Goal: Task Accomplishment & Management: Manage account settings

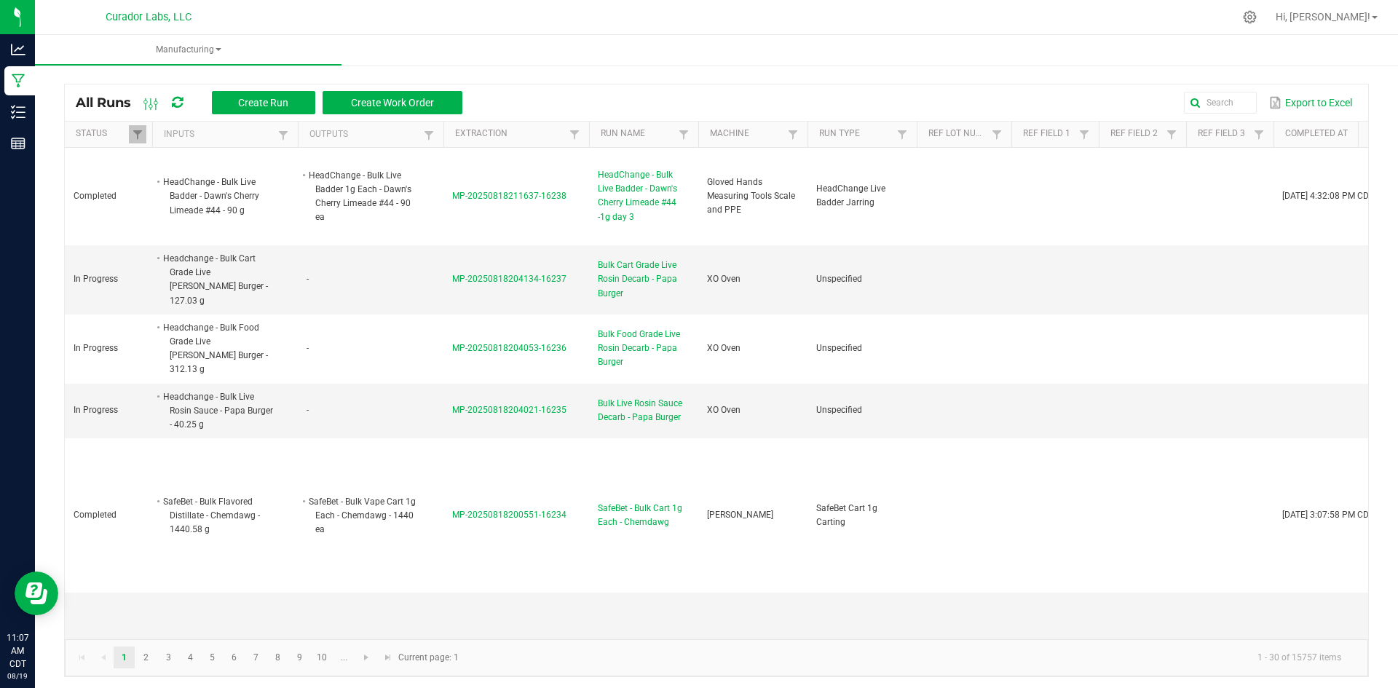
click at [175, 98] on icon at bounding box center [177, 102] width 11 height 13
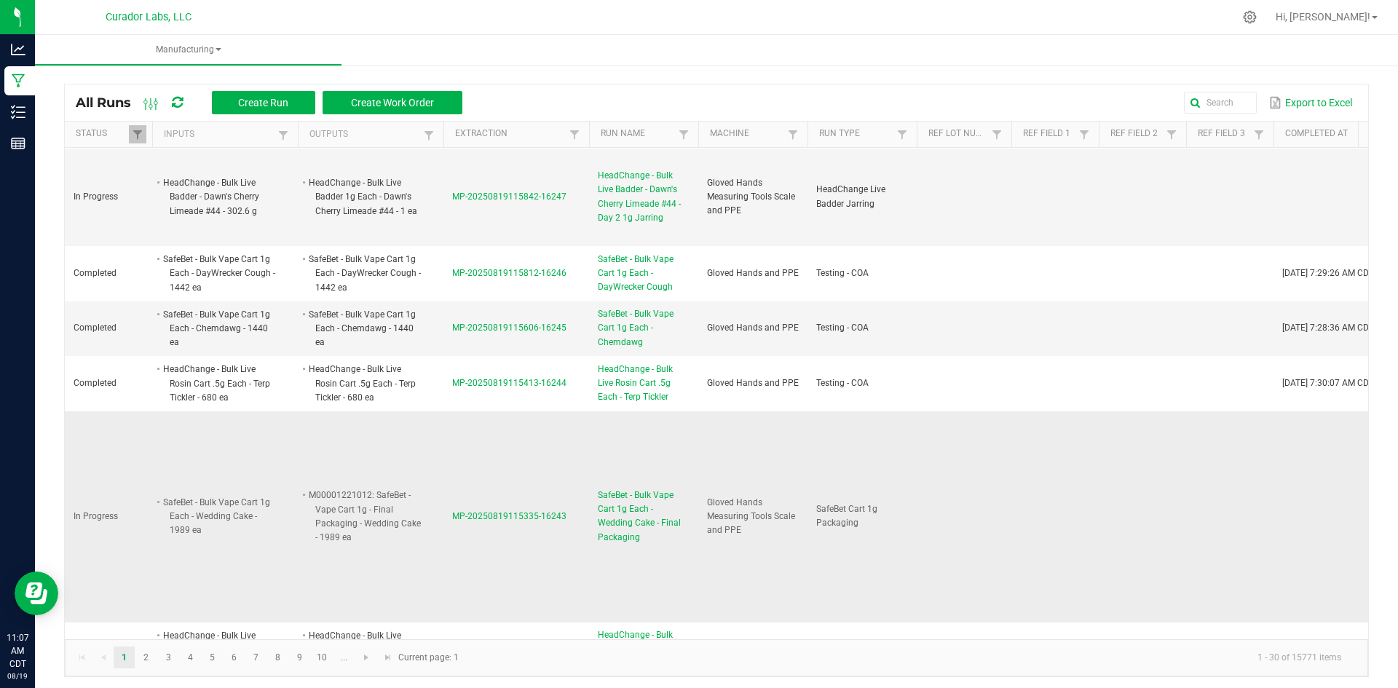
scroll to position [437, 0]
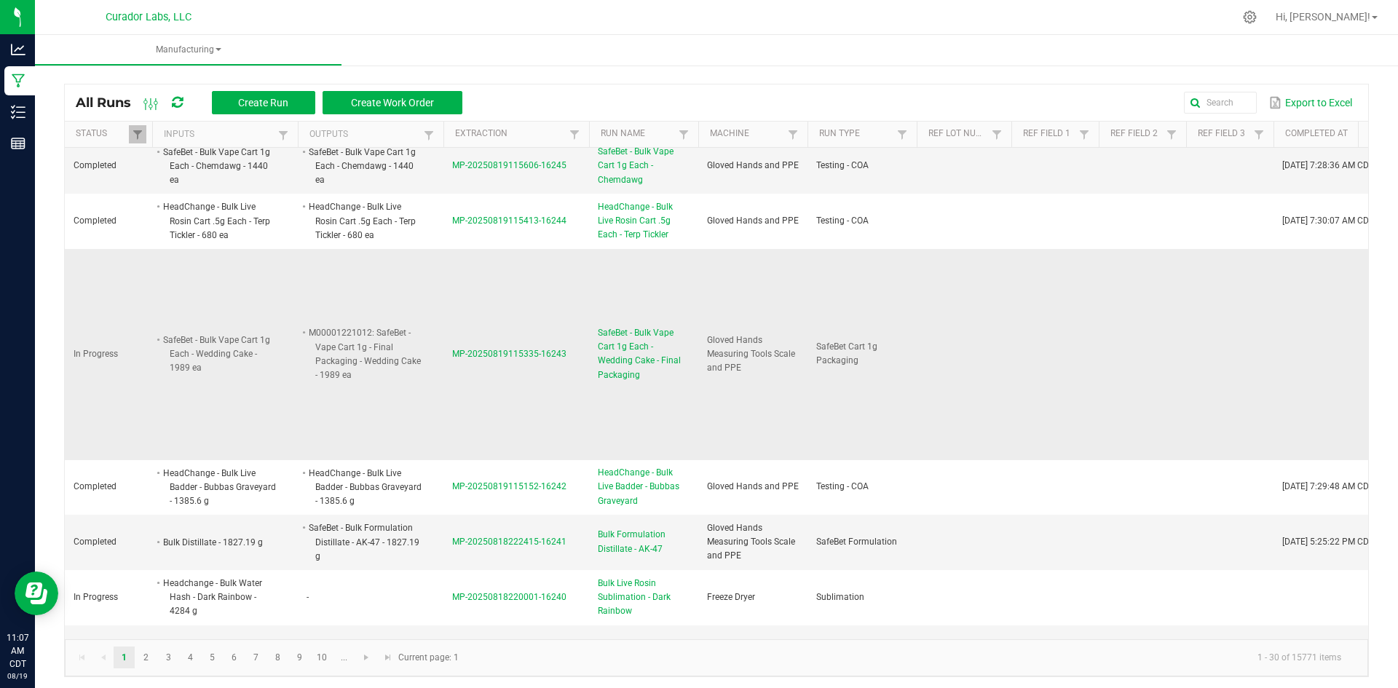
click at [629, 327] on span "SafeBet - Bulk Vape Cart 1g Each - Wedding Cake - Final Packaging" at bounding box center [644, 354] width 92 height 56
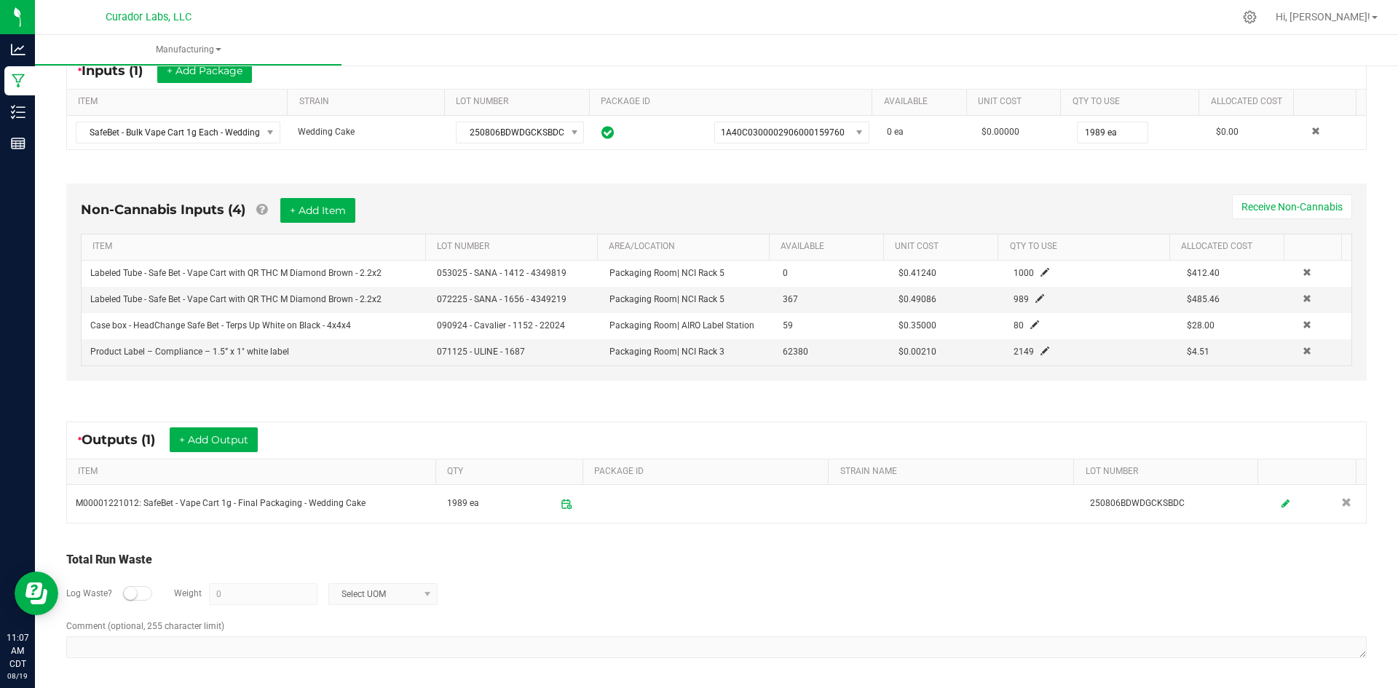
scroll to position [290, 0]
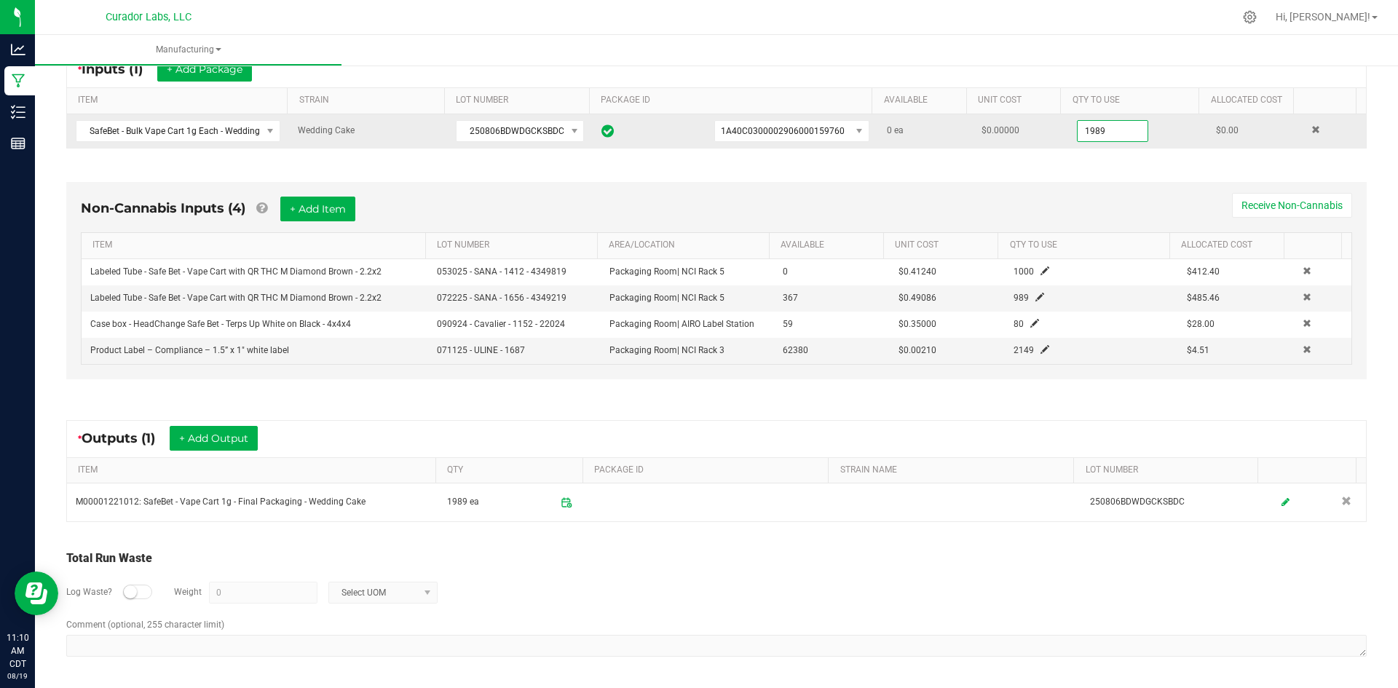
click at [1092, 129] on input "1989" at bounding box center [1113, 131] width 70 height 20
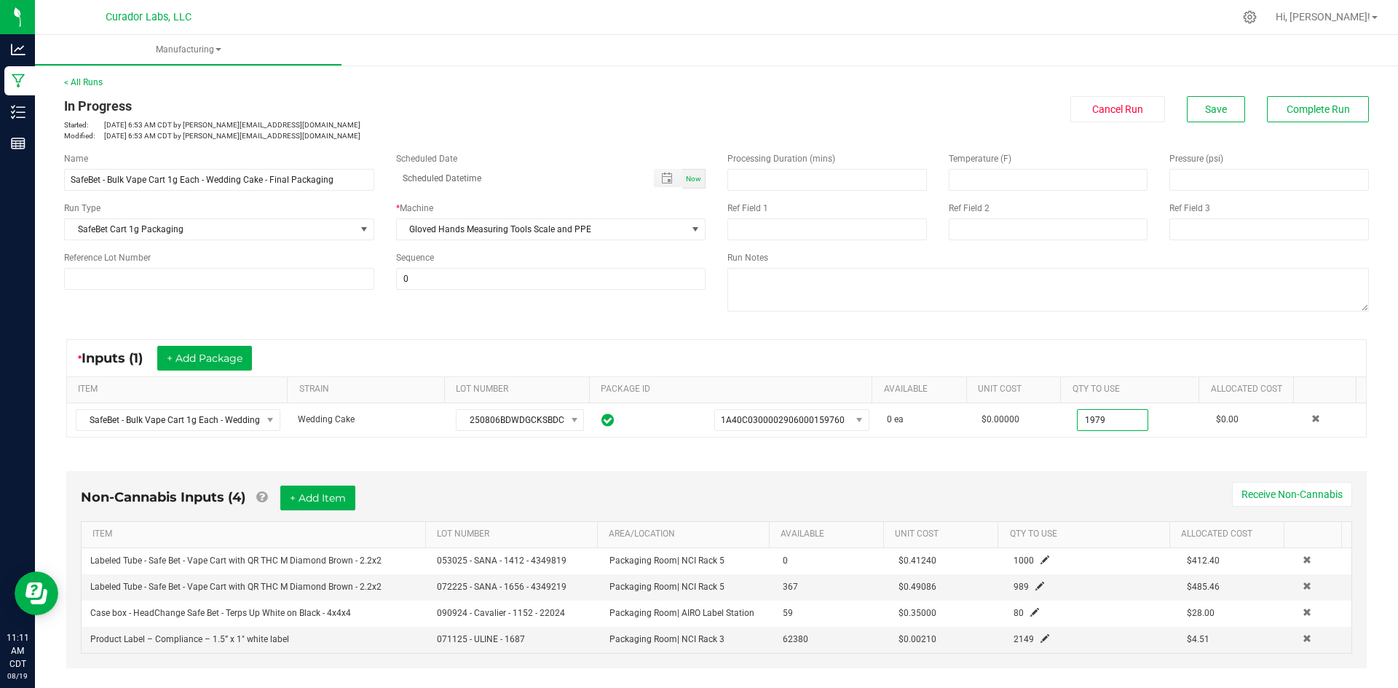
scroll to position [0, 0]
type input "1979 ea"
click at [1191, 103] on button "Save" at bounding box center [1216, 110] width 58 height 26
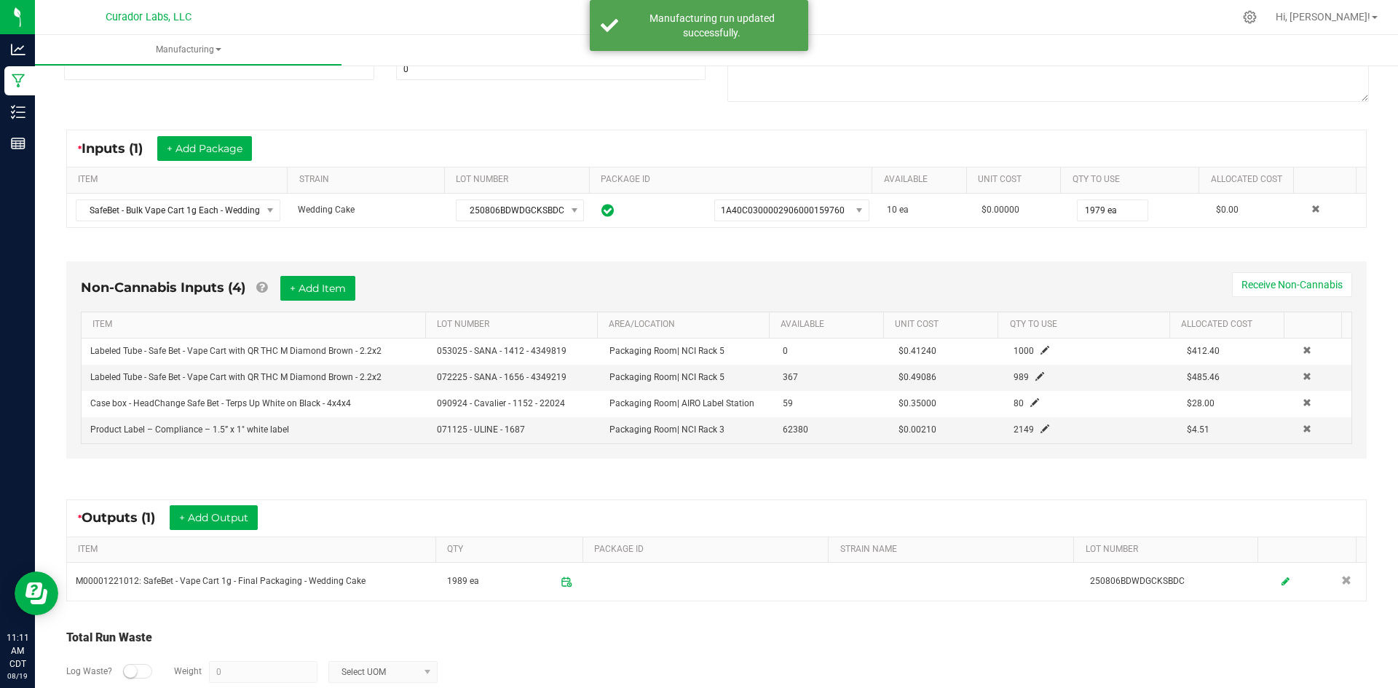
scroll to position [218, 0]
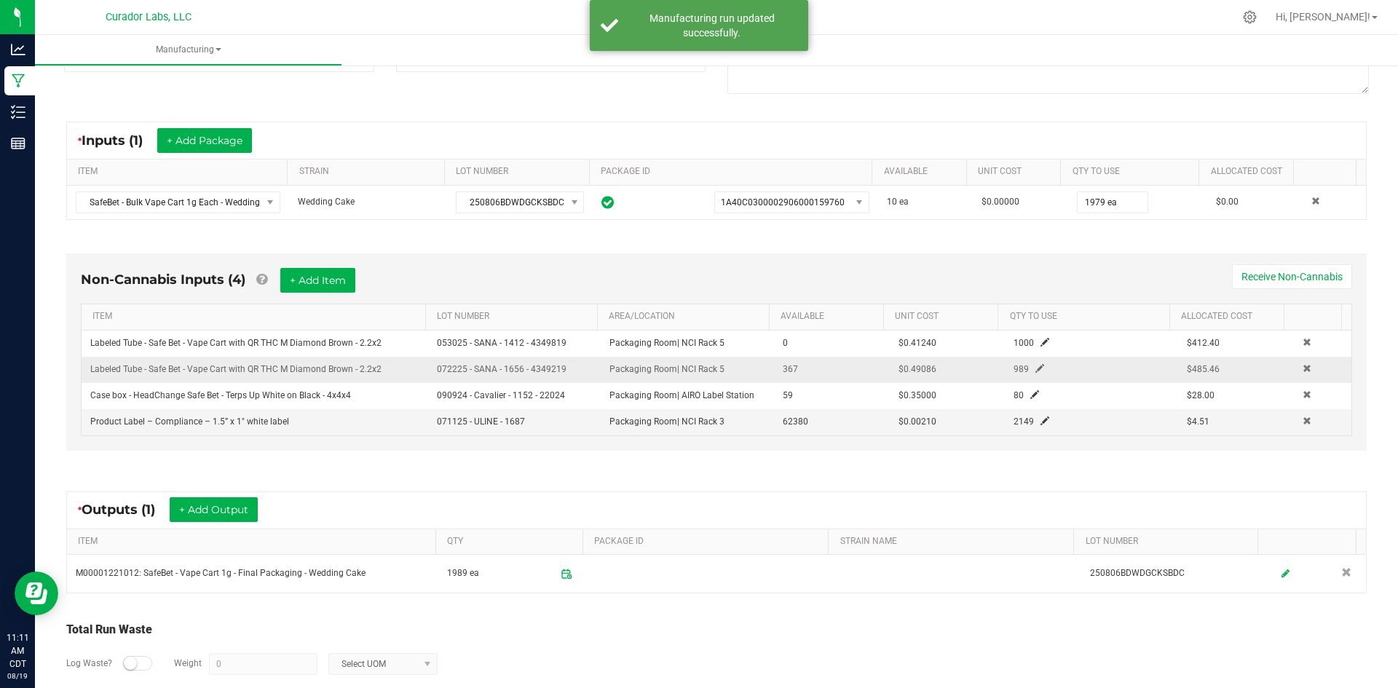
click at [1035, 368] on span at bounding box center [1039, 368] width 9 height 9
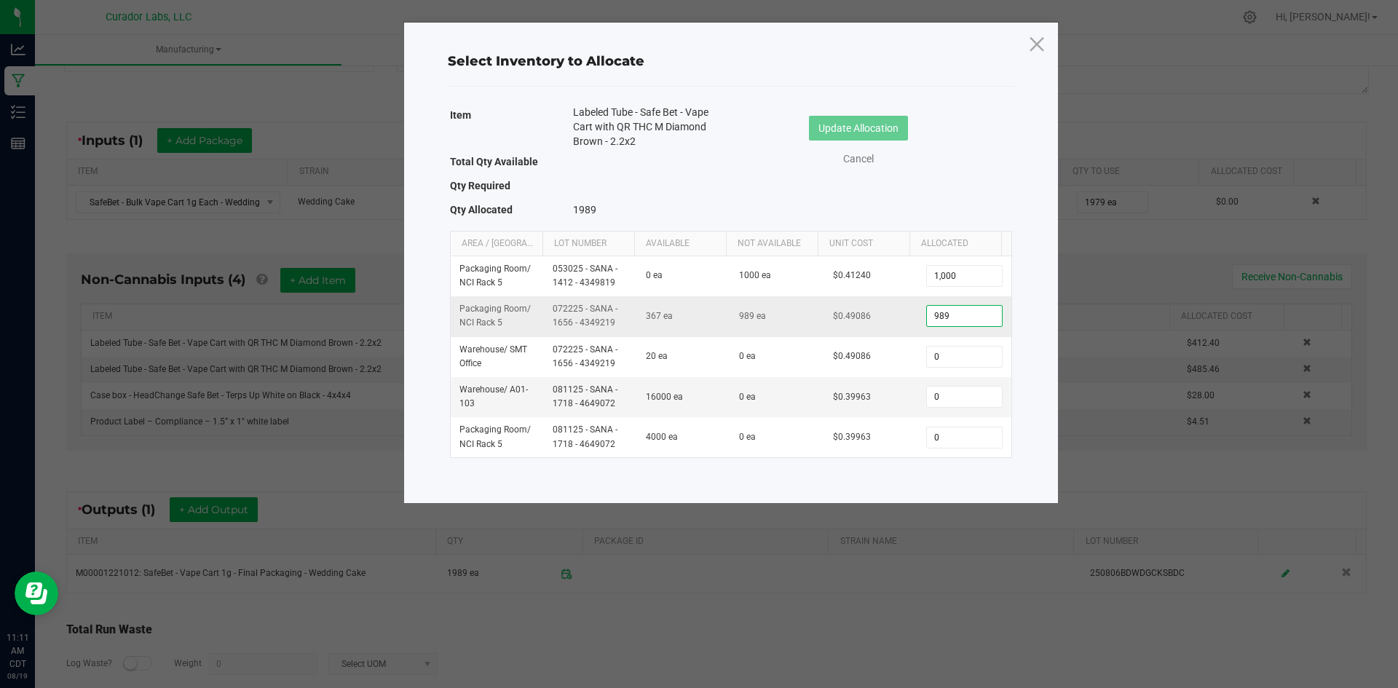
click at [941, 318] on input "989" at bounding box center [964, 316] width 74 height 20
type input "979"
click at [861, 160] on link "Cancel" at bounding box center [858, 158] width 58 height 15
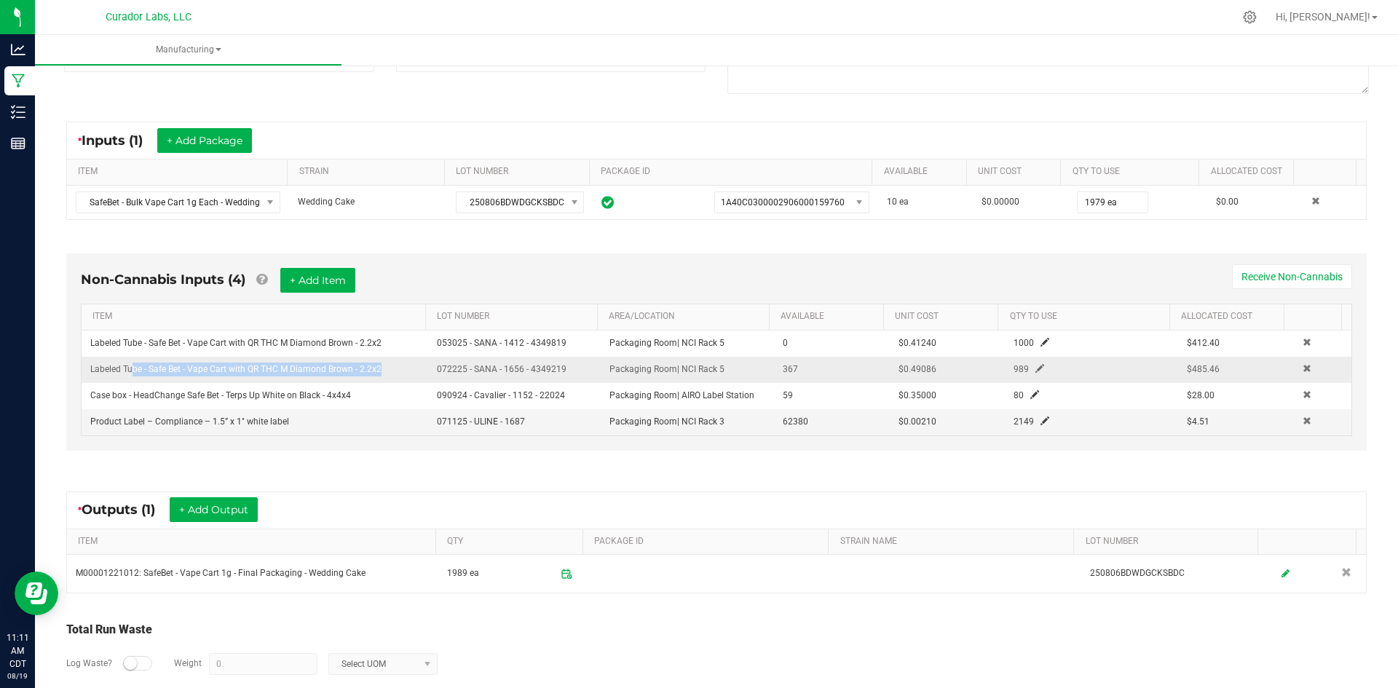
drag, startPoint x: 377, startPoint y: 366, endPoint x: 129, endPoint y: 375, distance: 248.4
click at [129, 375] on td "Labeled Tube - Safe Bet - Vape Cart with QR THC M Diamond Brown - 2.2x2" at bounding box center [255, 370] width 347 height 26
click at [378, 364] on span "Labeled Tube - Safe Bet - Vape Cart with QR THC M Diamond Brown - 2.2x2" at bounding box center [235, 369] width 291 height 10
drag, startPoint x: 381, startPoint y: 367, endPoint x: 87, endPoint y: 369, distance: 294.2
click at [87, 369] on td "Labeled Tube - Safe Bet - Vape Cart with QR THC M Diamond Brown - 2.2x2" at bounding box center [255, 370] width 347 height 26
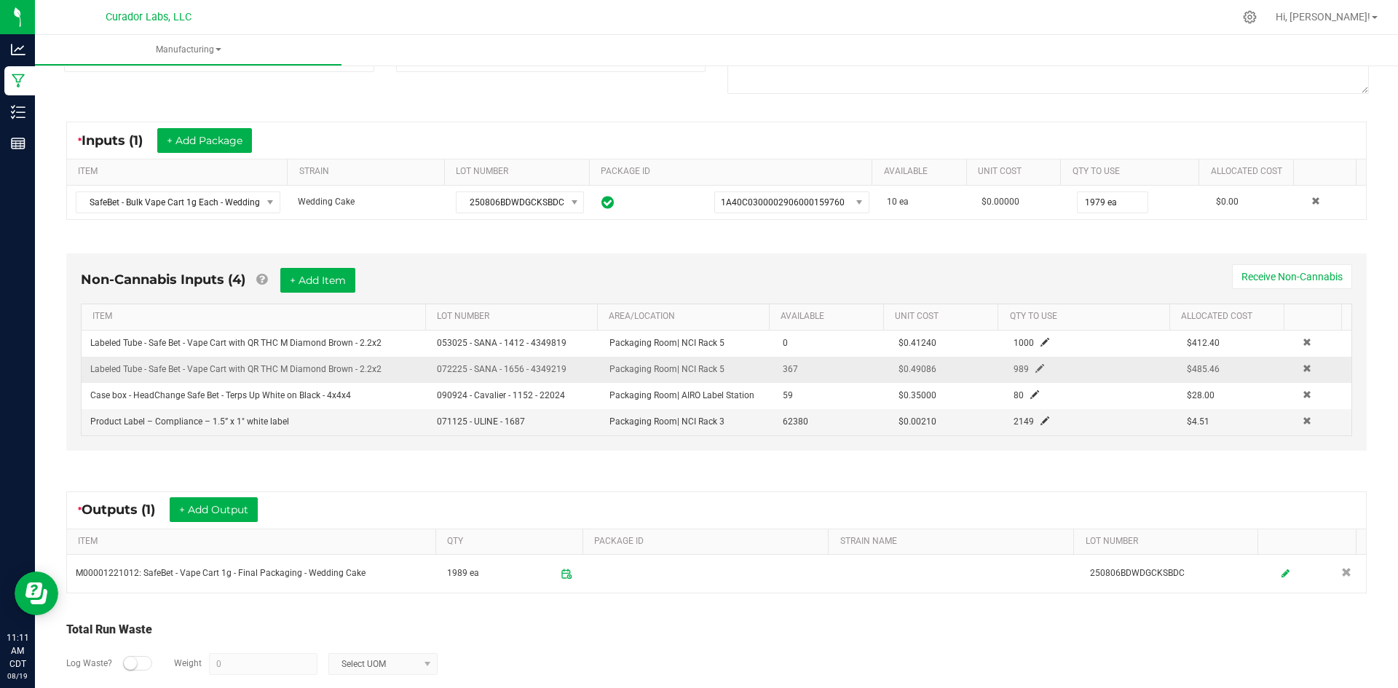
copy span "Labeled Tube - Safe Bet - Vape Cart with QR THC M Diamond Brown - 2.2x2"
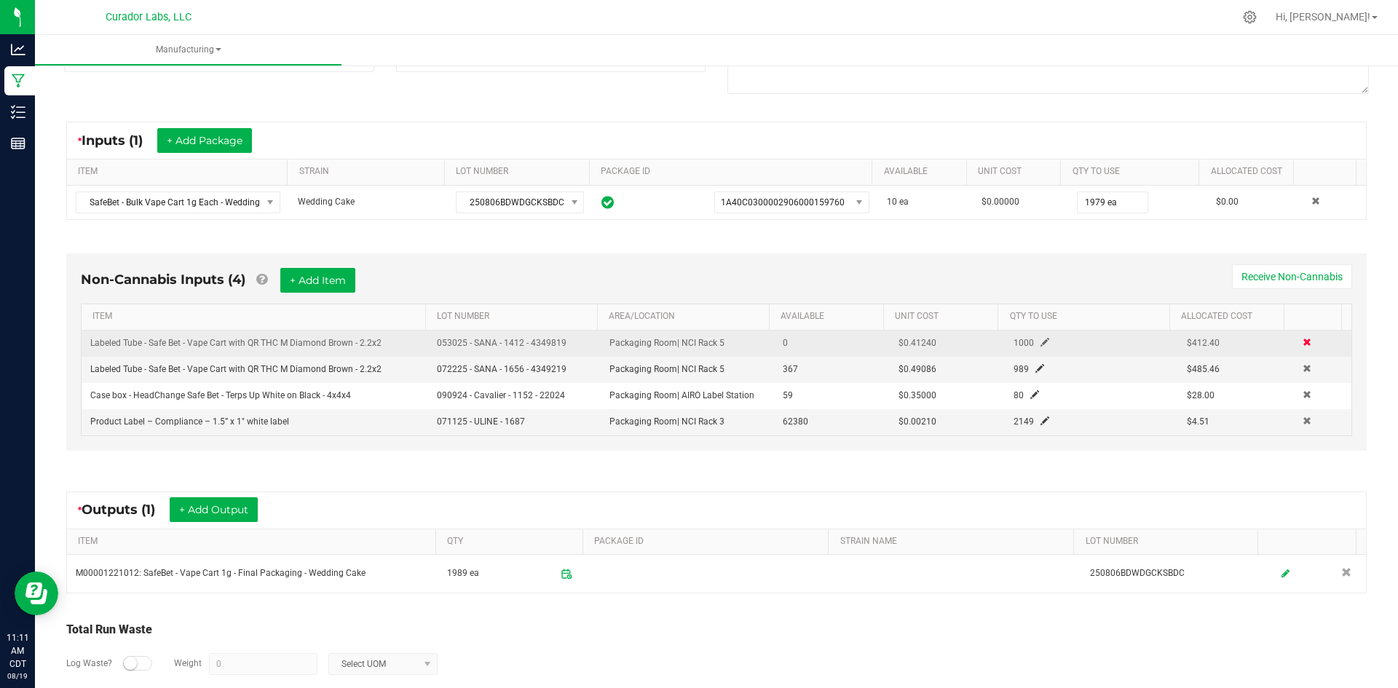
click at [1303, 341] on span at bounding box center [1307, 342] width 9 height 9
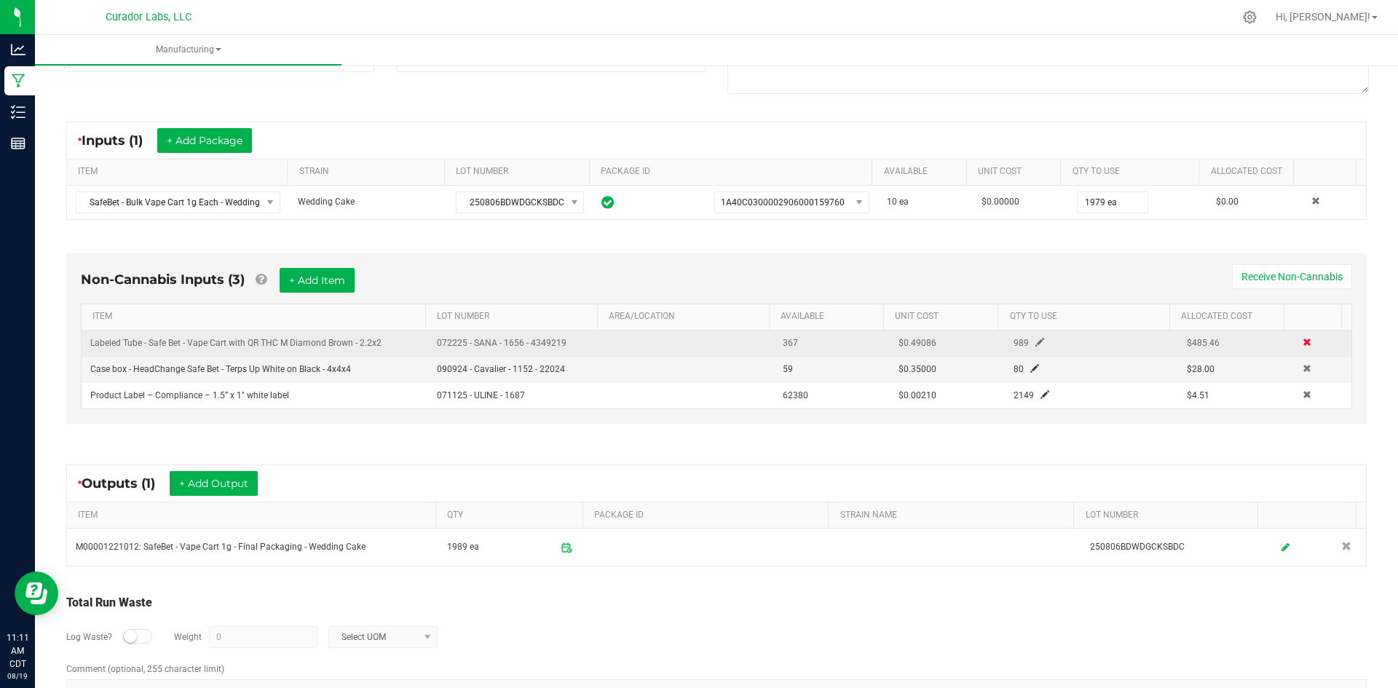
click at [1303, 339] on span at bounding box center [1307, 342] width 9 height 9
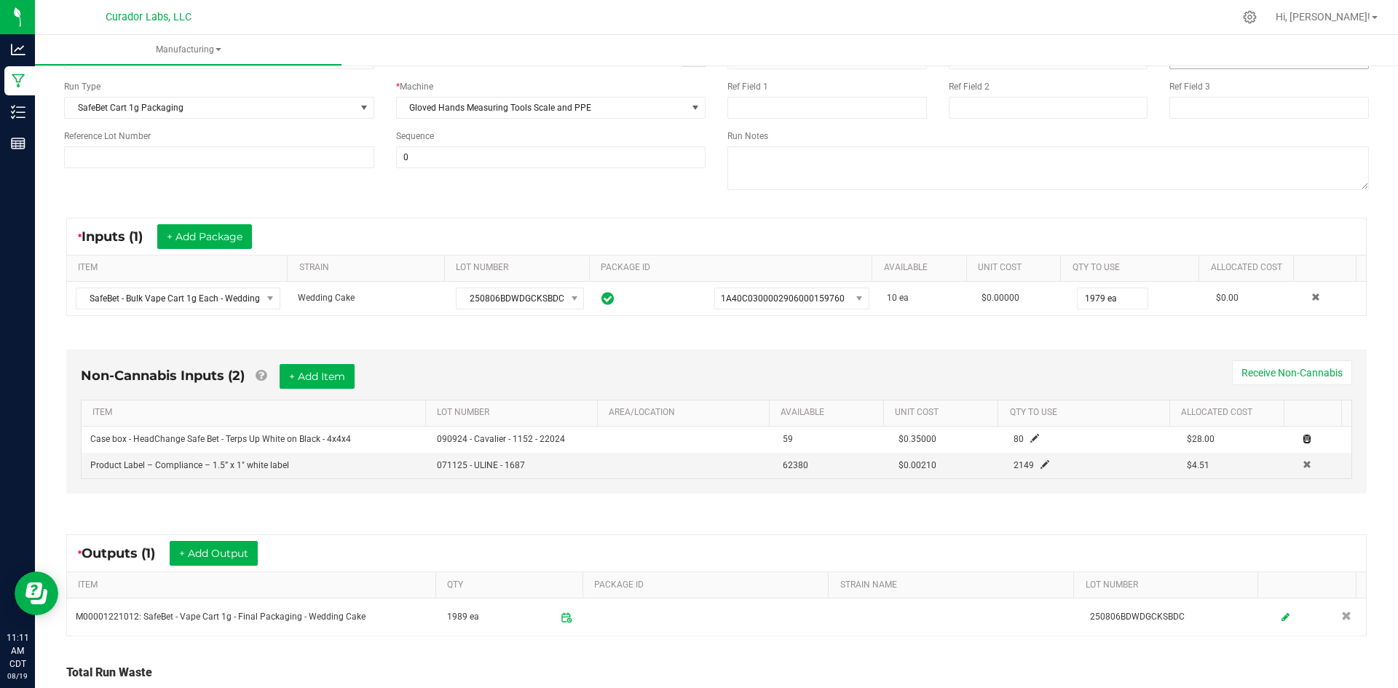
scroll to position [0, 0]
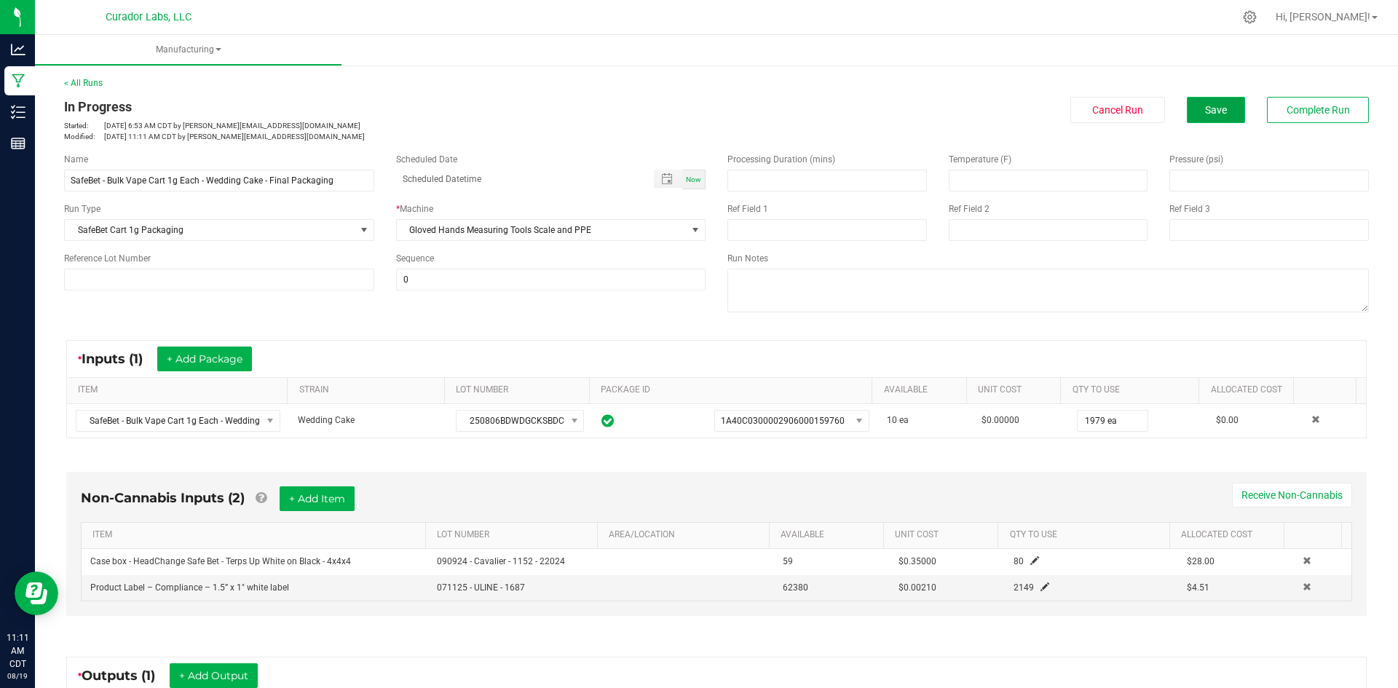
click at [1202, 119] on button "Save" at bounding box center [1216, 110] width 58 height 26
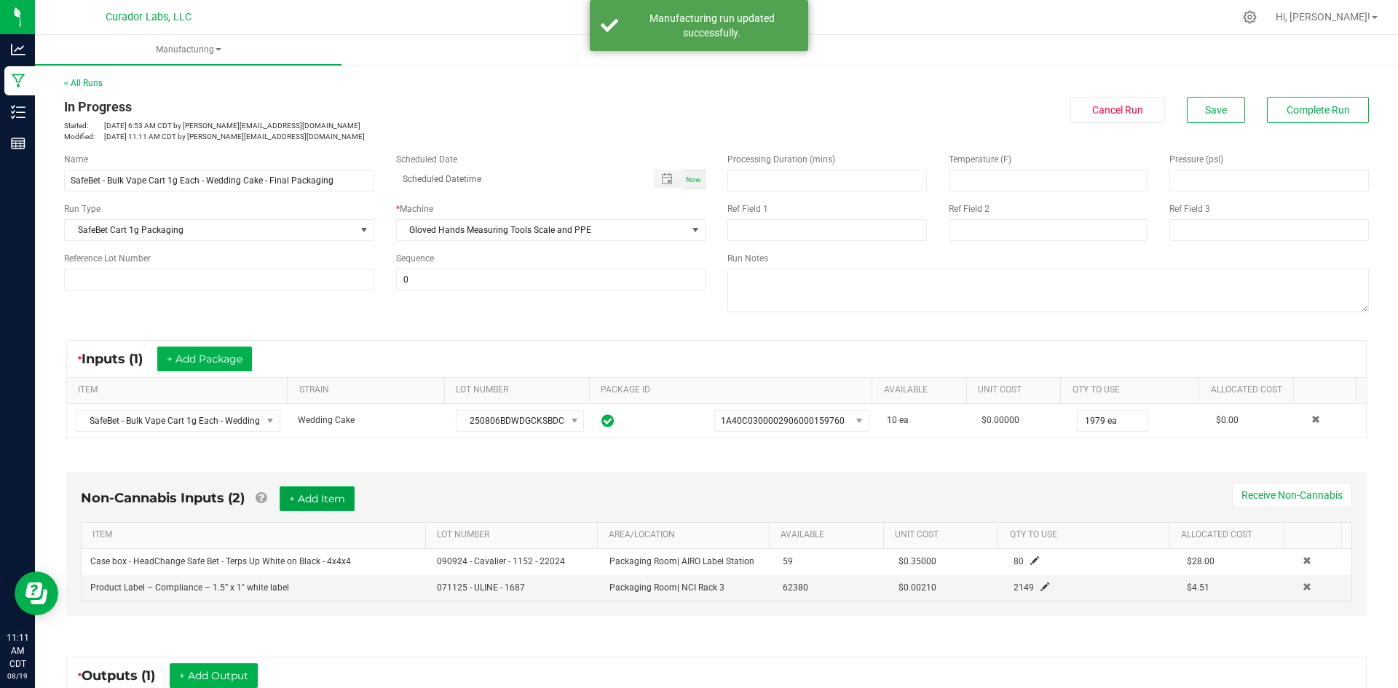
click at [312, 501] on button "+ Add Item" at bounding box center [317, 498] width 75 height 25
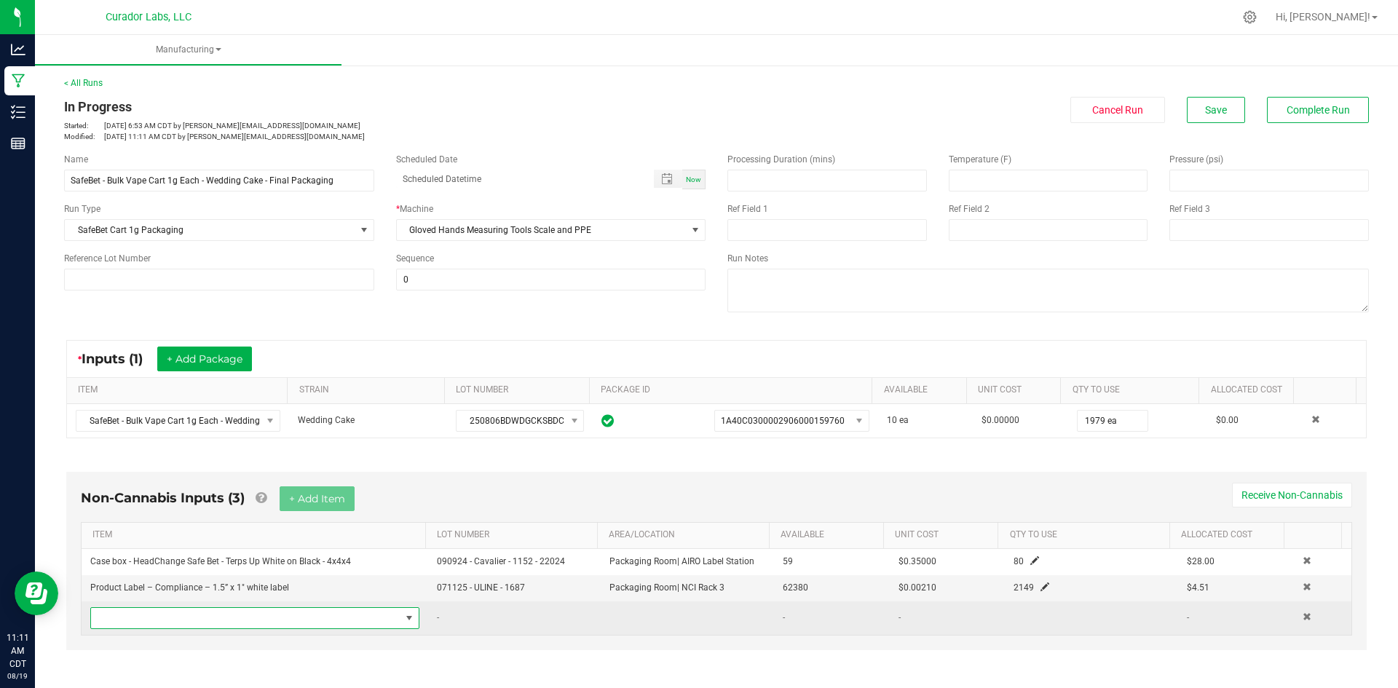
drag, startPoint x: 233, startPoint y: 617, endPoint x: 131, endPoint y: 625, distance: 102.2
click at [131, 625] on span "NO DATA FOUND" at bounding box center [245, 618] width 309 height 20
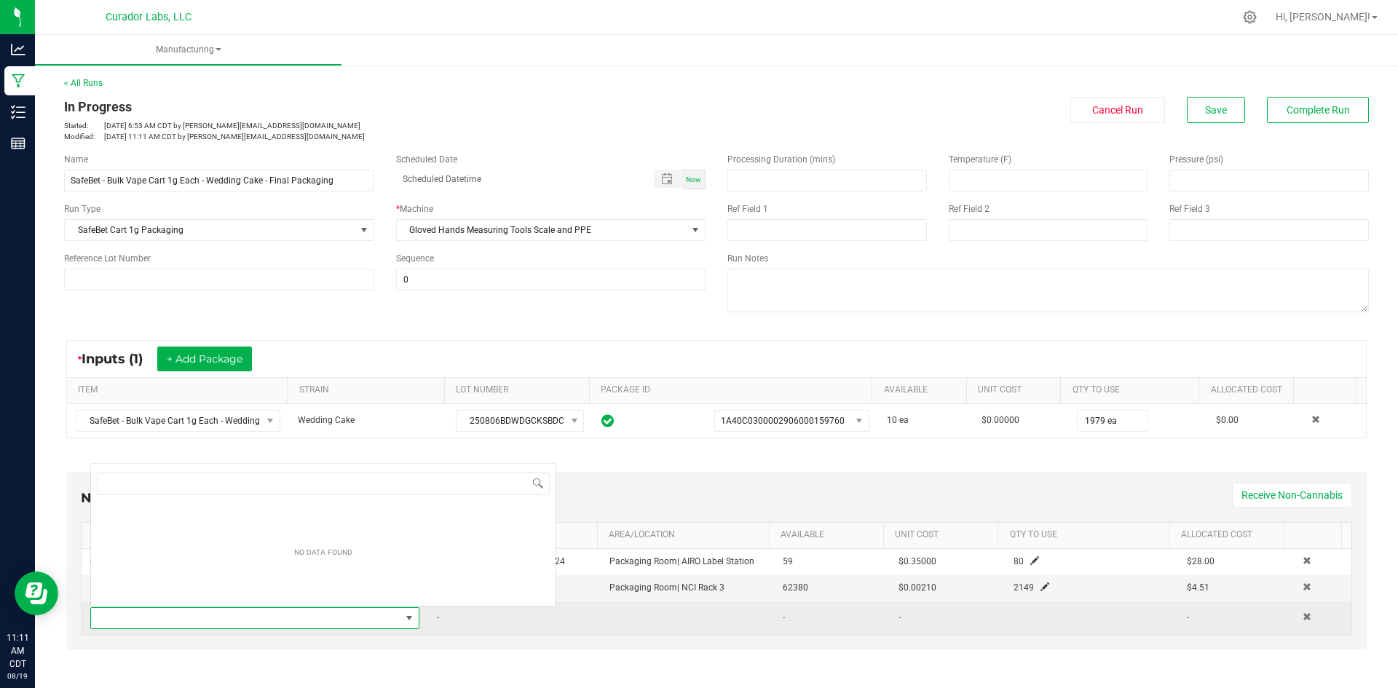
scroll to position [22, 320]
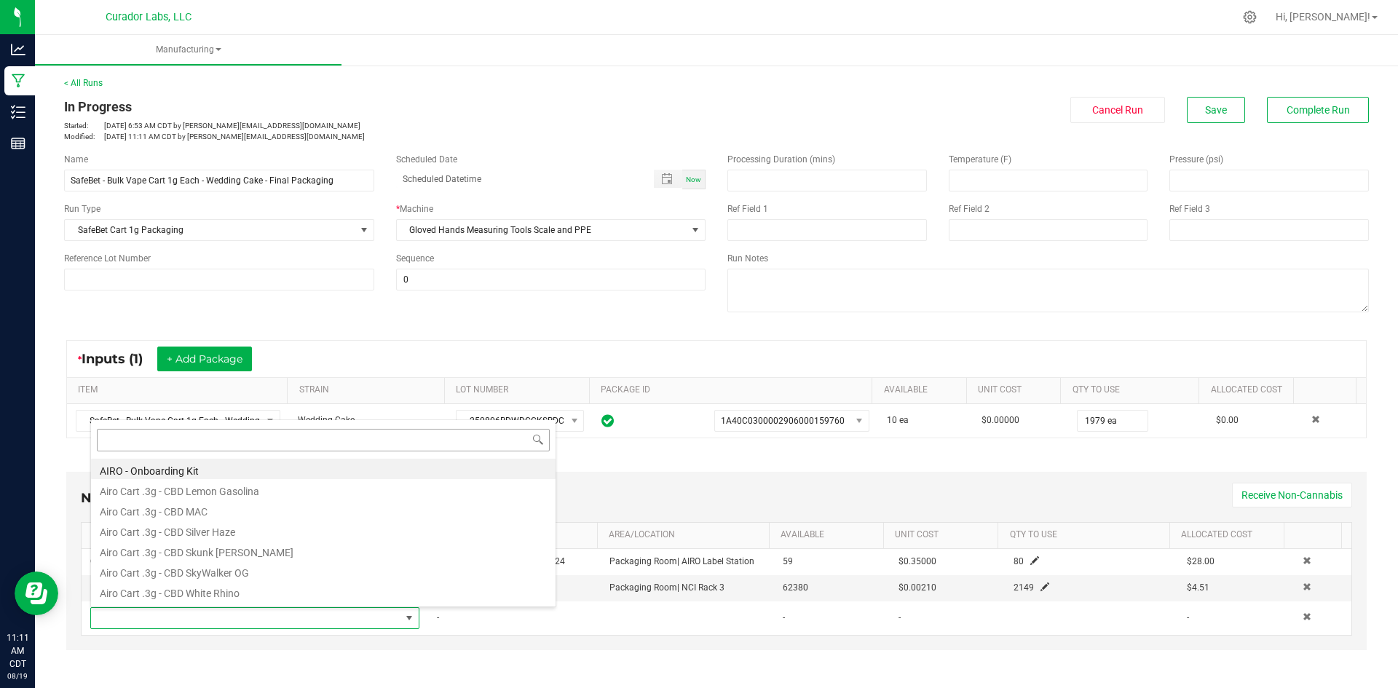
click at [151, 435] on input at bounding box center [323, 440] width 453 height 23
type input "Labeled Tube - Safe Bet - Vape Cart with QR THC M Diamond Brown - 2.2x2"
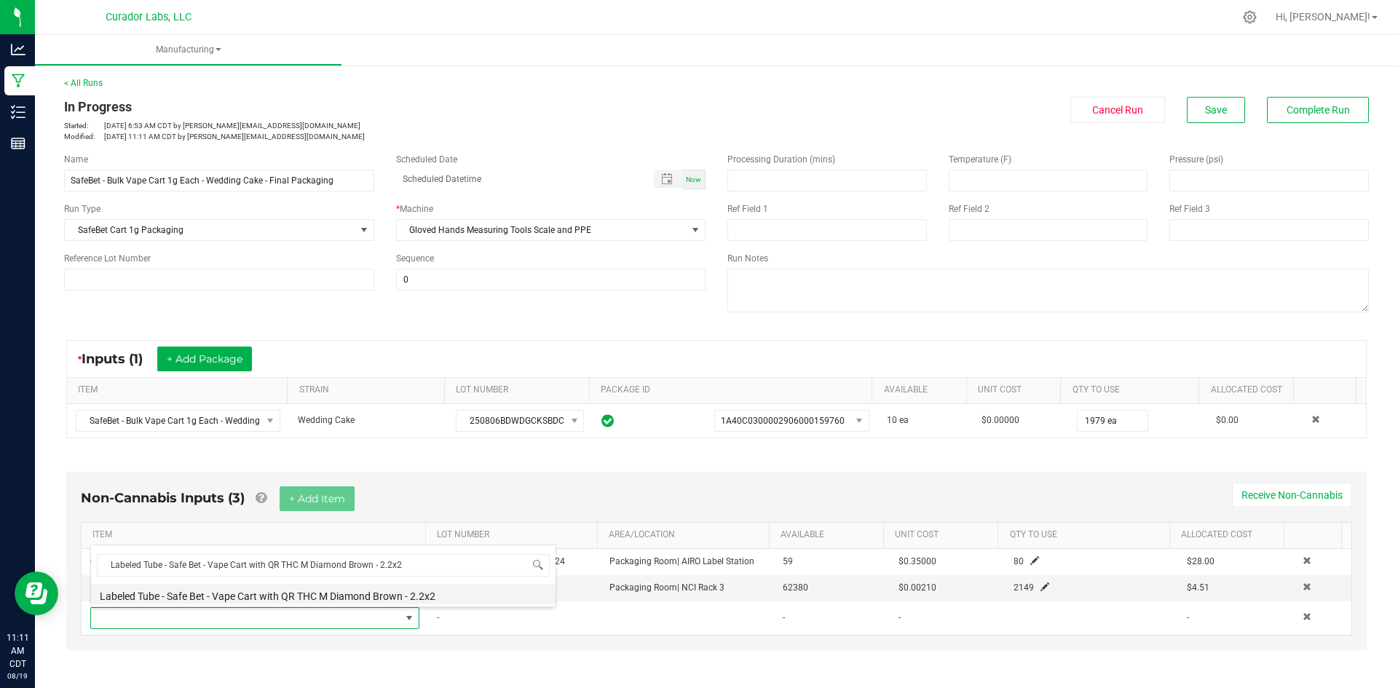
click at [182, 593] on li "Labeled Tube - Safe Bet - Vape Cart with QR THC M Diamond Brown - 2.2x2" at bounding box center [323, 594] width 465 height 20
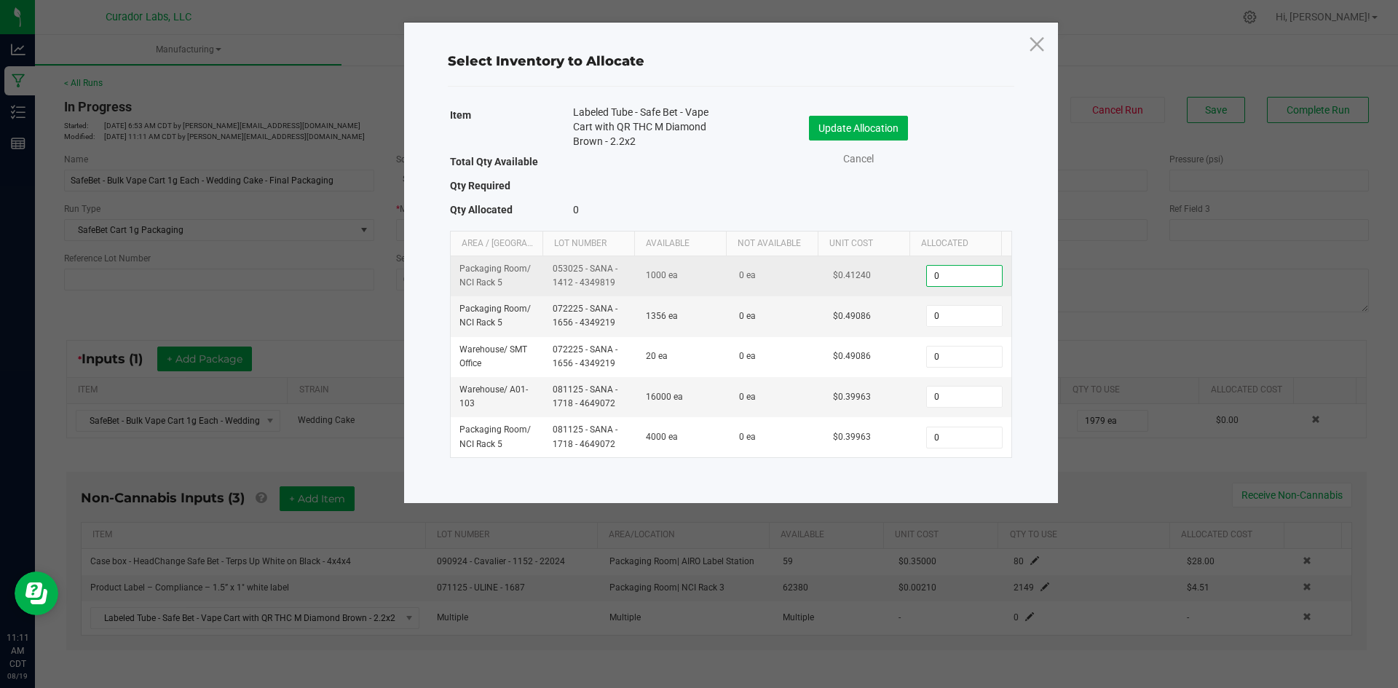
type input "7"
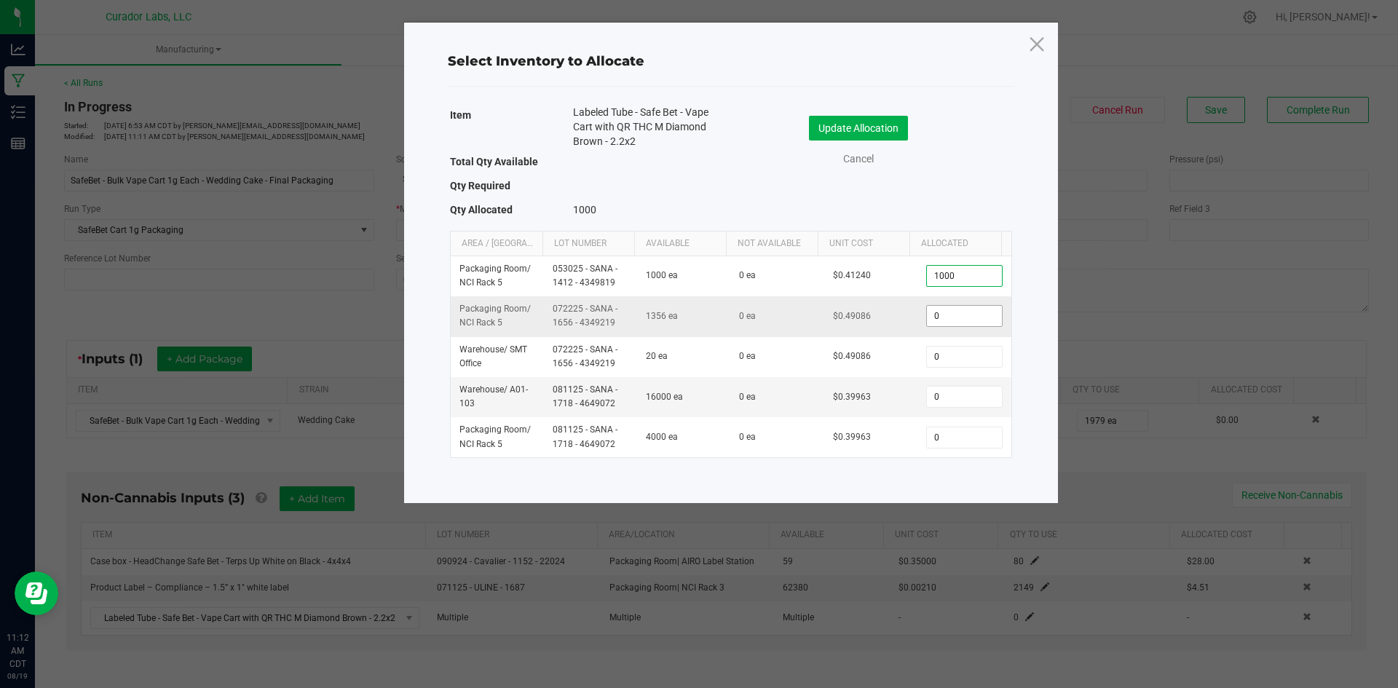
type input "1,000"
click at [952, 321] on input "0" at bounding box center [964, 316] width 74 height 20
type input "979"
click at [816, 136] on button "Update Allocation" at bounding box center [858, 128] width 99 height 25
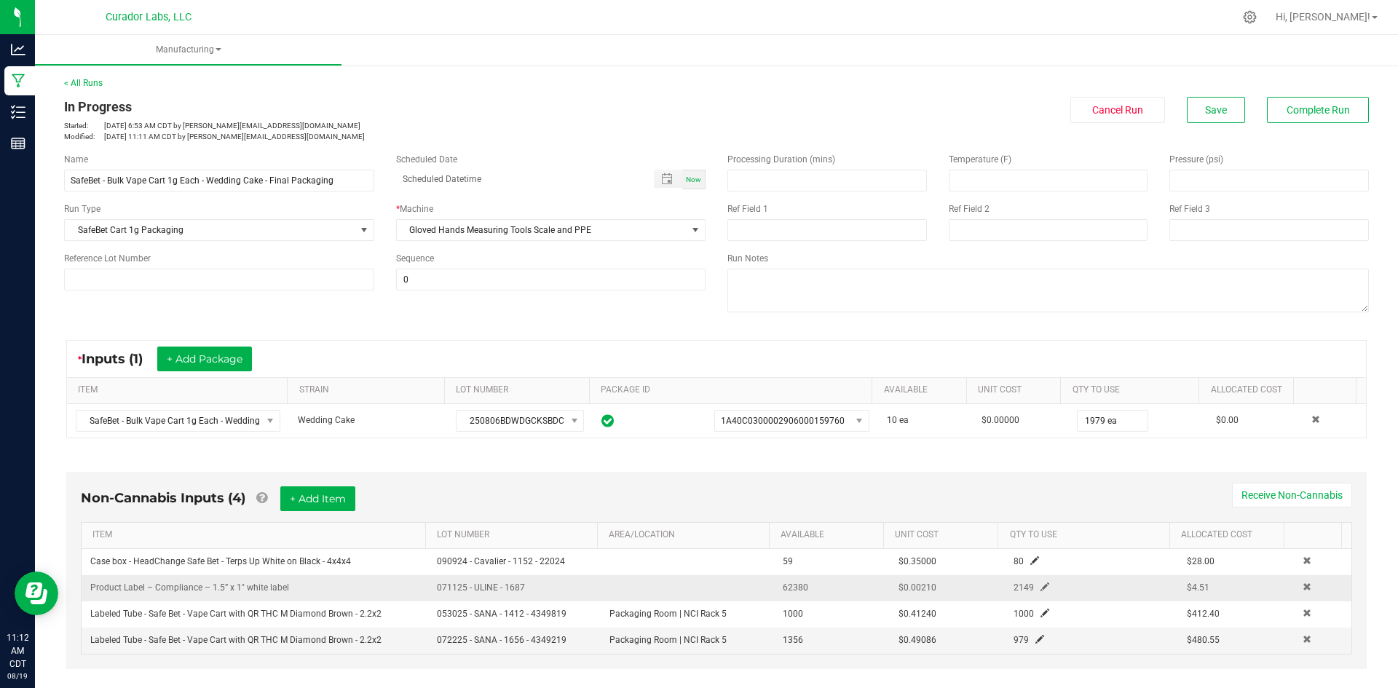
click at [1040, 583] on span at bounding box center [1044, 586] width 9 height 9
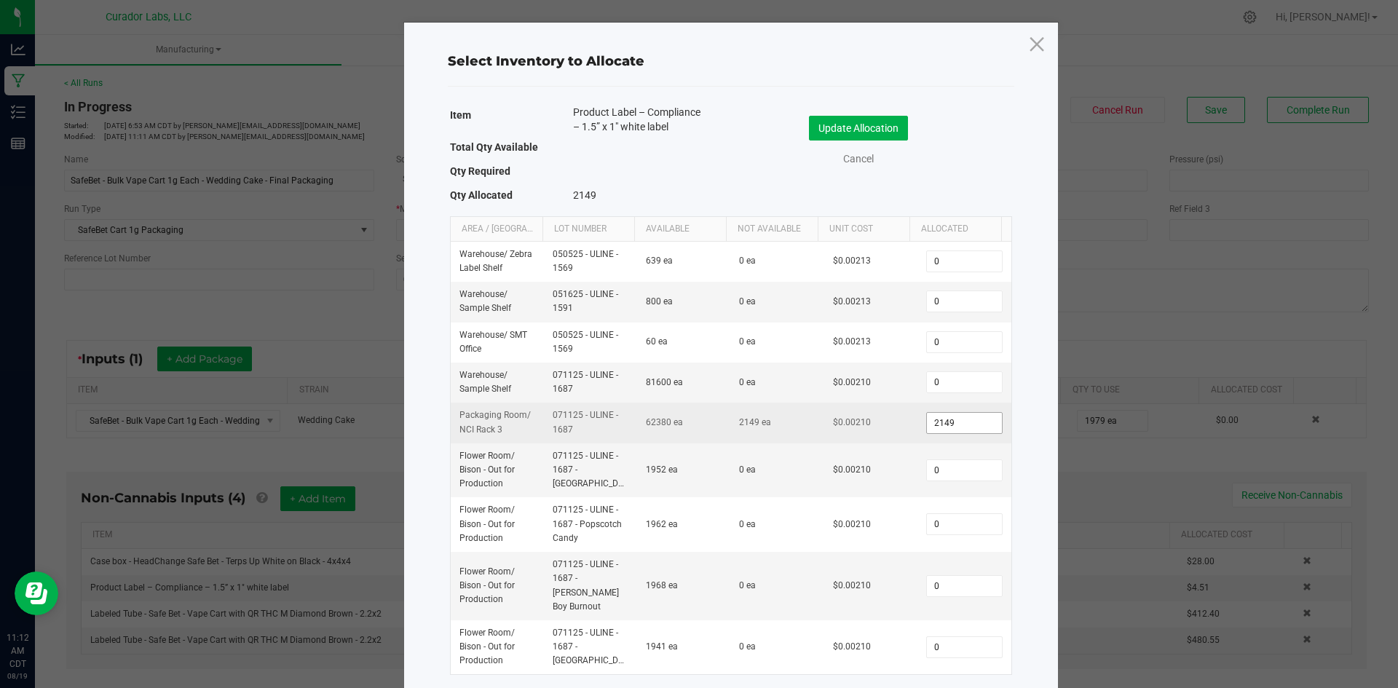
click at [936, 419] on input "2149" at bounding box center [964, 423] width 74 height 20
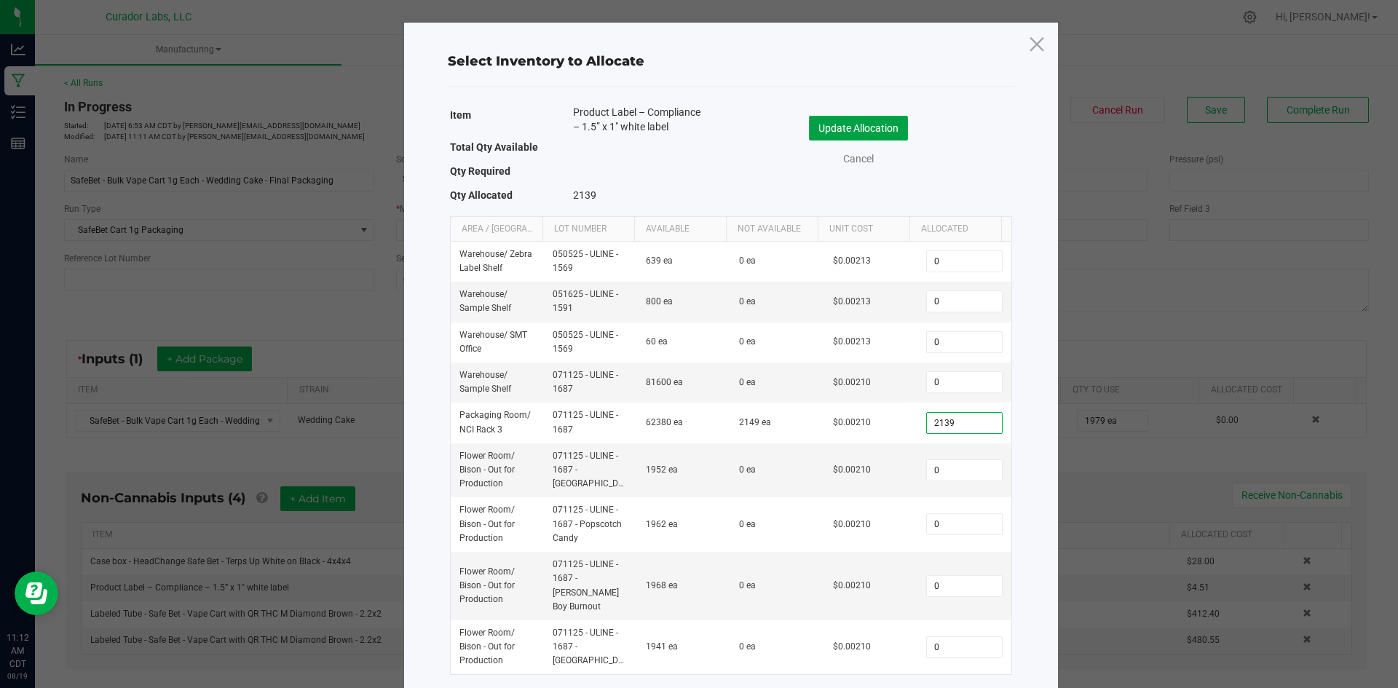
type input "2,139"
click at [890, 129] on button "Update Allocation" at bounding box center [858, 128] width 99 height 25
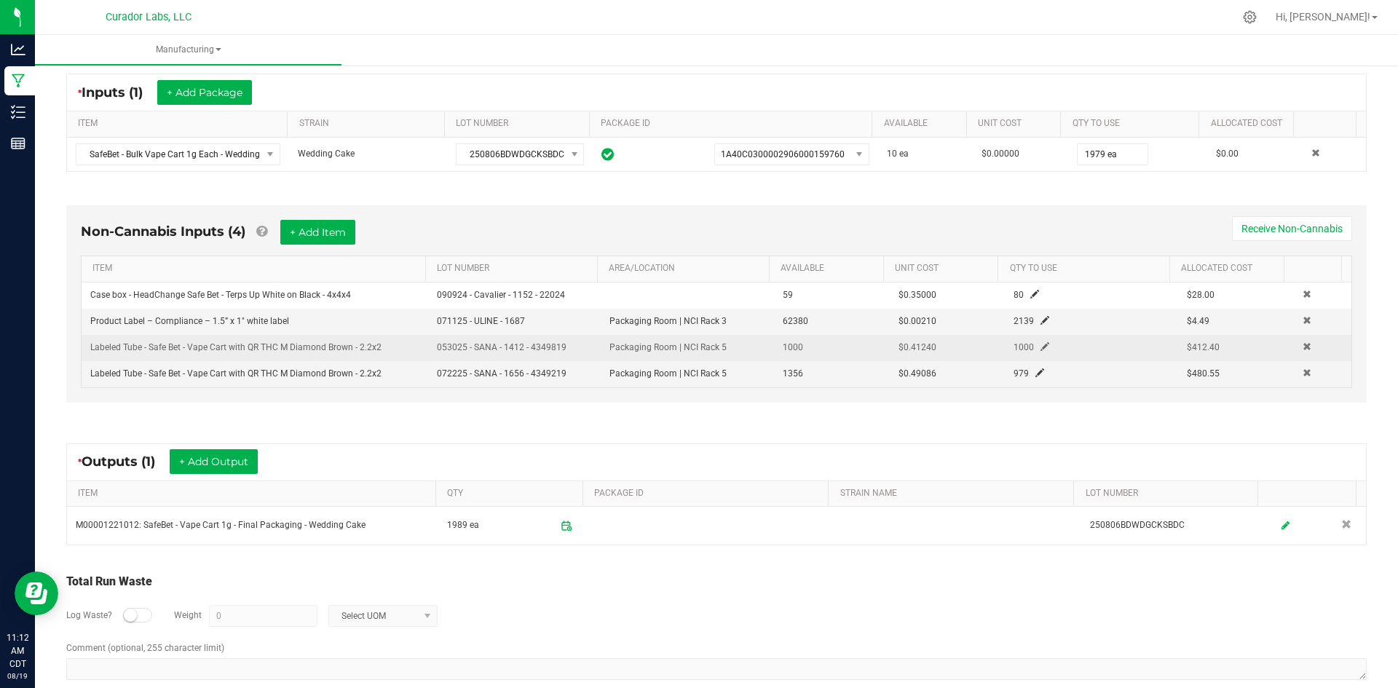
scroll to position [290, 0]
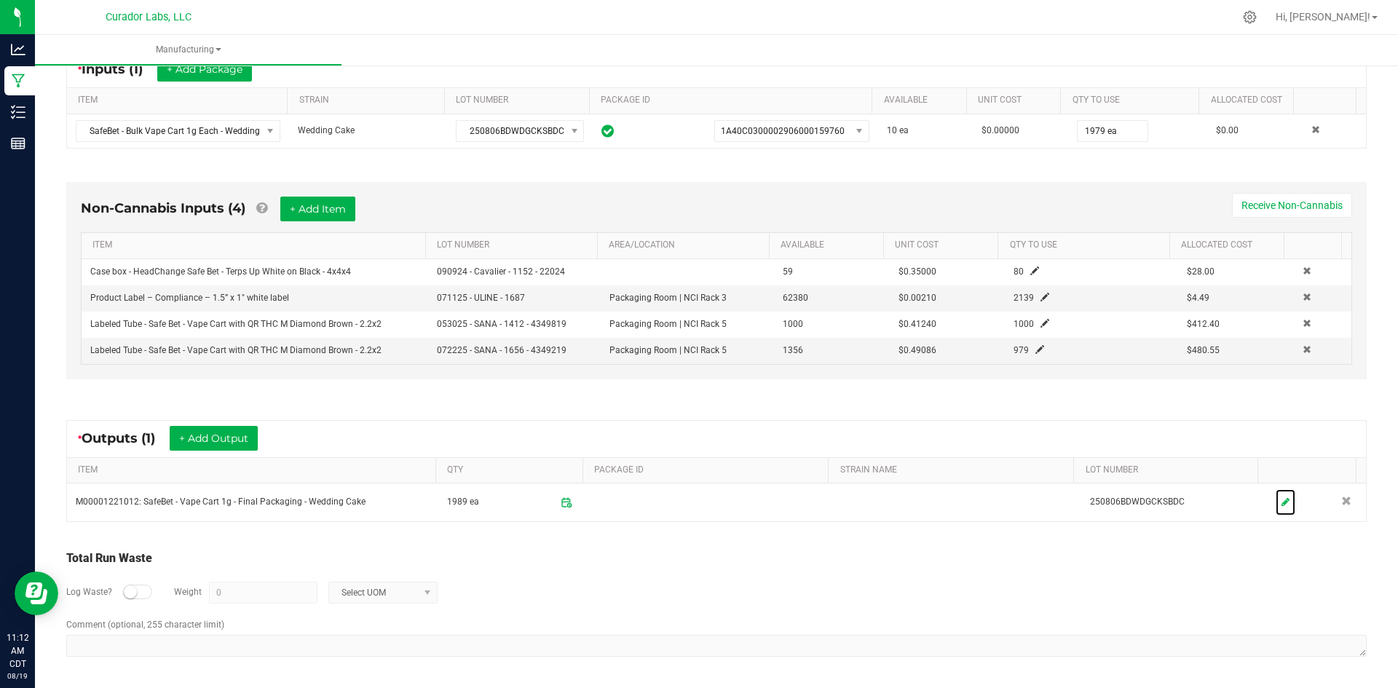
click at [1281, 498] on icon at bounding box center [1285, 501] width 8 height 9
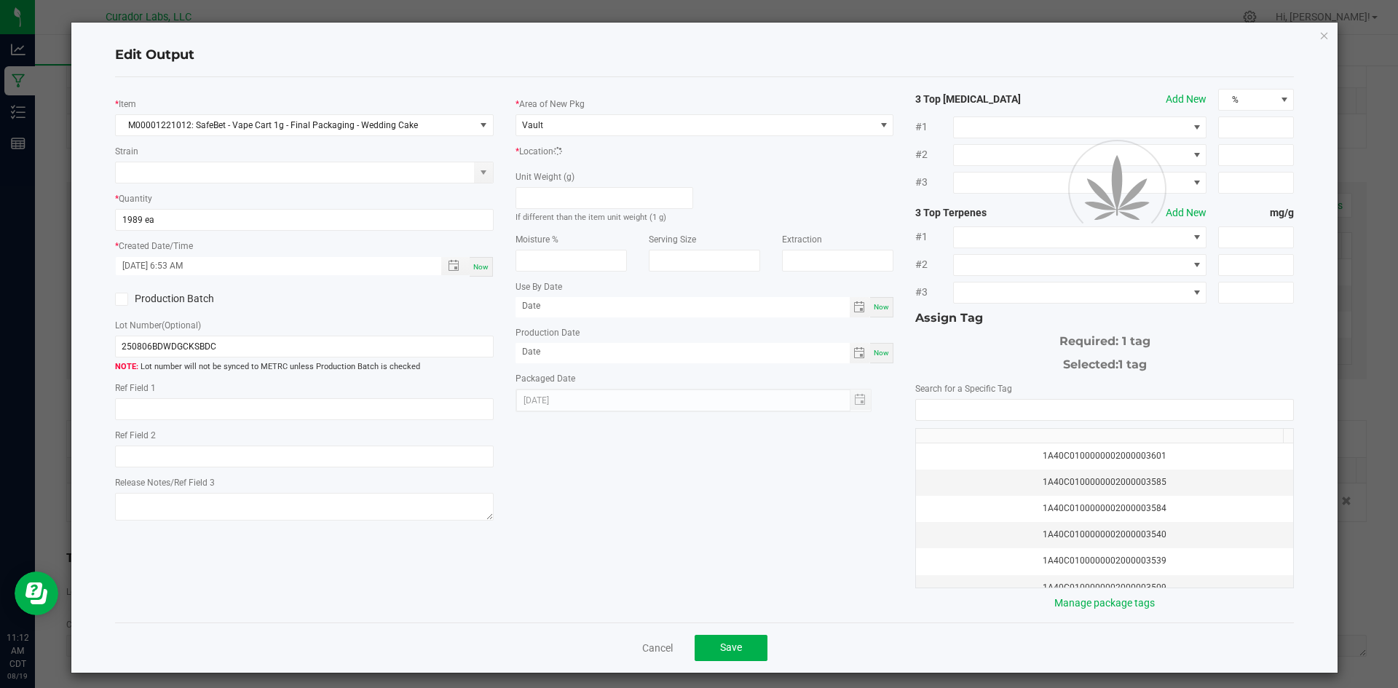
scroll to position [0, 0]
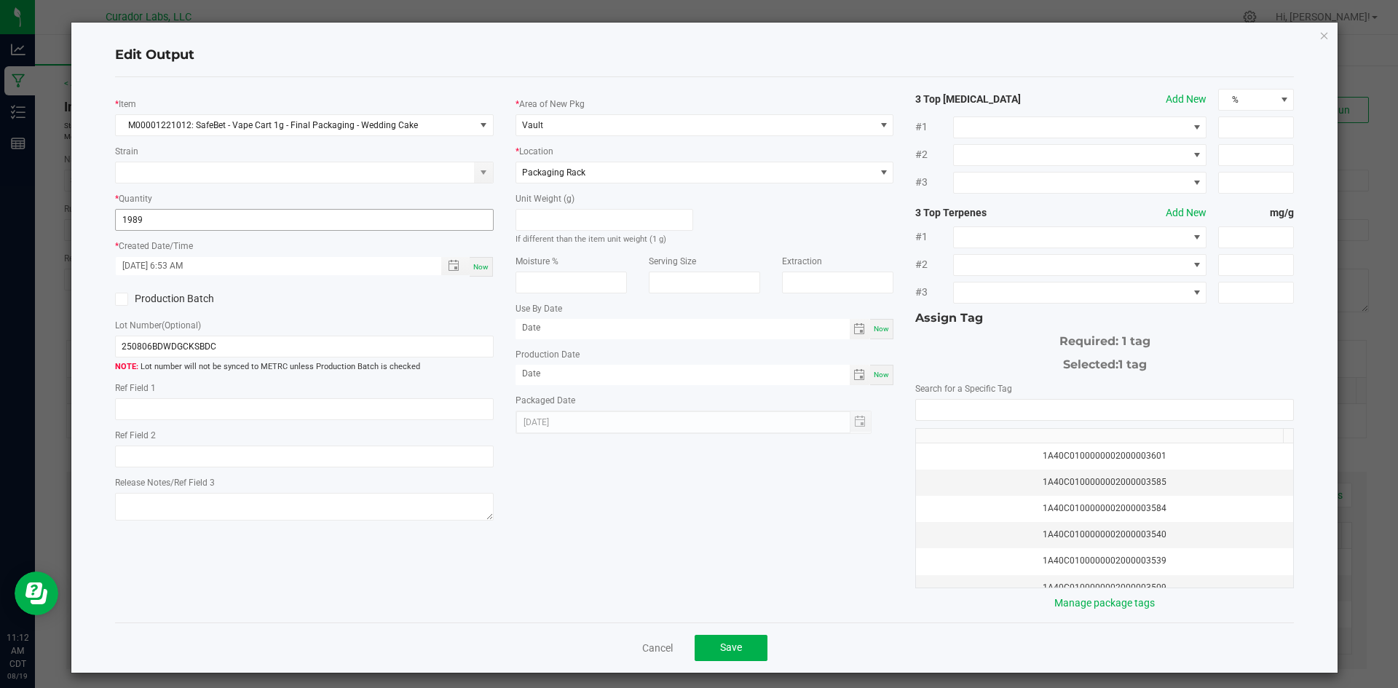
click at [190, 228] on input "1989" at bounding box center [304, 220] width 377 height 20
type input "1979 ea"
click at [540, 331] on input "month/day/year" at bounding box center [682, 328] width 334 height 18
type input "[DATE]"
click at [585, 372] on input "month/day/year" at bounding box center [682, 374] width 334 height 18
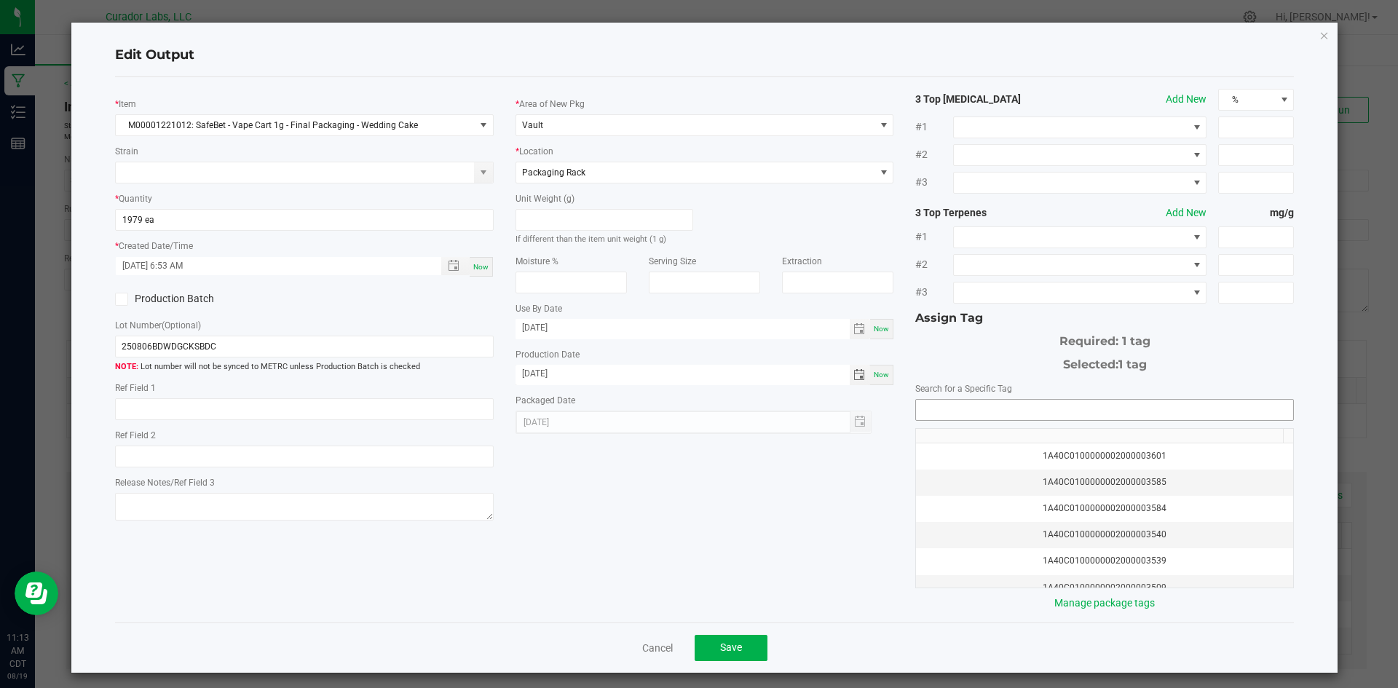
type input "[DATE]"
click at [949, 411] on input "NO DATA FOUND" at bounding box center [1104, 410] width 377 height 20
click at [955, 435] on li "1A40C0300002906000169988" at bounding box center [1096, 436] width 374 height 25
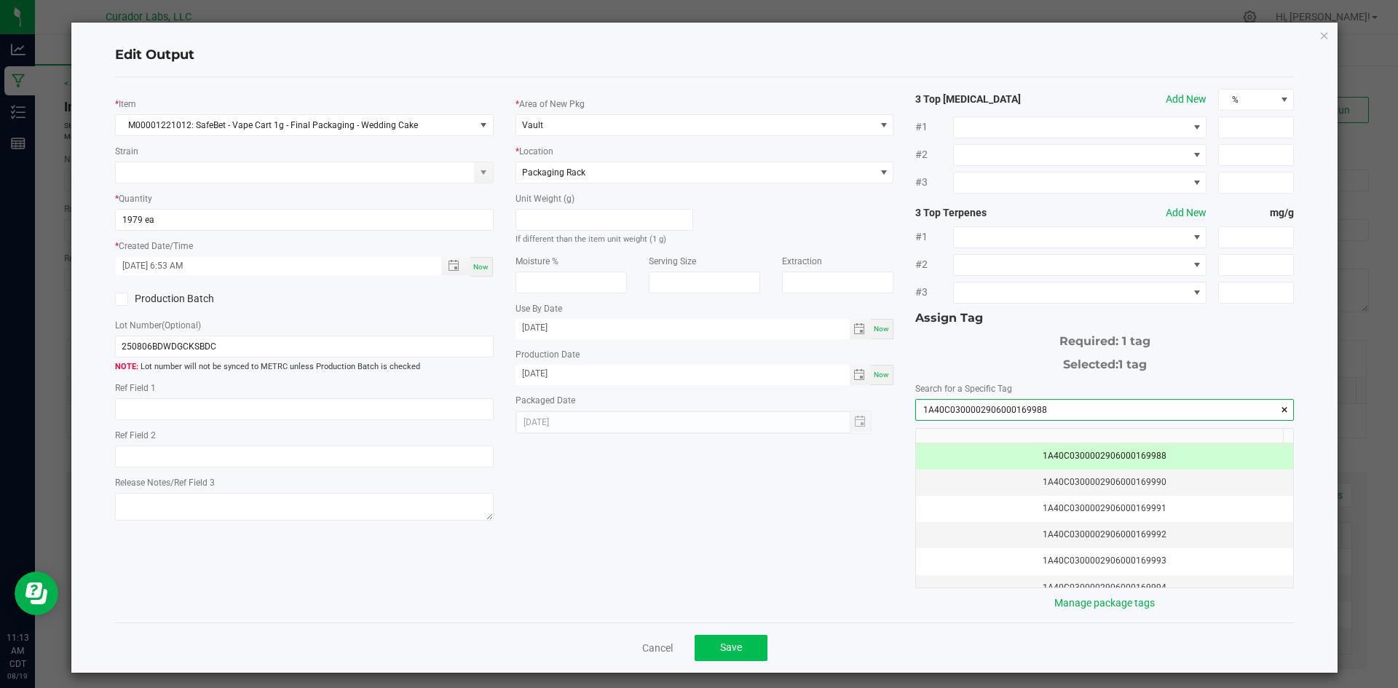
type input "1A40C0300002906000169988"
click at [730, 643] on span "Save" at bounding box center [731, 647] width 22 height 12
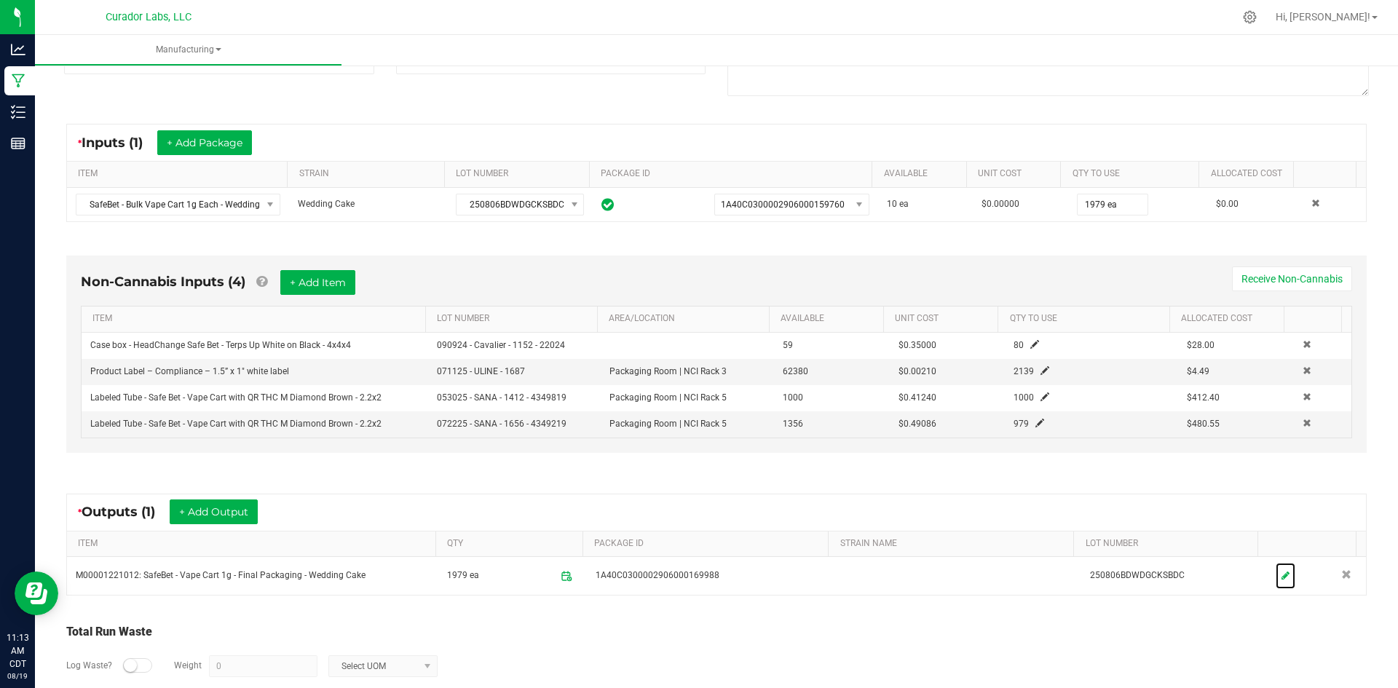
scroll to position [0, 0]
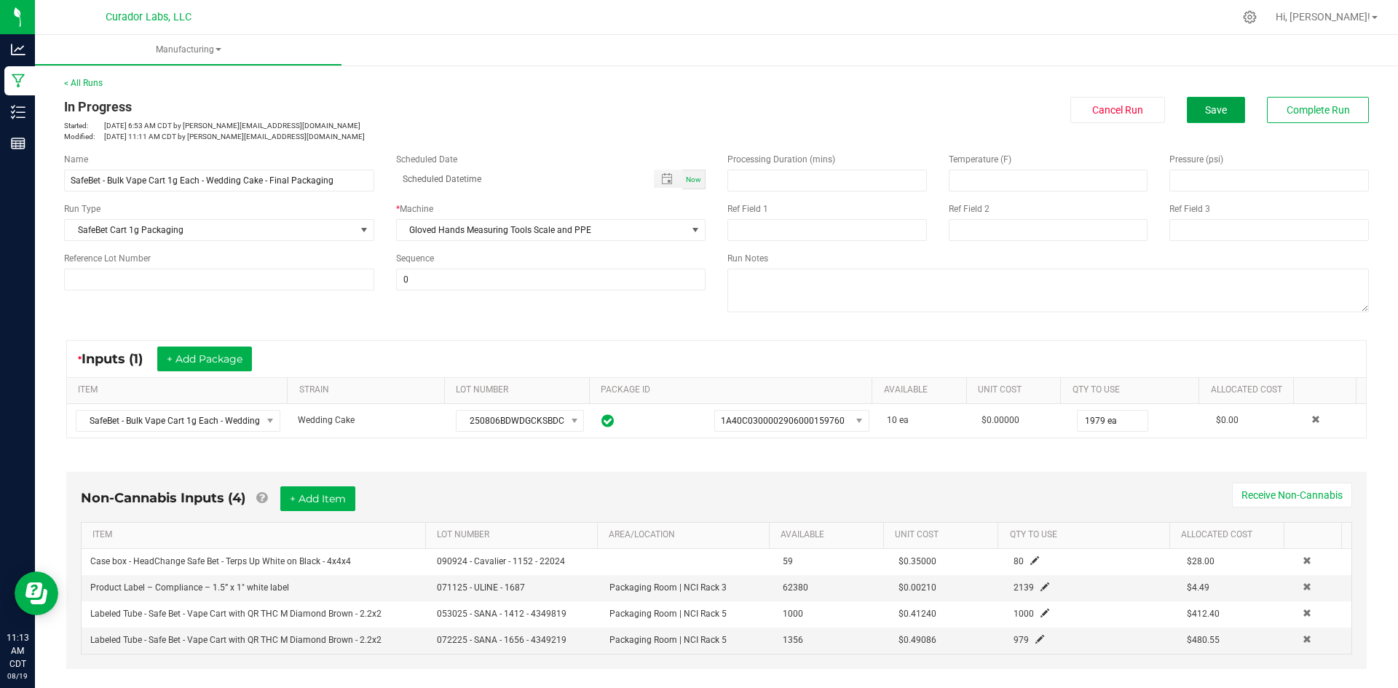
drag, startPoint x: 1217, startPoint y: 112, endPoint x: 1212, endPoint y: 126, distance: 15.0
click at [1217, 112] on button "Save" at bounding box center [1216, 110] width 58 height 26
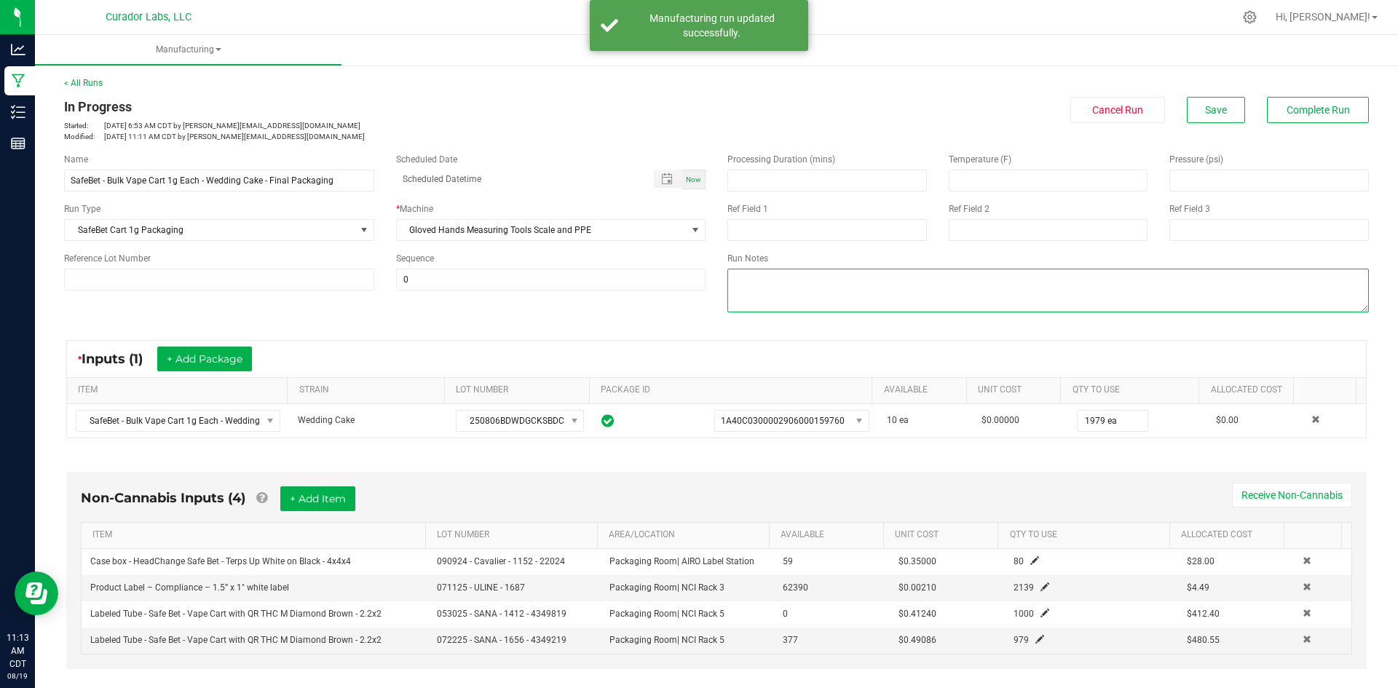
click at [786, 280] on textarea at bounding box center [1047, 291] width 641 height 44
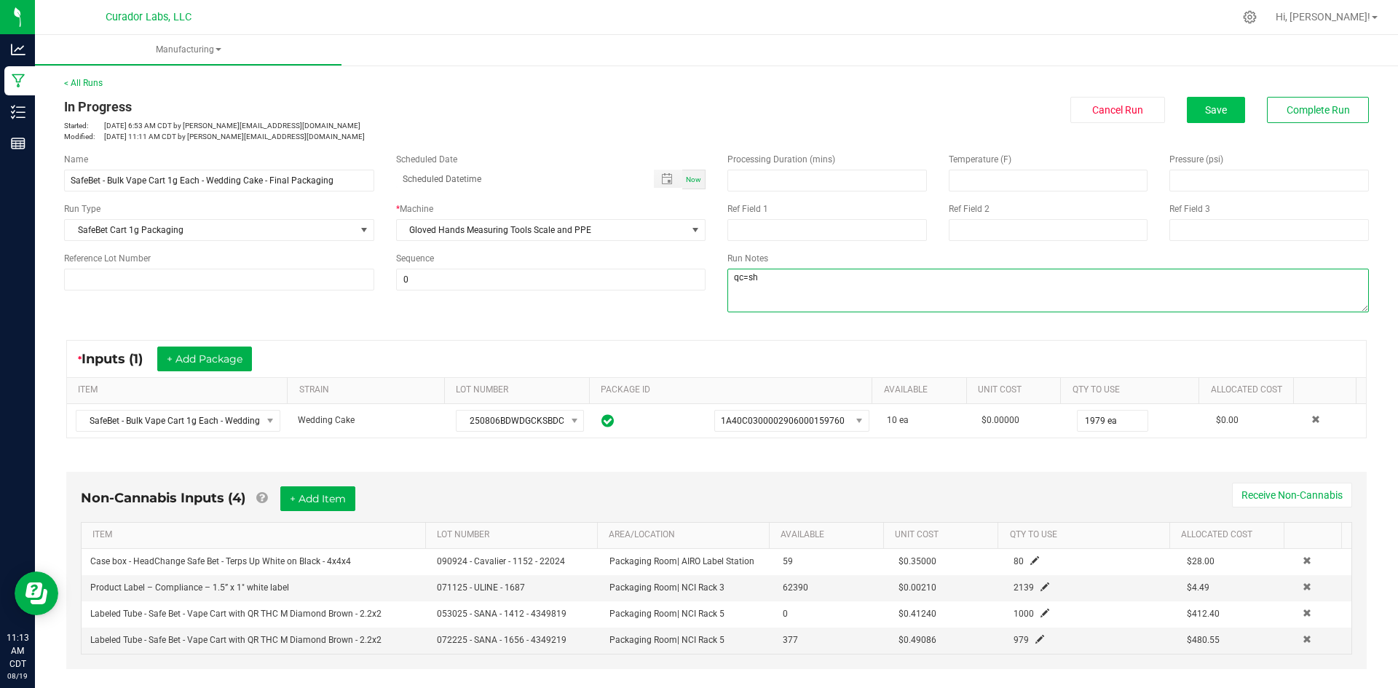
type textarea "qc=sh"
click at [1206, 113] on span "Save" at bounding box center [1216, 110] width 22 height 12
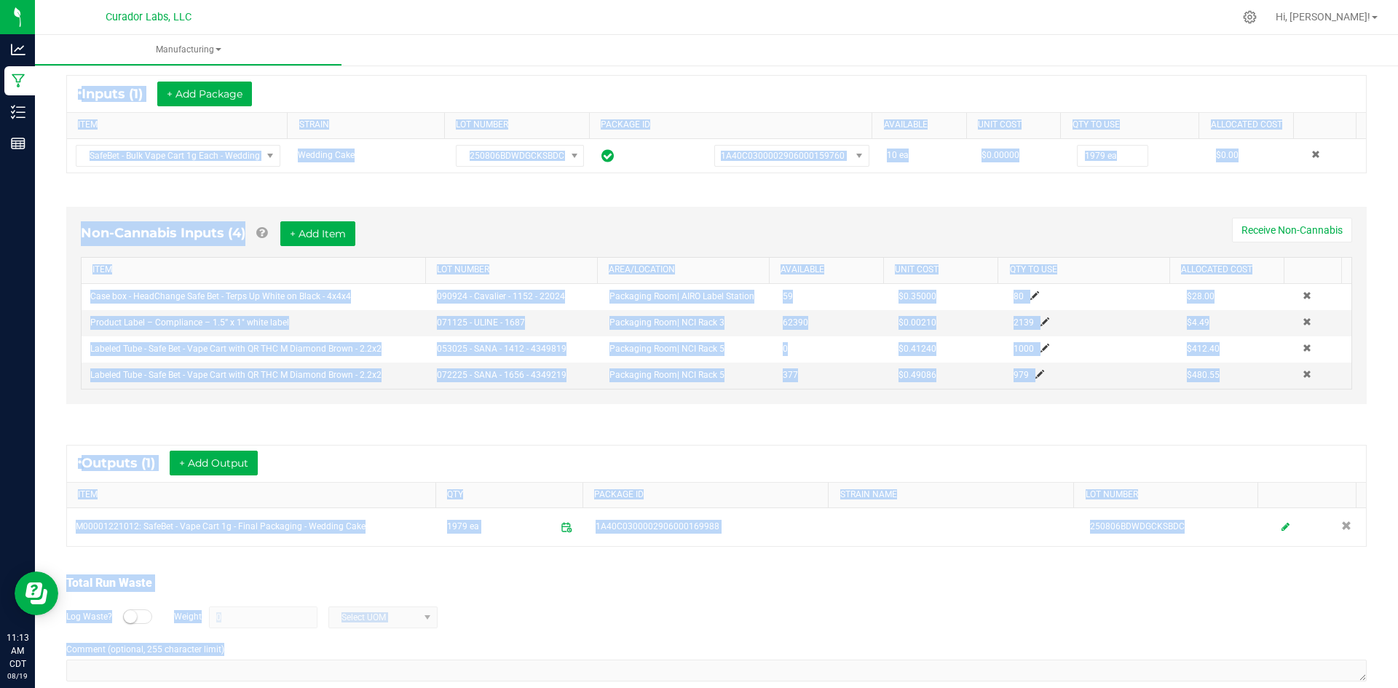
scroll to position [290, 0]
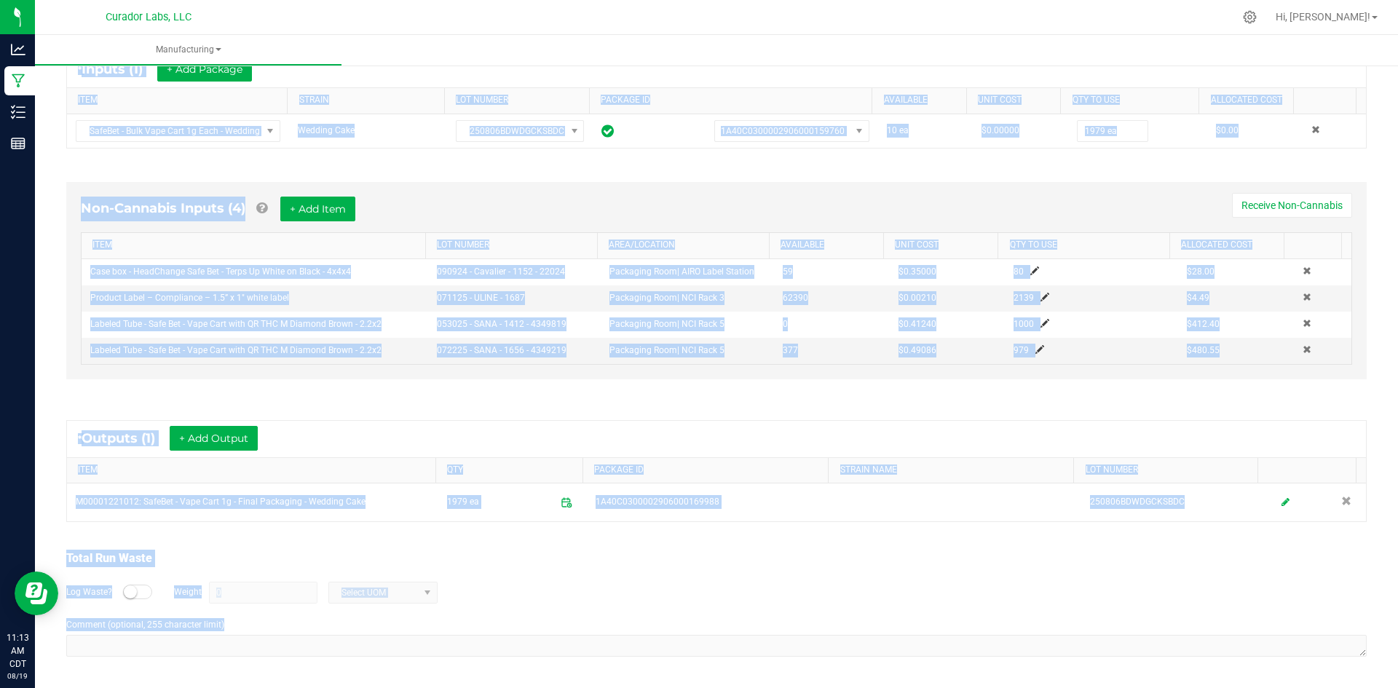
drag, startPoint x: 63, startPoint y: 106, endPoint x: 919, endPoint y: 681, distance: 1031.5
click at [919, 681] on div "< All Runs In Progress Started: [DATE] 6:53 AM CDT by [EMAIL_ADDRESS][DOMAIN_NA…" at bounding box center [716, 230] width 1363 height 916
copy manufacturing-process-run "Lo Ipsumdol Sitamet: Con 74, 8110 1:83 AD ELI se doeiu@temporincidid.utl Etdolo…"
click at [490, 221] on div "Non-Cannabis Inputs (4) + Add Item Receive Non-Cannabis" at bounding box center [716, 215] width 1271 height 36
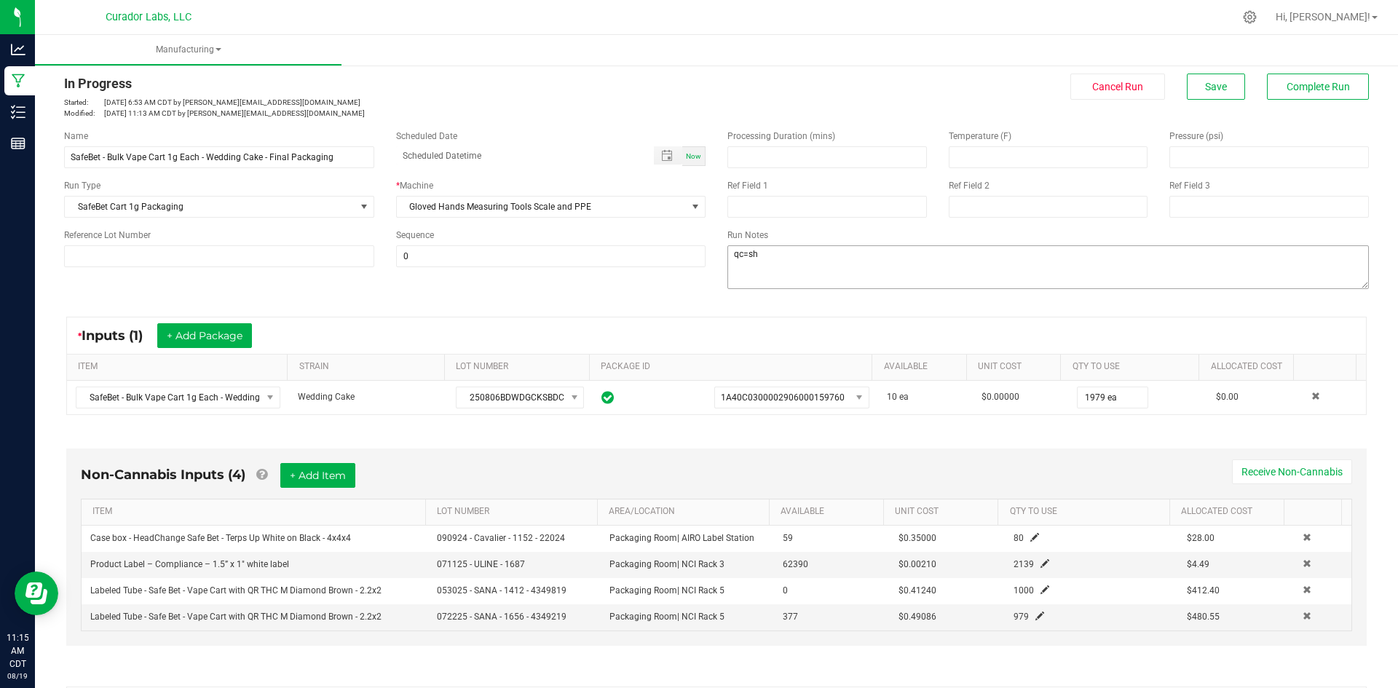
scroll to position [0, 0]
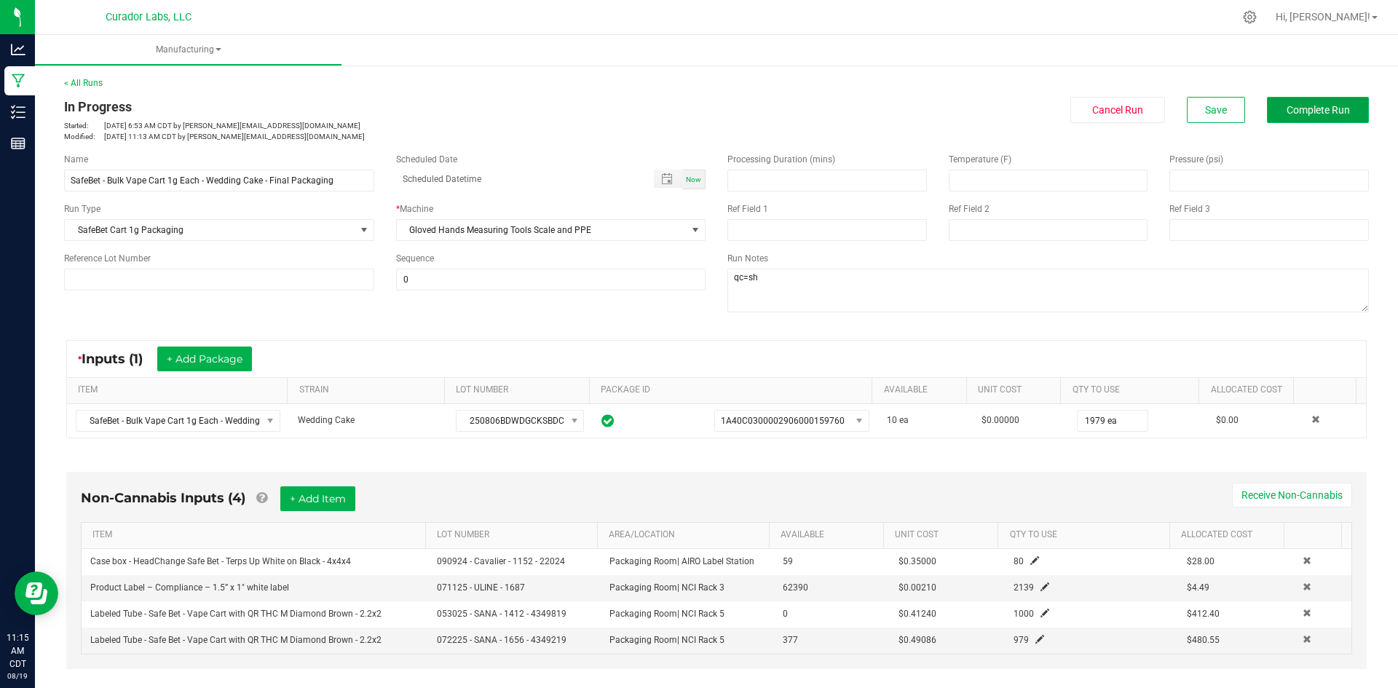
click at [1287, 111] on span "Complete Run" at bounding box center [1318, 110] width 63 height 12
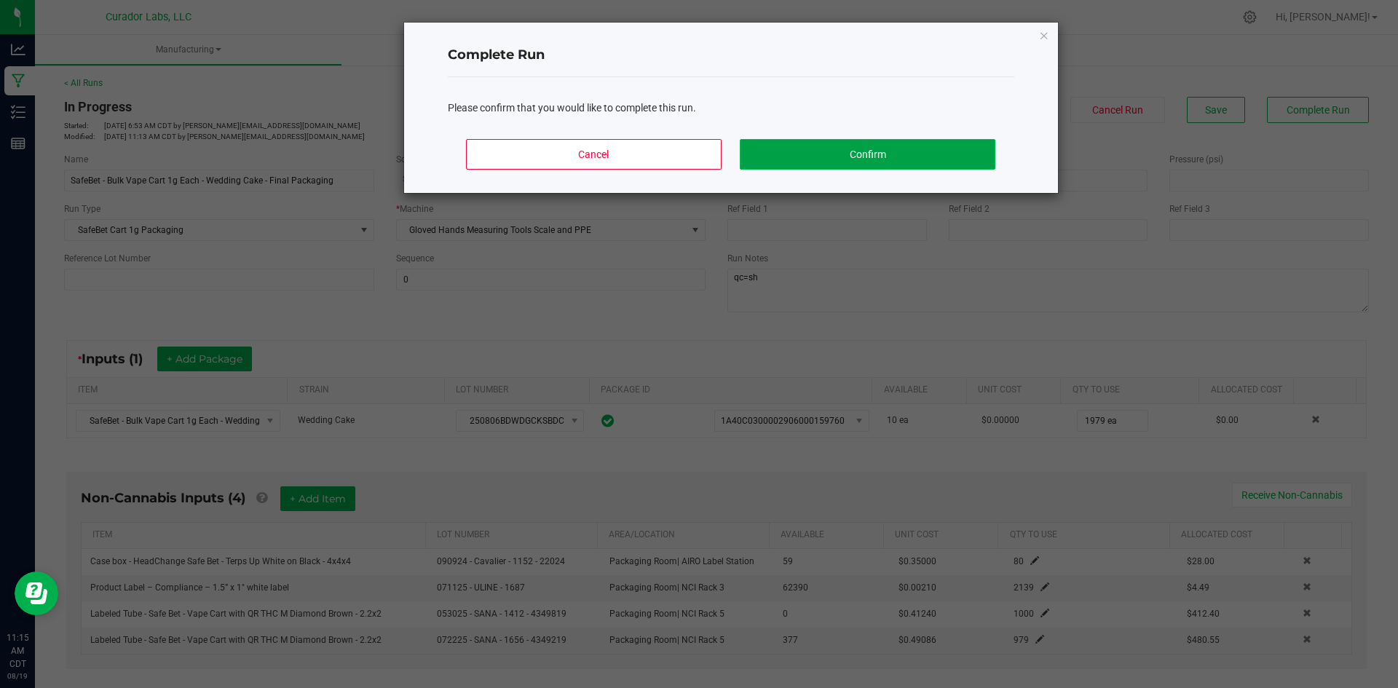
click at [807, 150] on button "Confirm" at bounding box center [867, 154] width 255 height 31
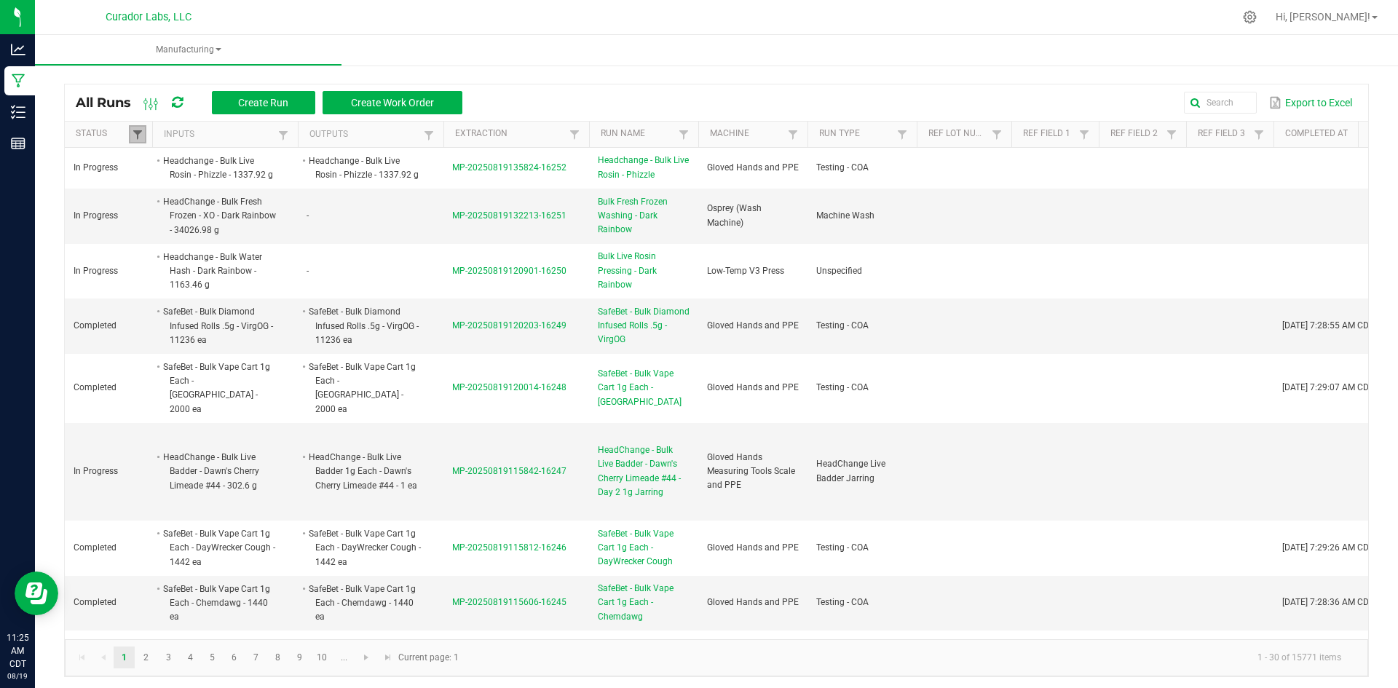
click at [136, 139] on span at bounding box center [138, 135] width 12 height 12
click at [156, 209] on li "Completed" at bounding box center [208, 214] width 141 height 19
checkbox input "false"
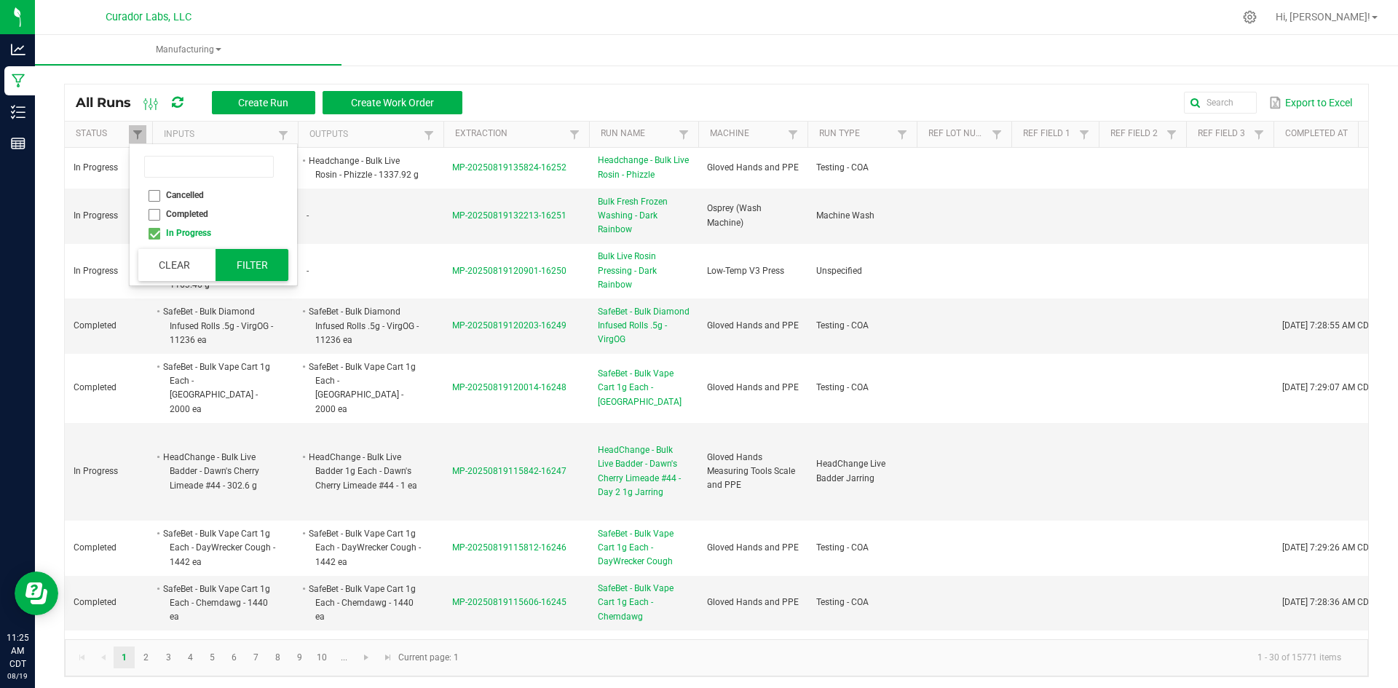
click at [258, 269] on button "Filter" at bounding box center [252, 265] width 73 height 32
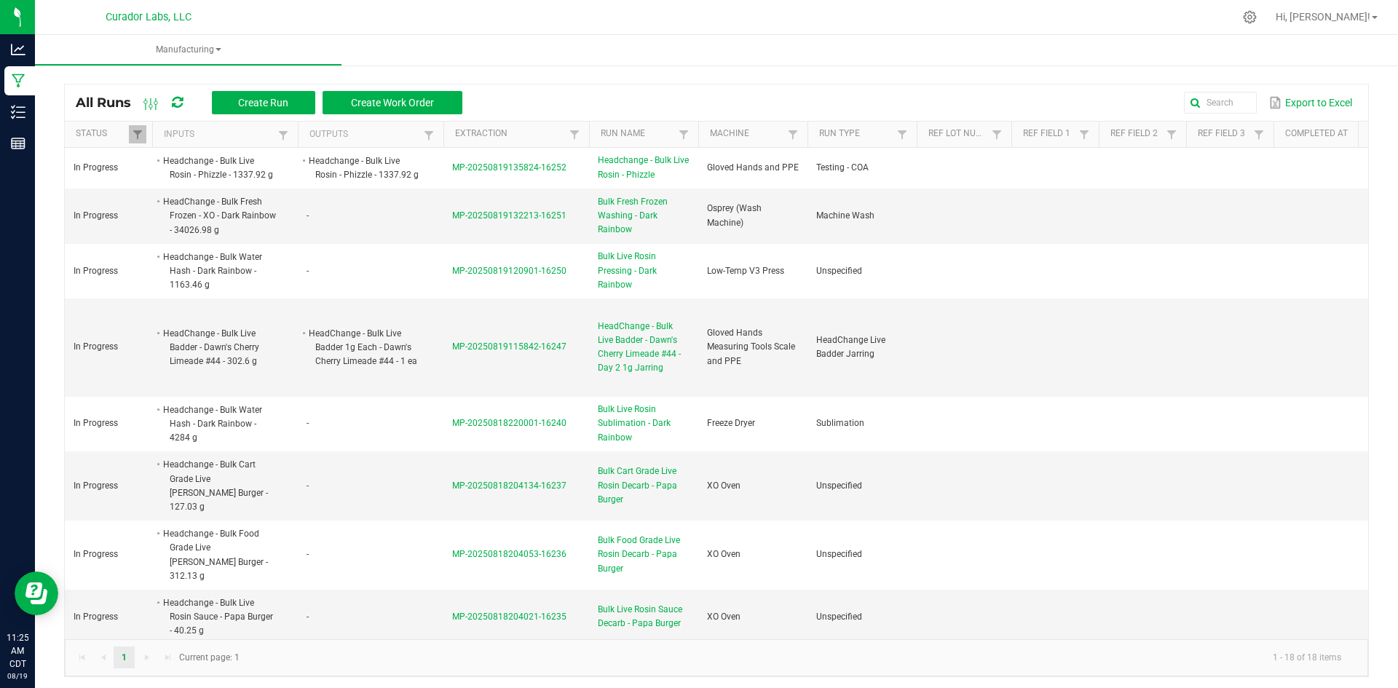
click at [179, 110] on span at bounding box center [177, 102] width 11 height 25
click at [178, 103] on icon at bounding box center [177, 102] width 16 height 15
click at [263, 112] on button "Create Run" at bounding box center [263, 102] width 103 height 23
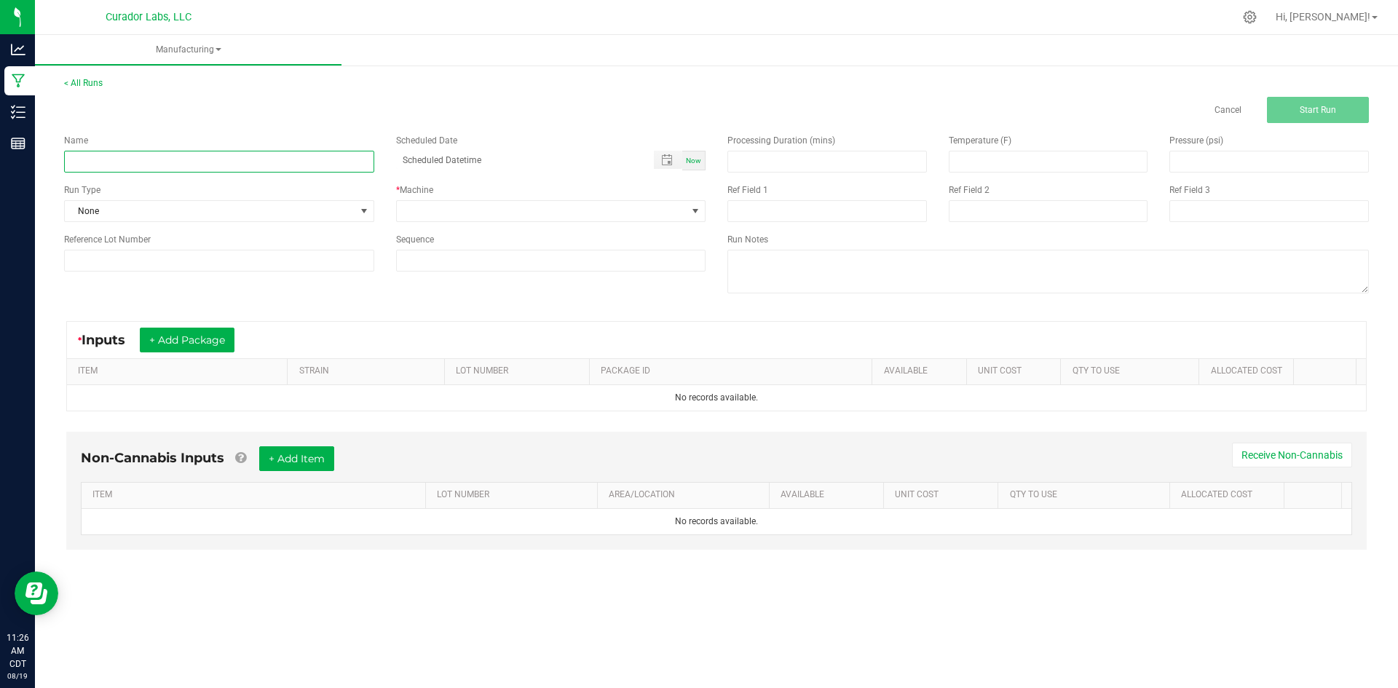
click at [221, 163] on input at bounding box center [219, 162] width 310 height 22
paste input "SafeBet - Bulk Vape Cartridge 1g each - Bubblegum"
type input "SafeBet - Bulk Vape Cartridge 1g each - Bubblegum - final"
click at [317, 209] on span "None" at bounding box center [210, 211] width 291 height 20
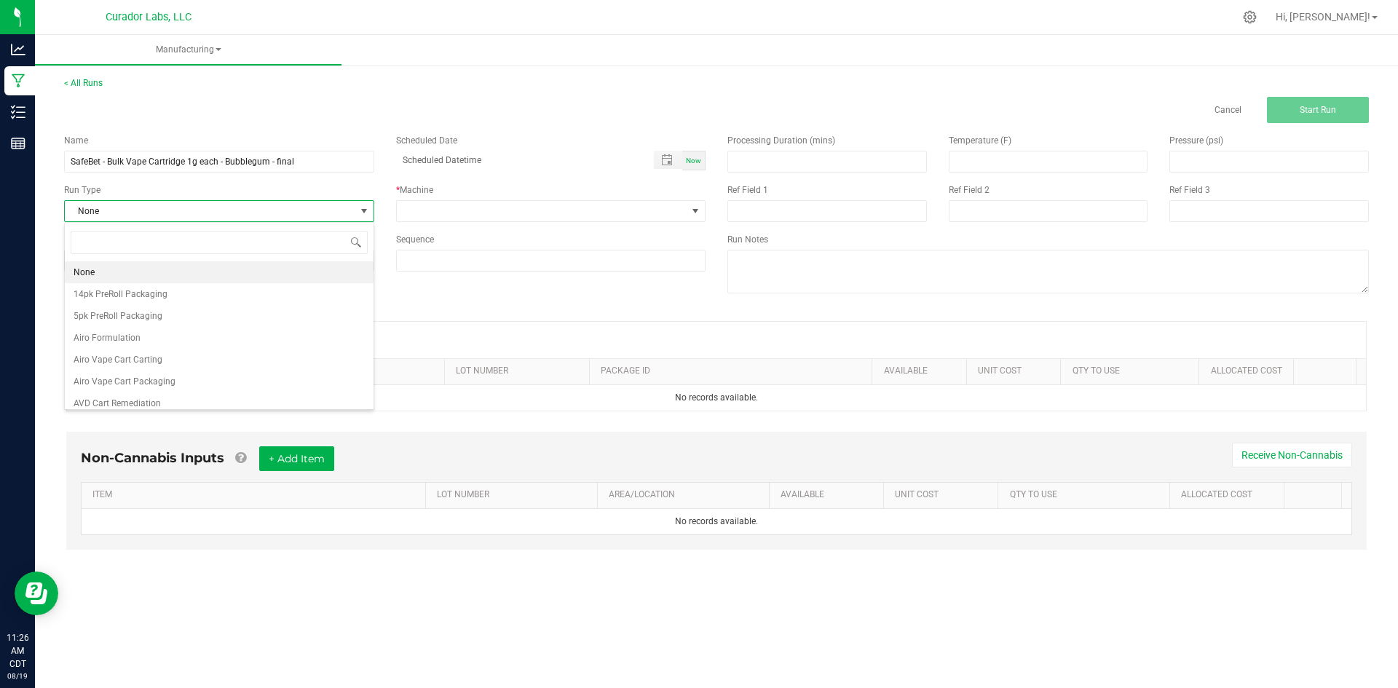
scroll to position [22, 309]
type input "safe"
click at [186, 364] on li "SafeBet Cart 1g Packaging" at bounding box center [219, 360] width 309 height 22
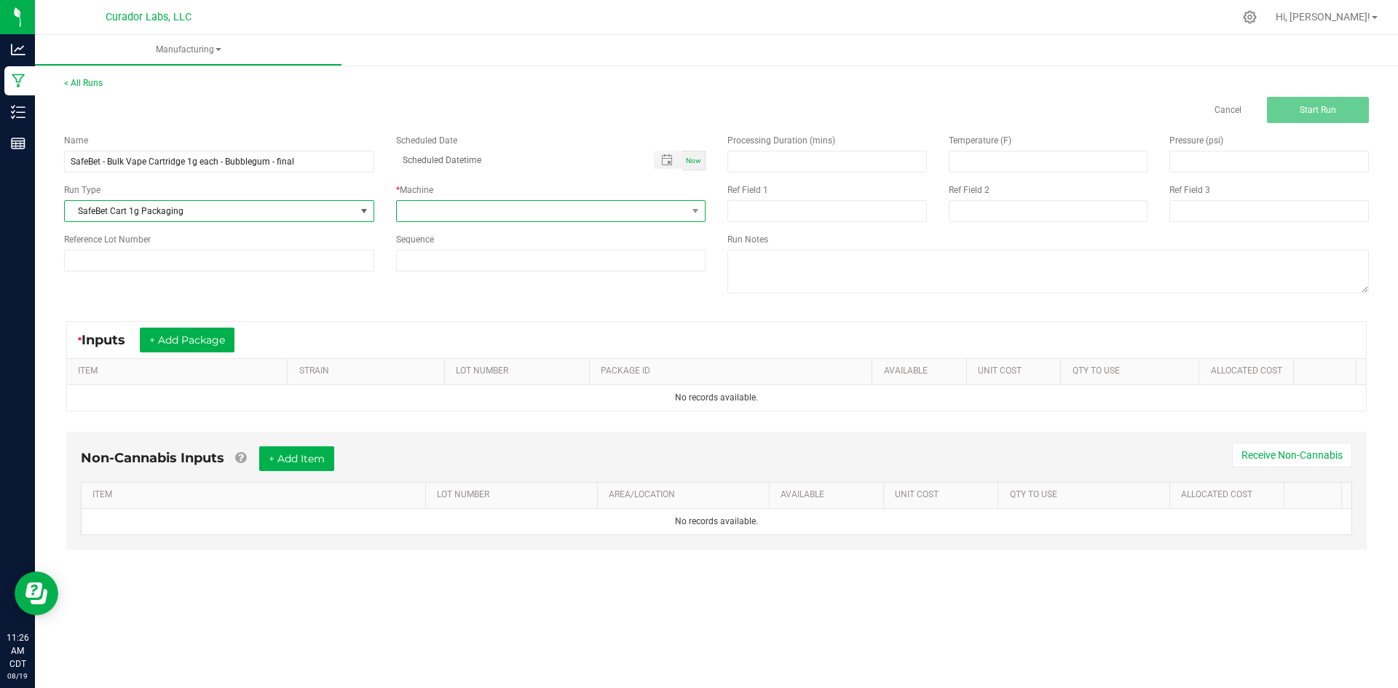
click at [531, 213] on span at bounding box center [542, 211] width 291 height 20
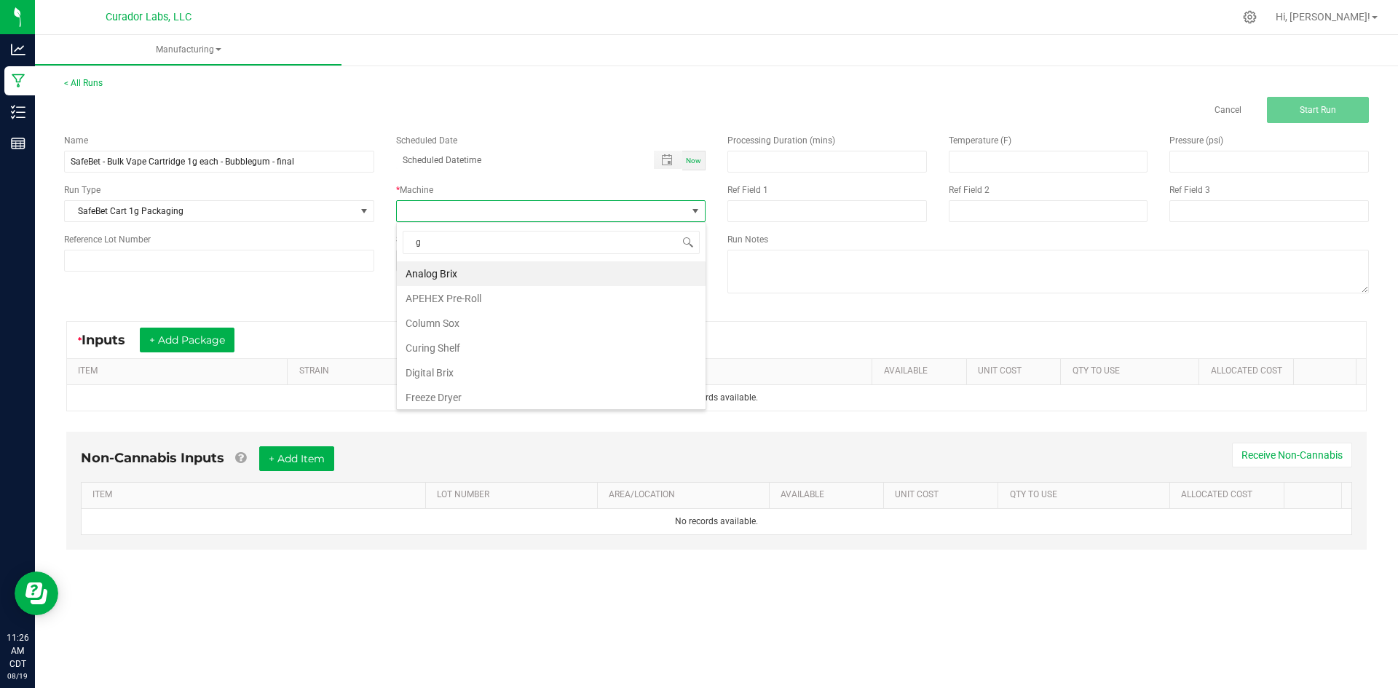
type input "gl"
click at [475, 271] on li "Gloved Hands and PPE" at bounding box center [551, 273] width 309 height 25
click at [684, 161] on div "Now" at bounding box center [693, 161] width 23 height 20
type input "[DATE] 11:26 AM"
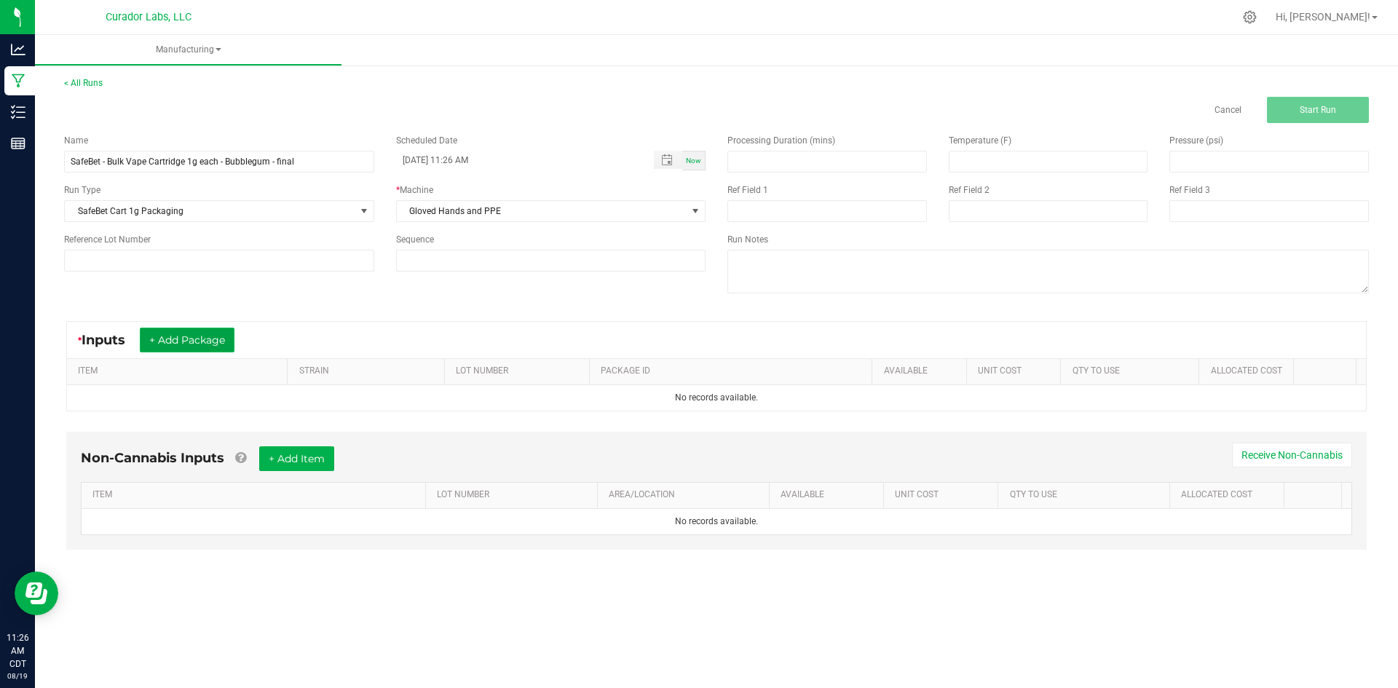
click at [221, 347] on button "+ Add Package" at bounding box center [187, 340] width 95 height 25
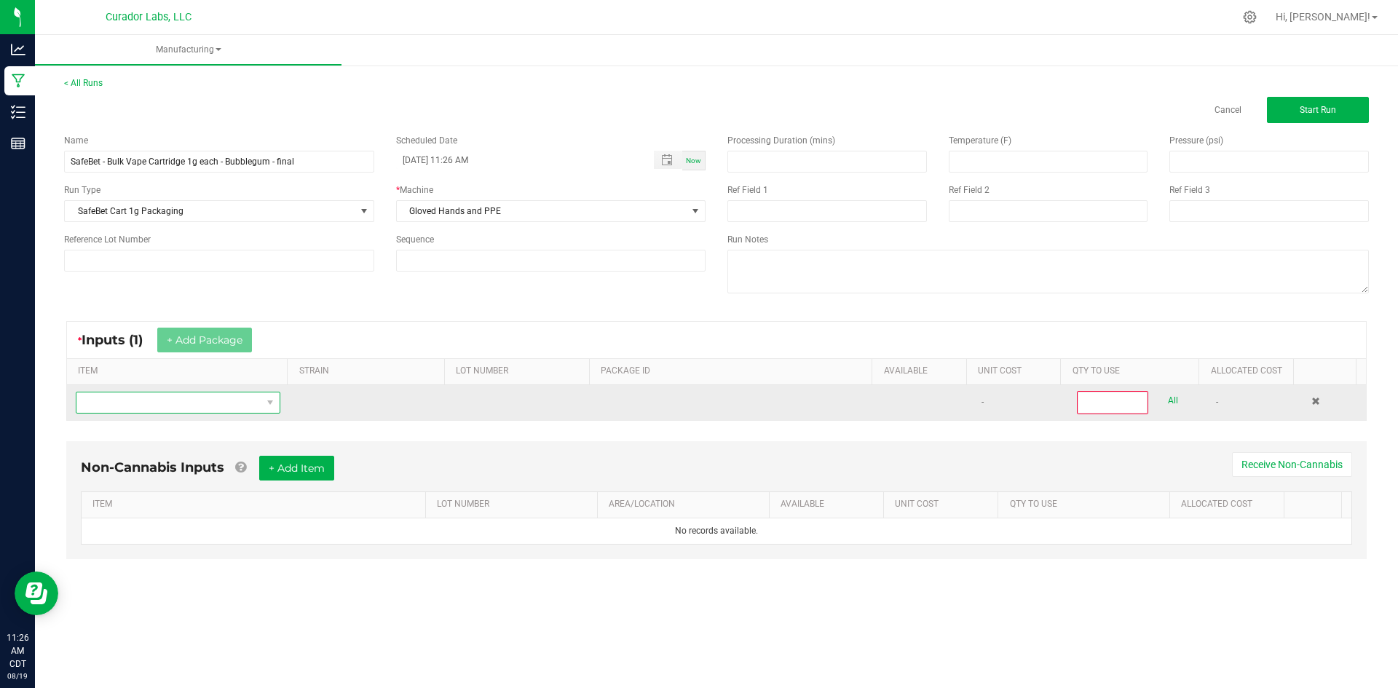
click at [159, 405] on span "NO DATA FOUND" at bounding box center [168, 402] width 185 height 20
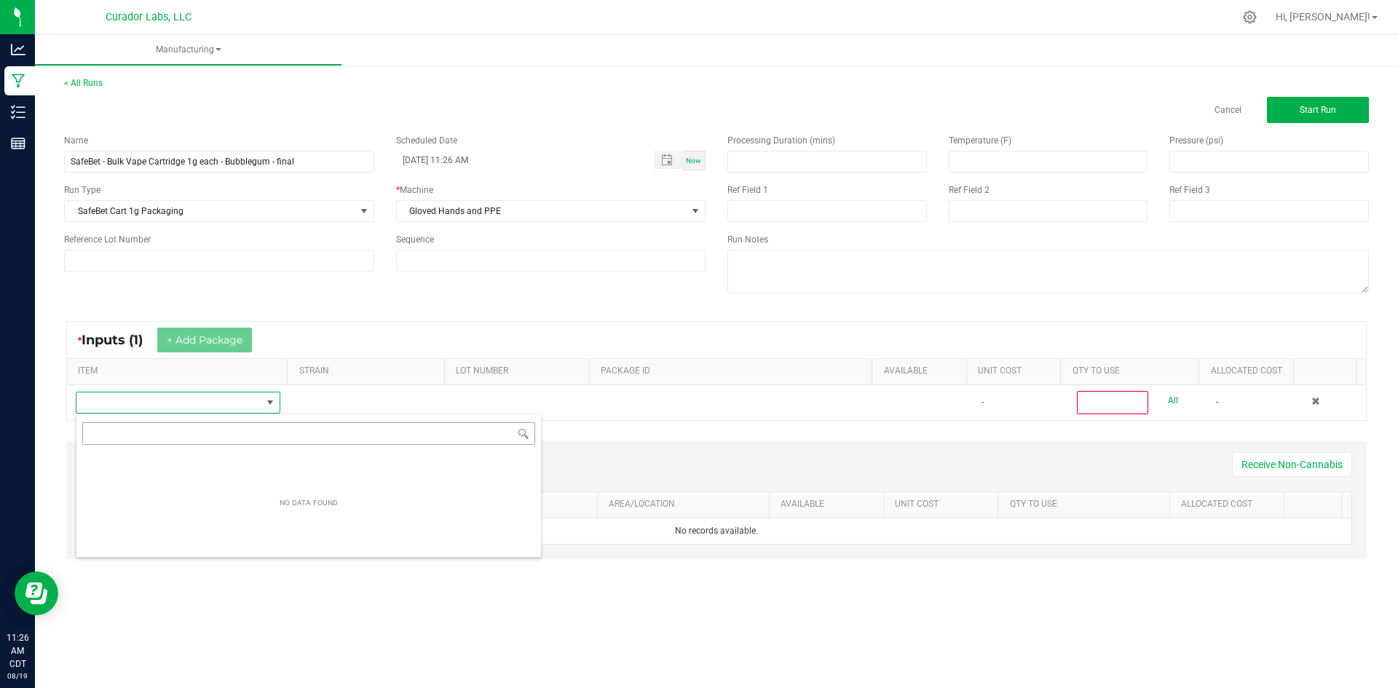
scroll to position [22, 201]
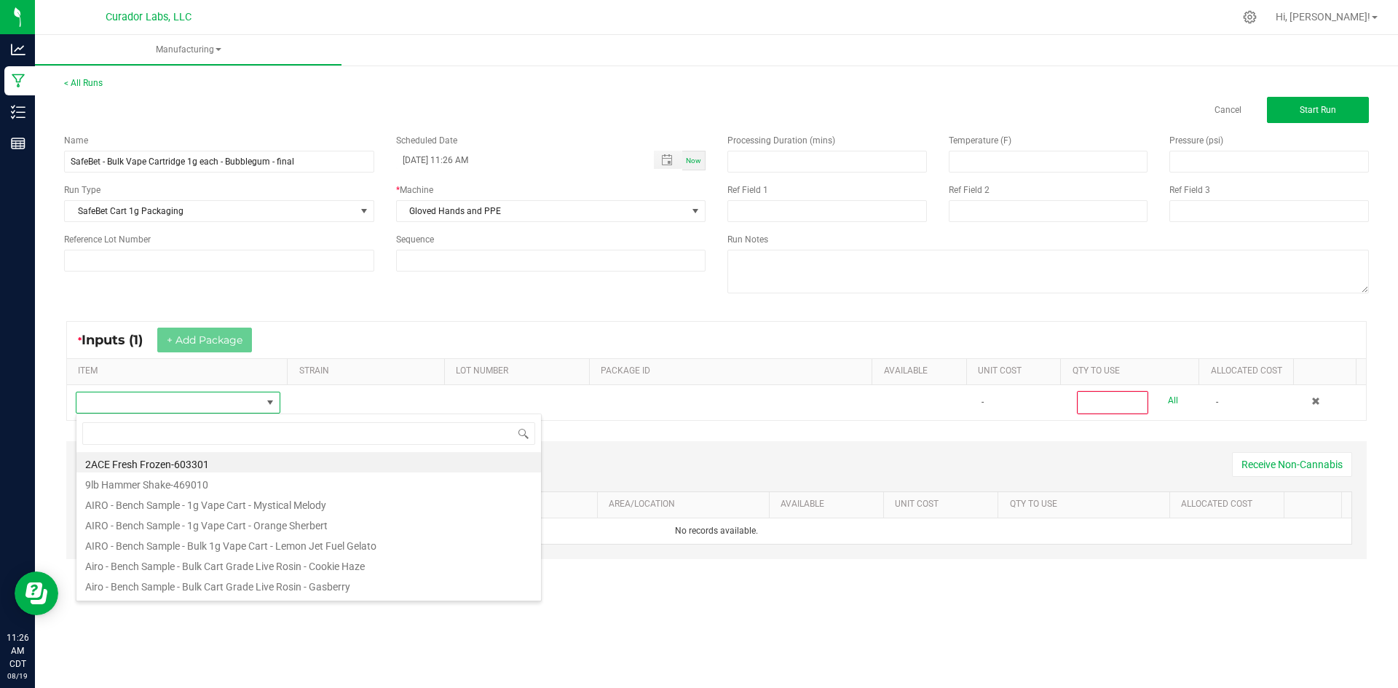
type input "SafeBet - Bulk Vape Cartridge 1g each - Bubblegum"
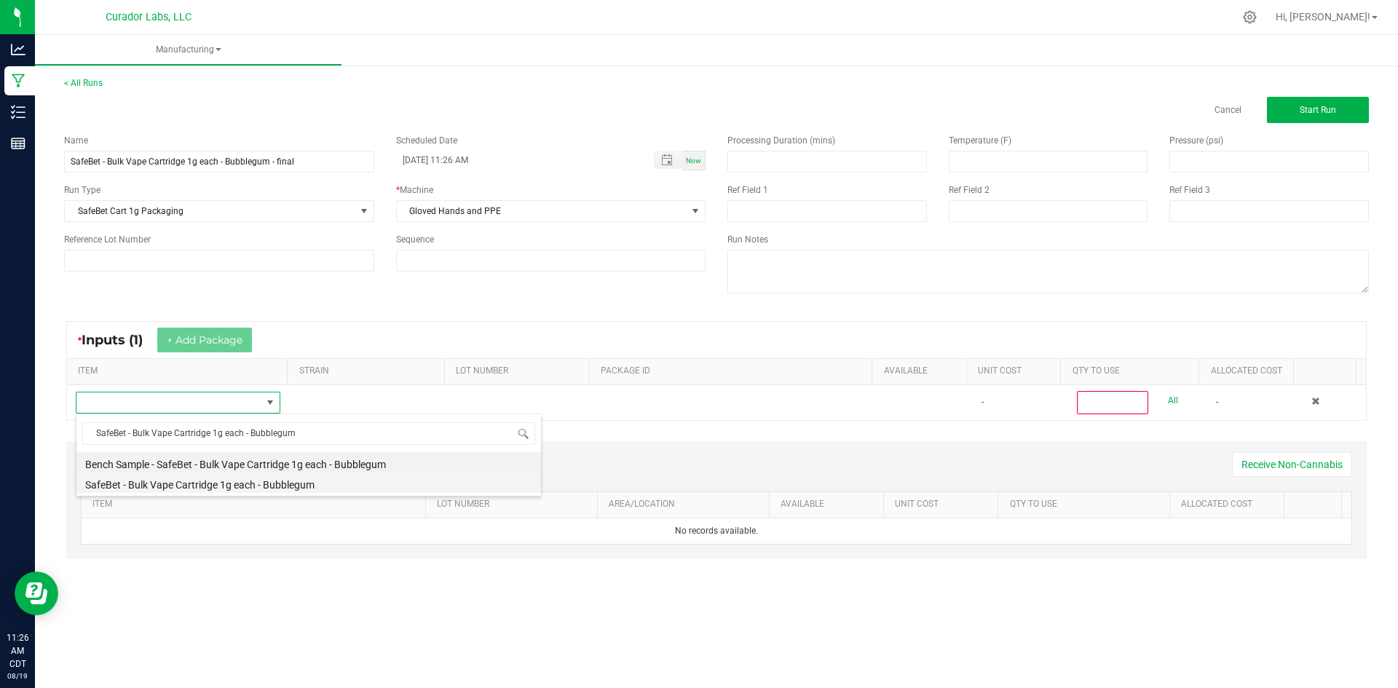
click at [151, 477] on li "SafeBet - Bulk Vape Cartridge 1g each - Bubblegum" at bounding box center [308, 483] width 465 height 20
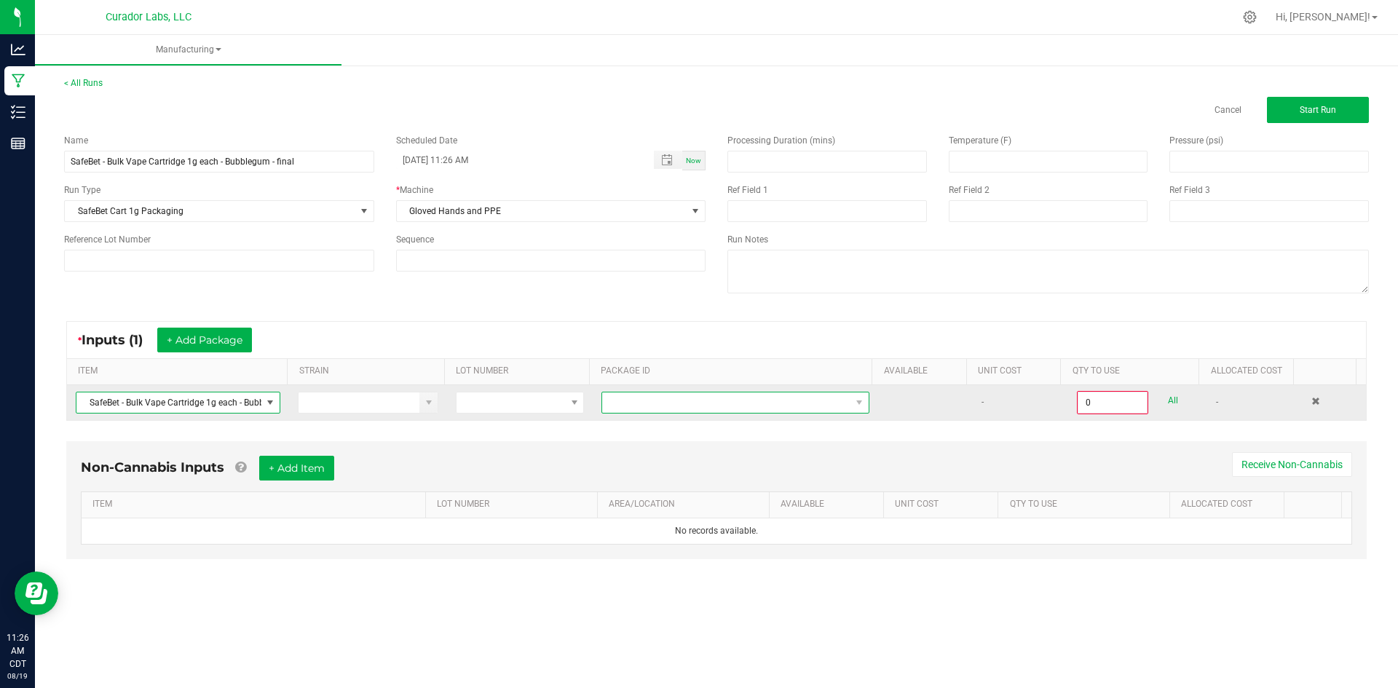
click at [658, 402] on span at bounding box center [726, 402] width 248 height 20
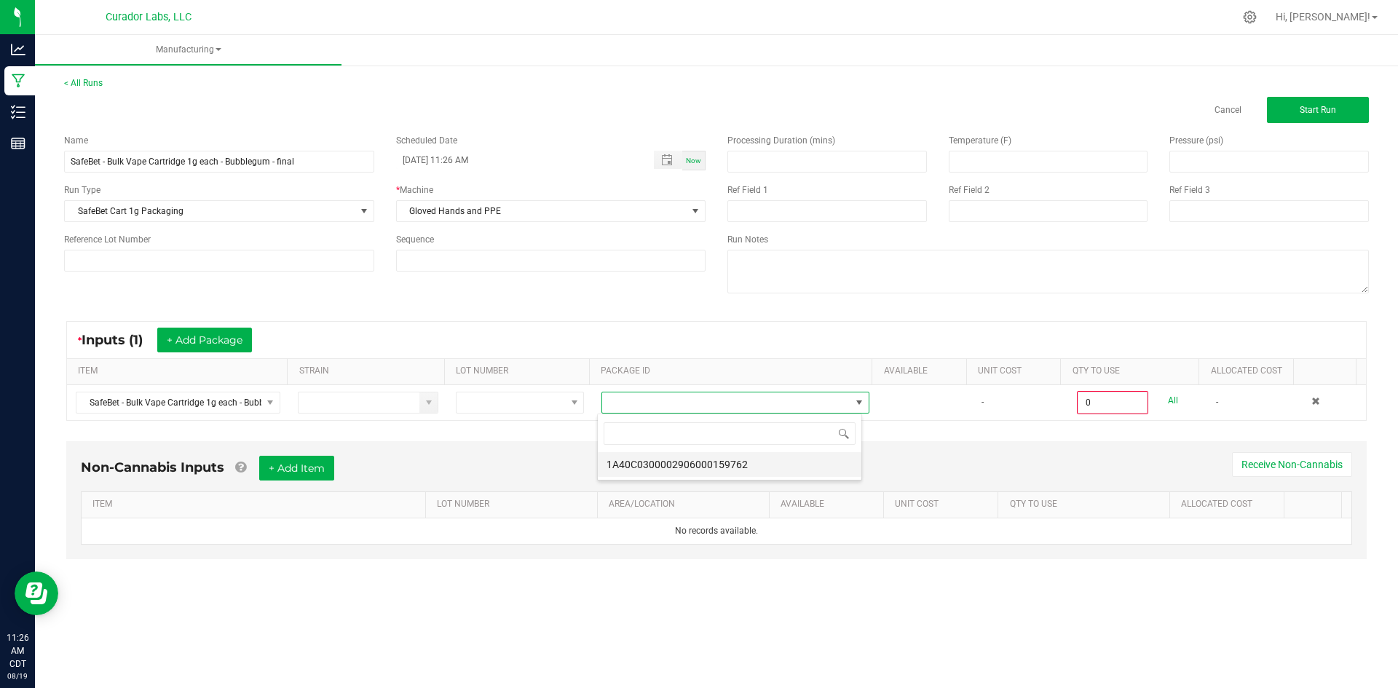
click at [655, 466] on li "1A40C0300002906000159762" at bounding box center [730, 464] width 264 height 25
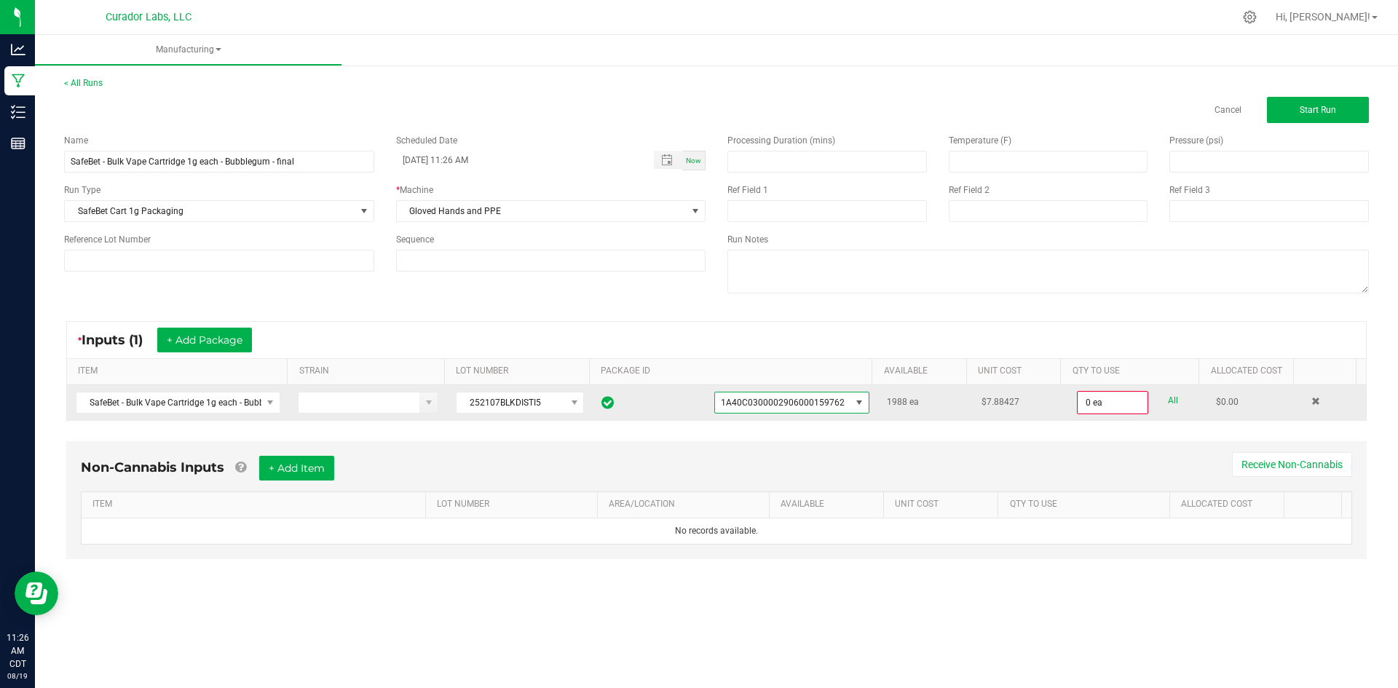
click at [1168, 404] on link "All" at bounding box center [1173, 401] width 10 height 20
type input "1988 ea"
click at [280, 462] on button "+ Add Item" at bounding box center [296, 466] width 75 height 25
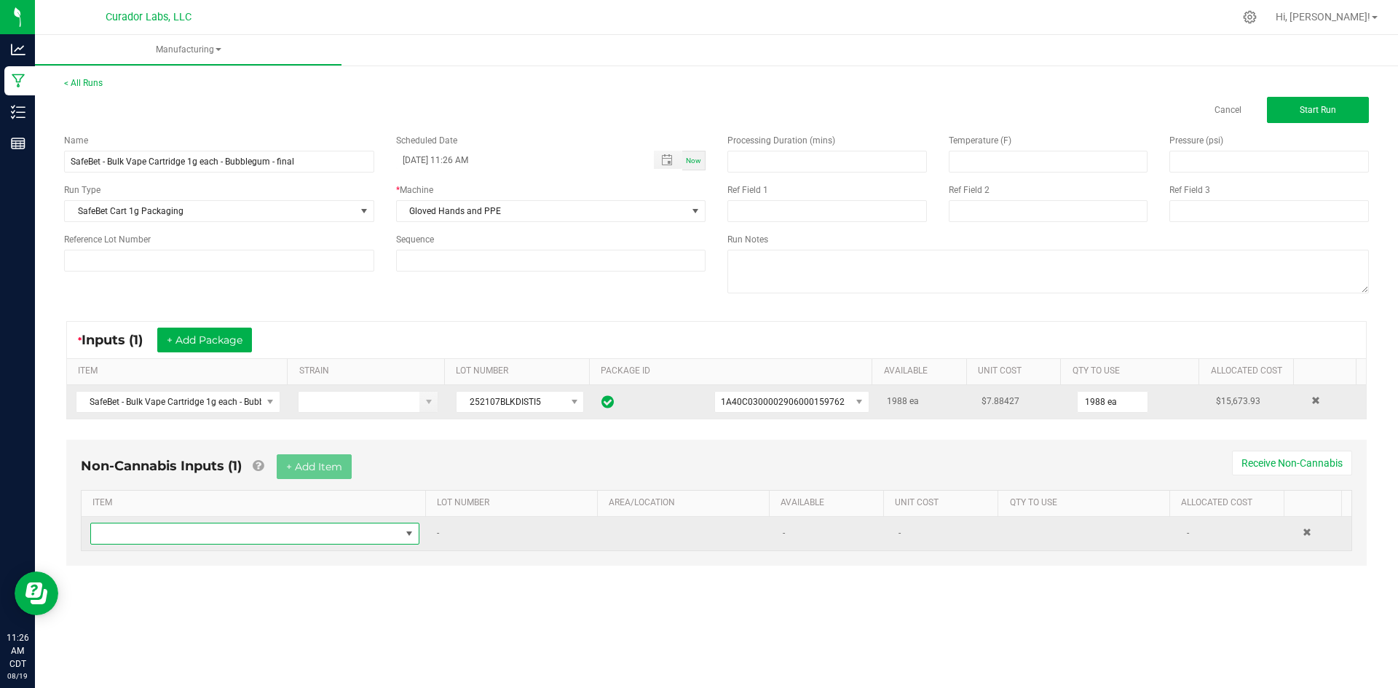
click at [256, 532] on span "NO DATA FOUND" at bounding box center [245, 533] width 309 height 20
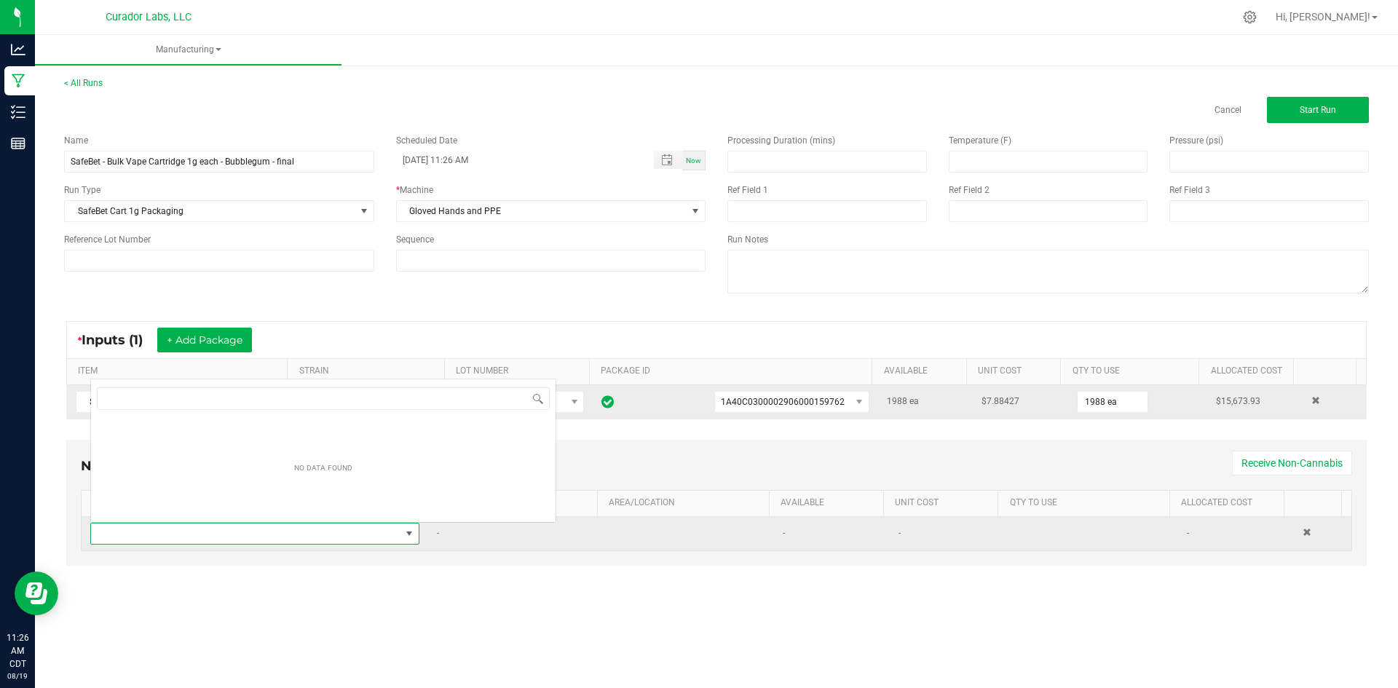
scroll to position [22, 323]
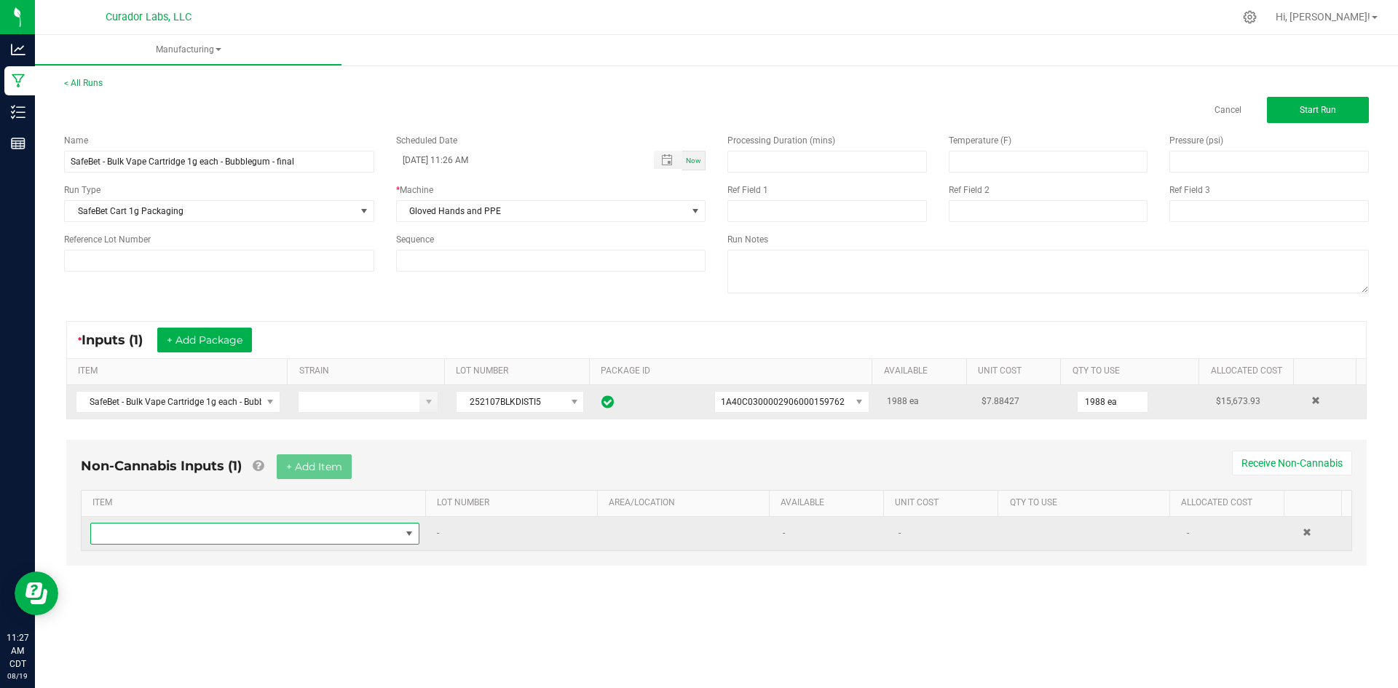
click at [312, 534] on span "NO DATA FOUND" at bounding box center [245, 533] width 309 height 20
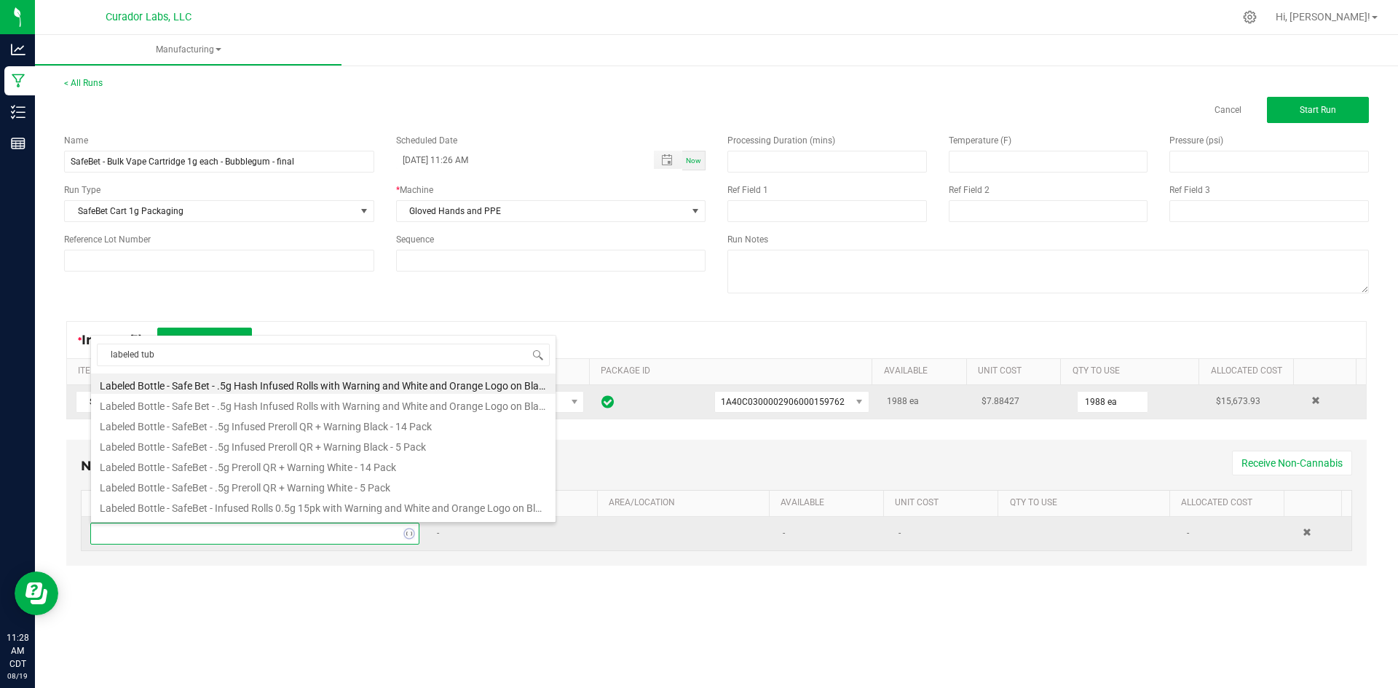
type input "labeled tube"
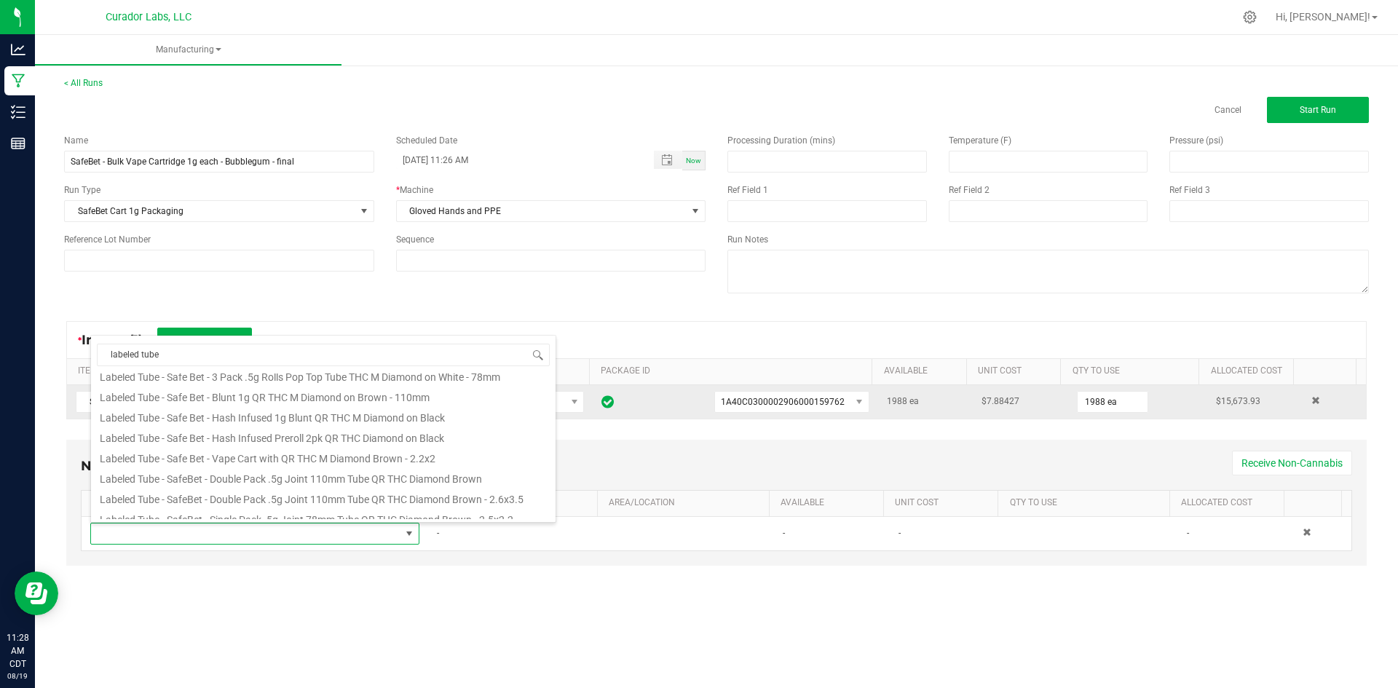
scroll to position [218, 0]
click at [256, 439] on li "Labeled Tube - Safe Bet - Vape Cart with QR THC M Diamond Brown - 2.2x2" at bounding box center [323, 430] width 465 height 20
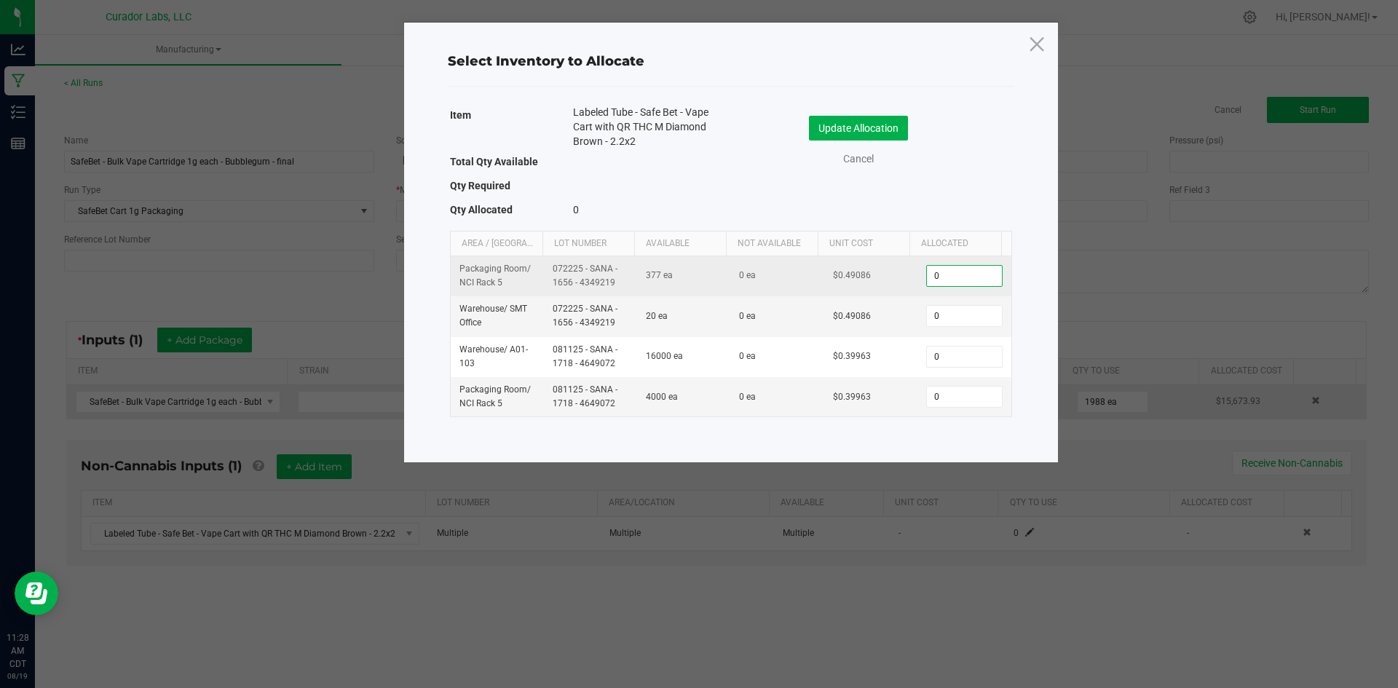
click at [941, 277] on input "0" at bounding box center [964, 276] width 74 height 20
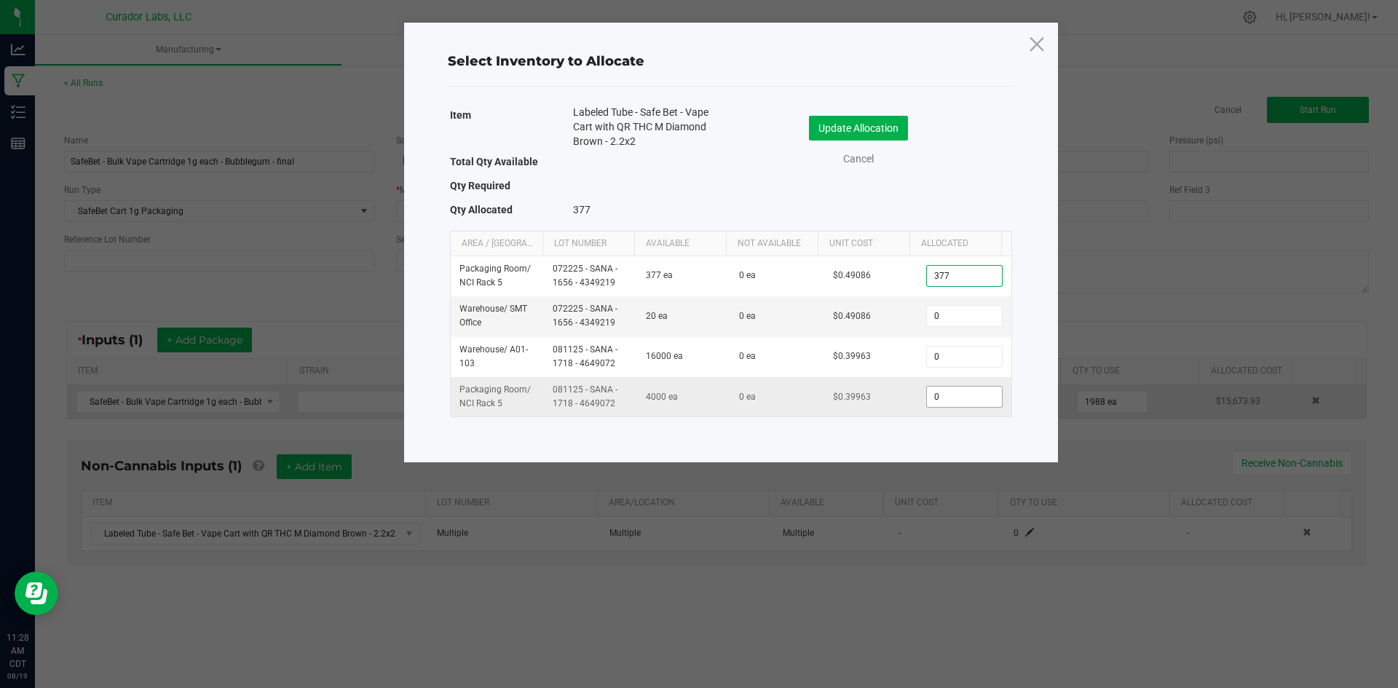
type input "377"
click at [969, 395] on input "0" at bounding box center [964, 397] width 74 height 20
click at [930, 395] on input "1511" at bounding box center [964, 397] width 74 height 20
type input "1,611"
click at [850, 116] on button "Update Allocation" at bounding box center [858, 128] width 99 height 25
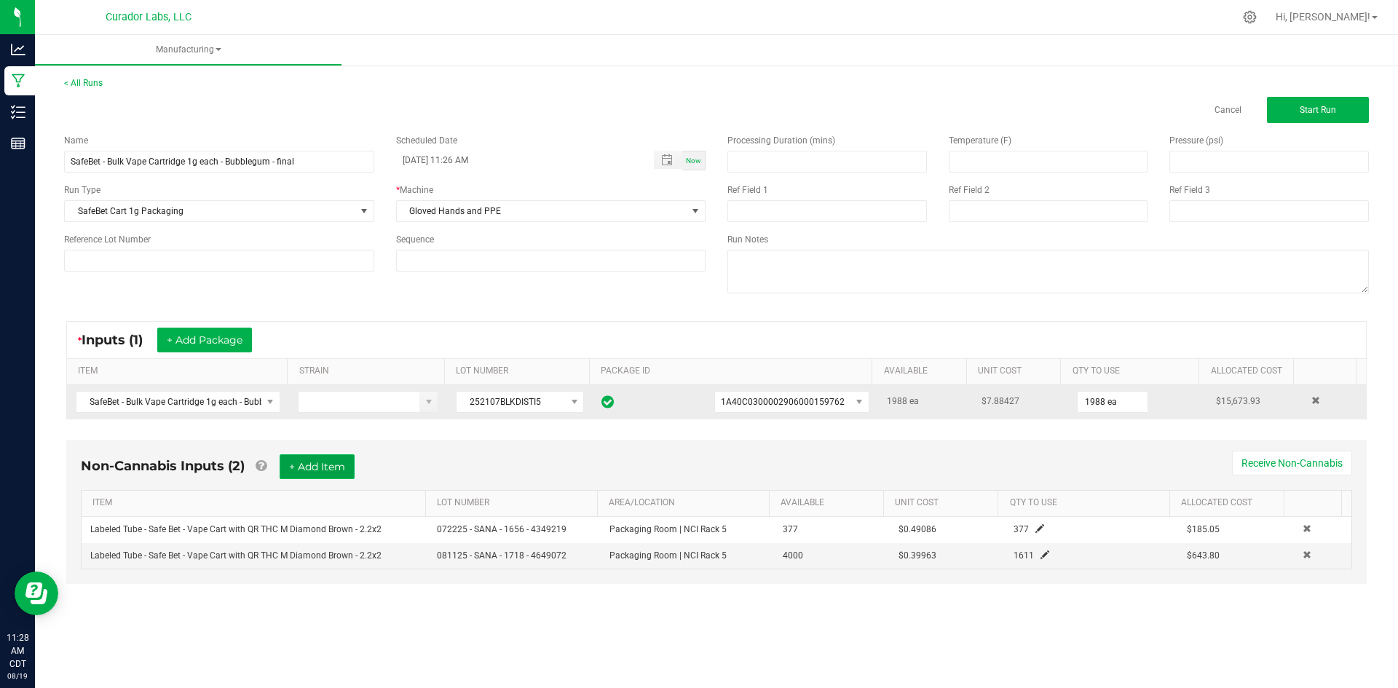
click at [318, 459] on button "+ Add Item" at bounding box center [317, 466] width 75 height 25
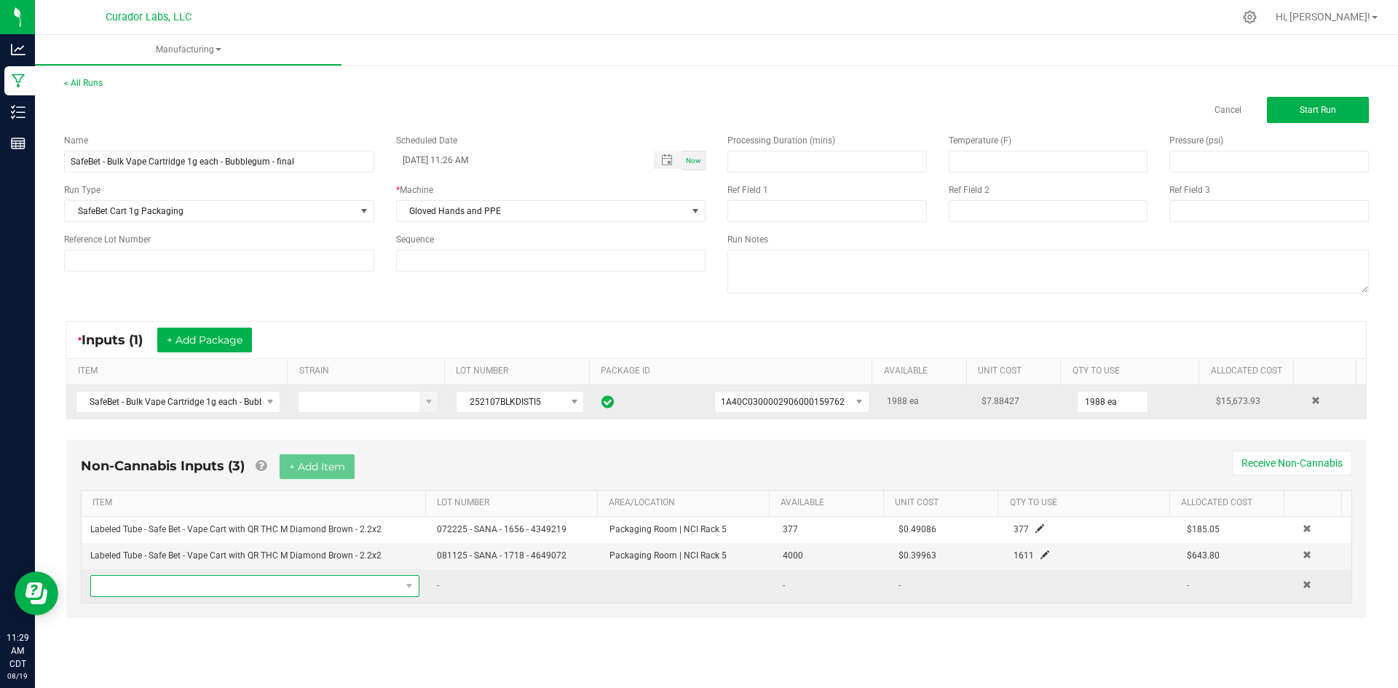
click at [328, 584] on span "NO DATA FOUND" at bounding box center [245, 586] width 309 height 20
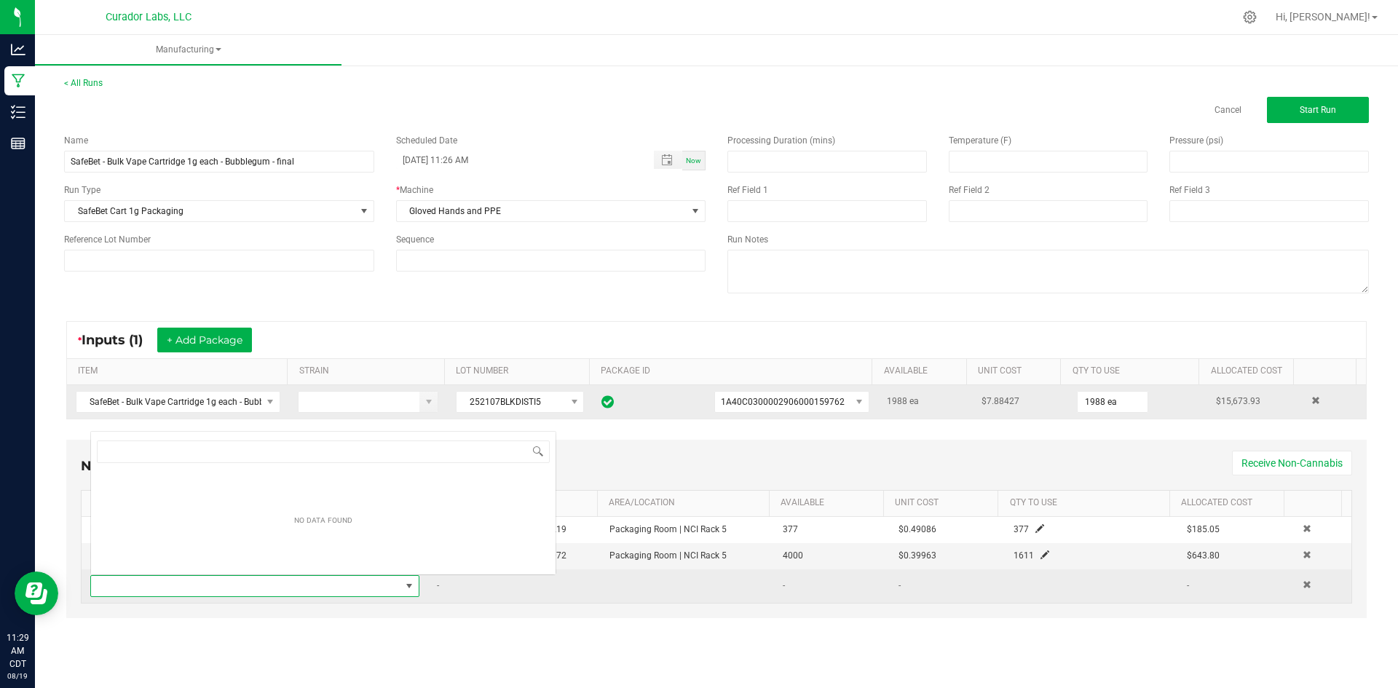
scroll to position [22, 323]
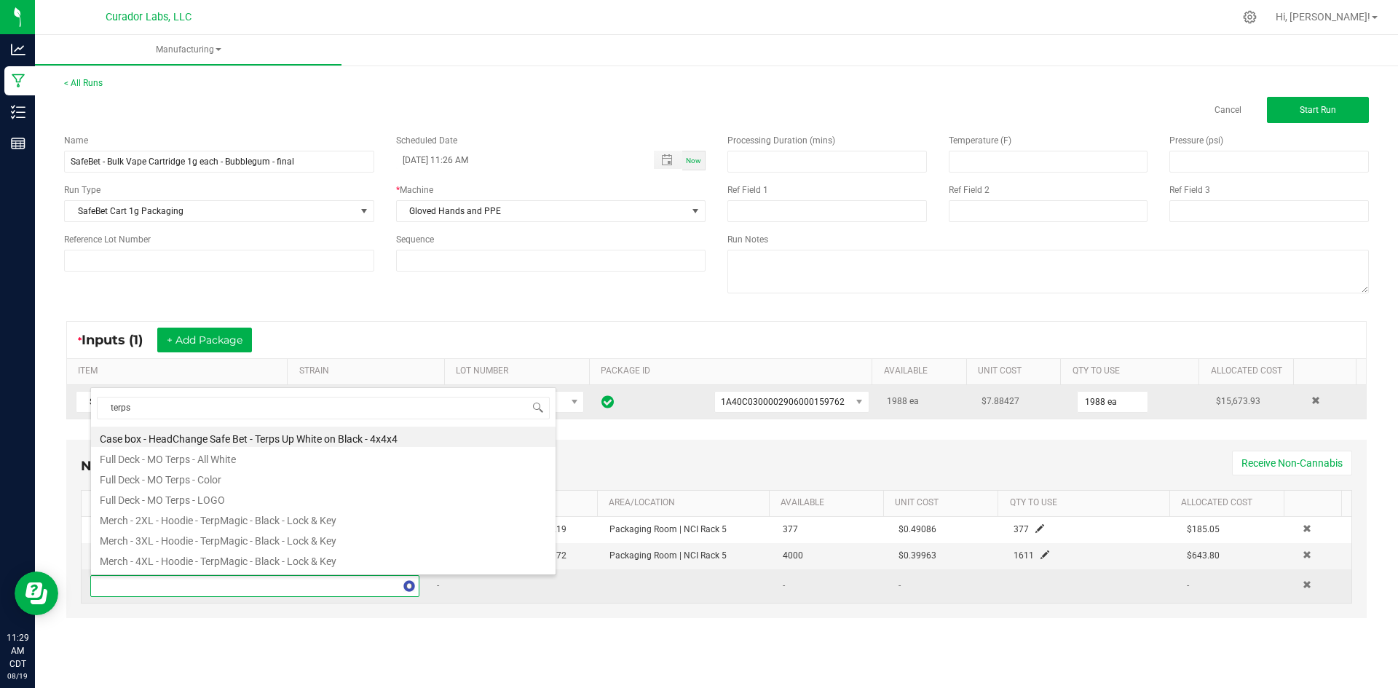
type input "terps u"
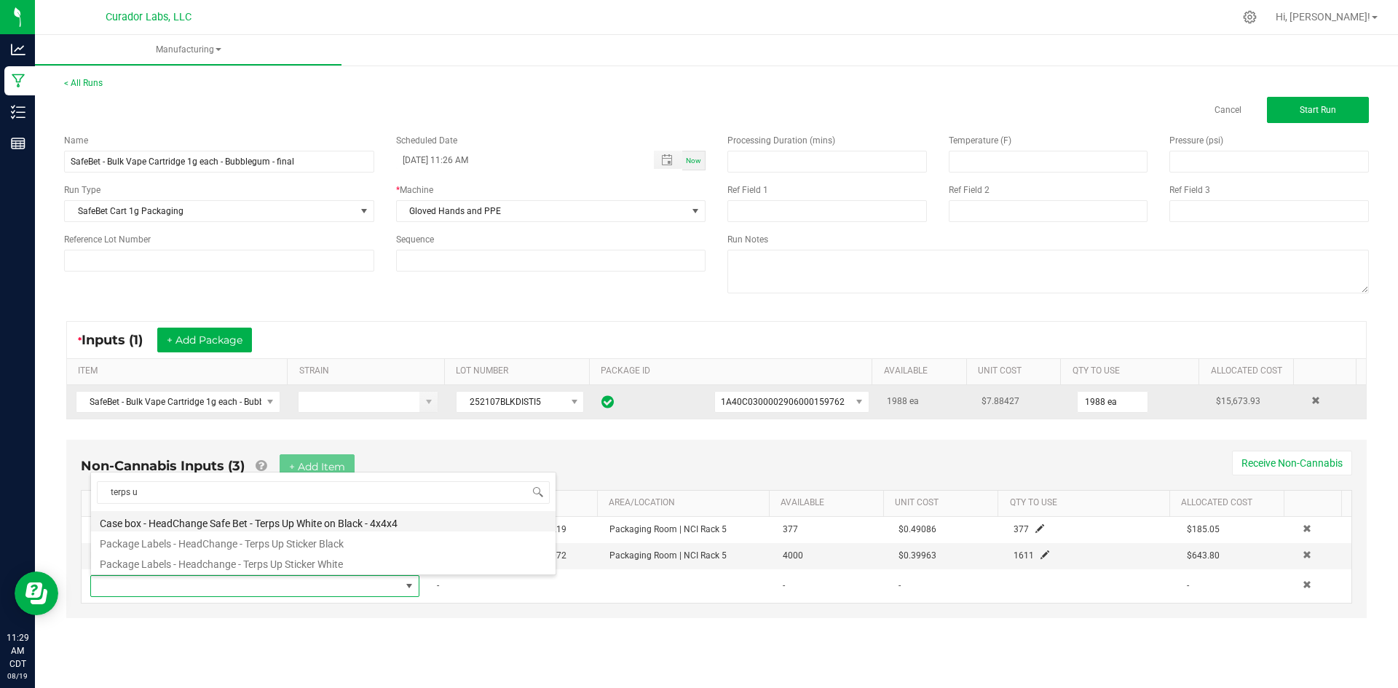
click at [325, 527] on li "Case box - HeadChange Safe Bet - Terps Up White on Black - 4x4x4" at bounding box center [323, 521] width 465 height 20
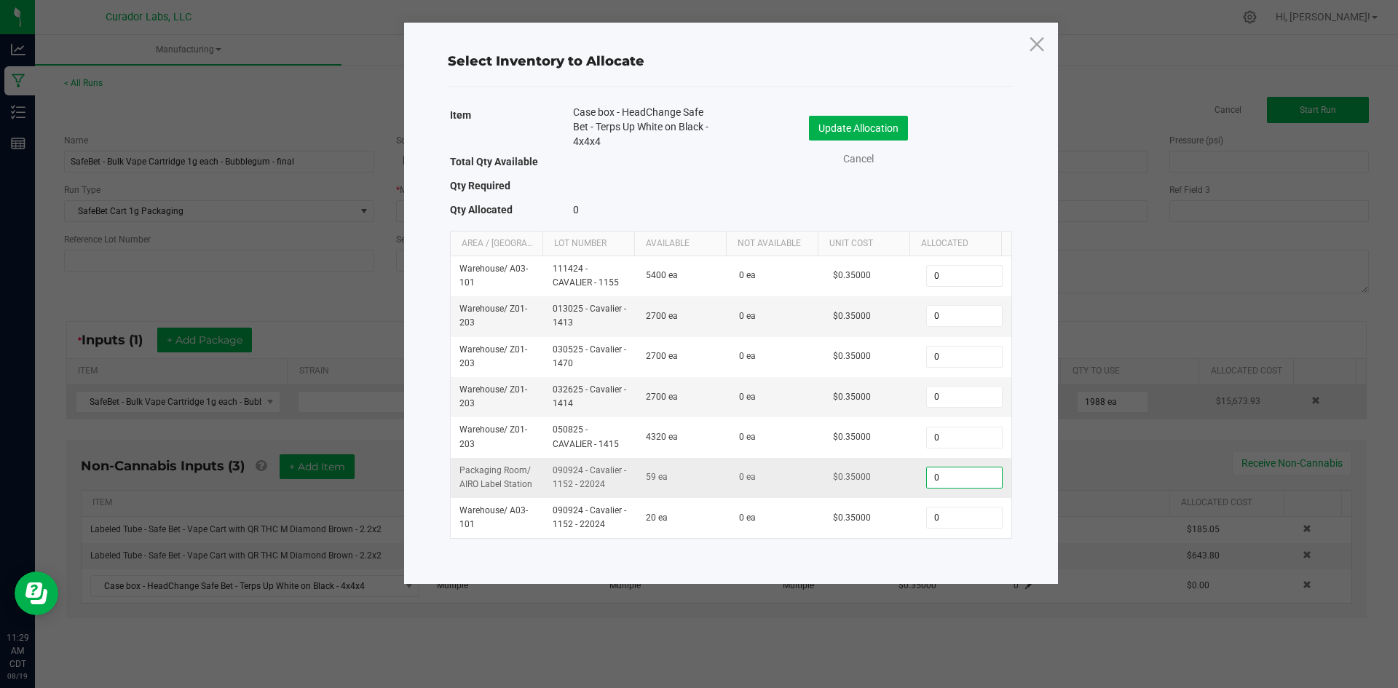
click at [953, 481] on input "0" at bounding box center [964, 477] width 74 height 20
type input "59"
drag, startPoint x: 608, startPoint y: 142, endPoint x: 566, endPoint y: 107, distance: 54.8
click at [566, 107] on div "Case box - HeadChange Safe Bet - Terps Up White on Black - 4x4x4" at bounding box center [640, 128] width 157 height 47
copy span "Case box - HeadChange Safe Bet - Terps Up White on Black - 4x4x4"
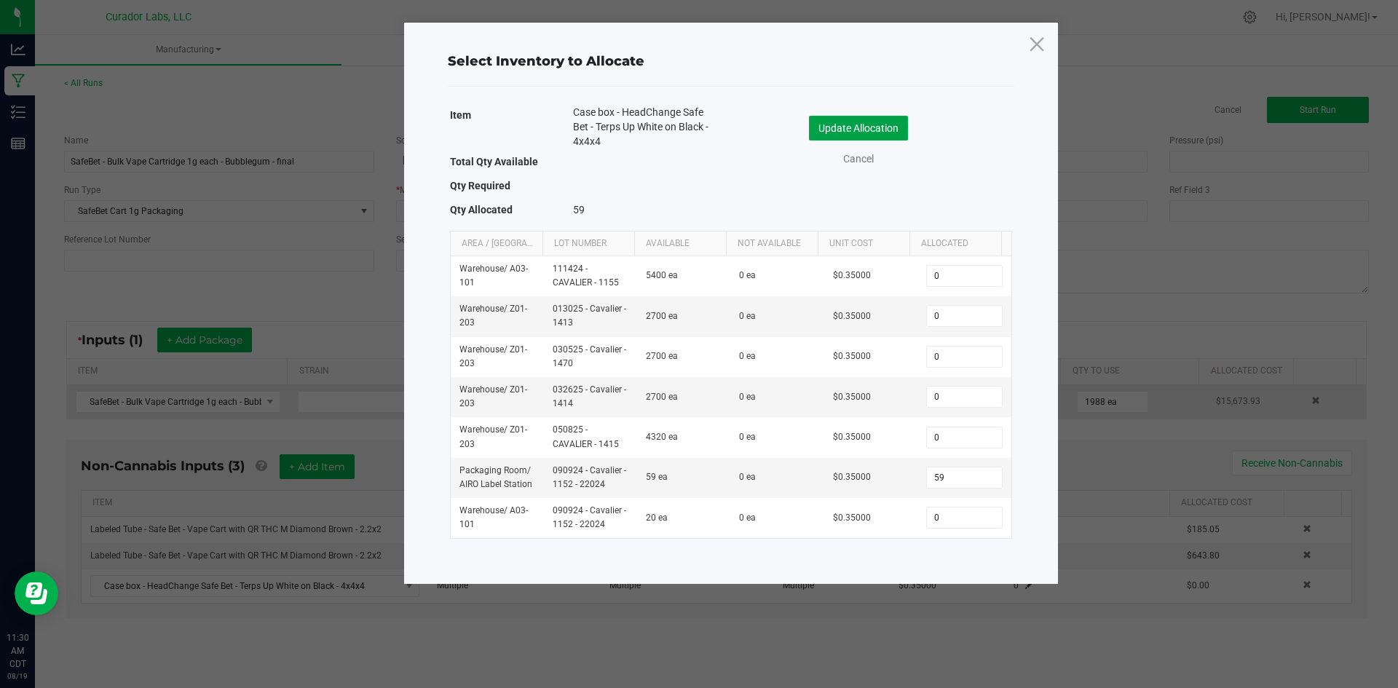
click at [845, 130] on button "Update Allocation" at bounding box center [858, 128] width 99 height 25
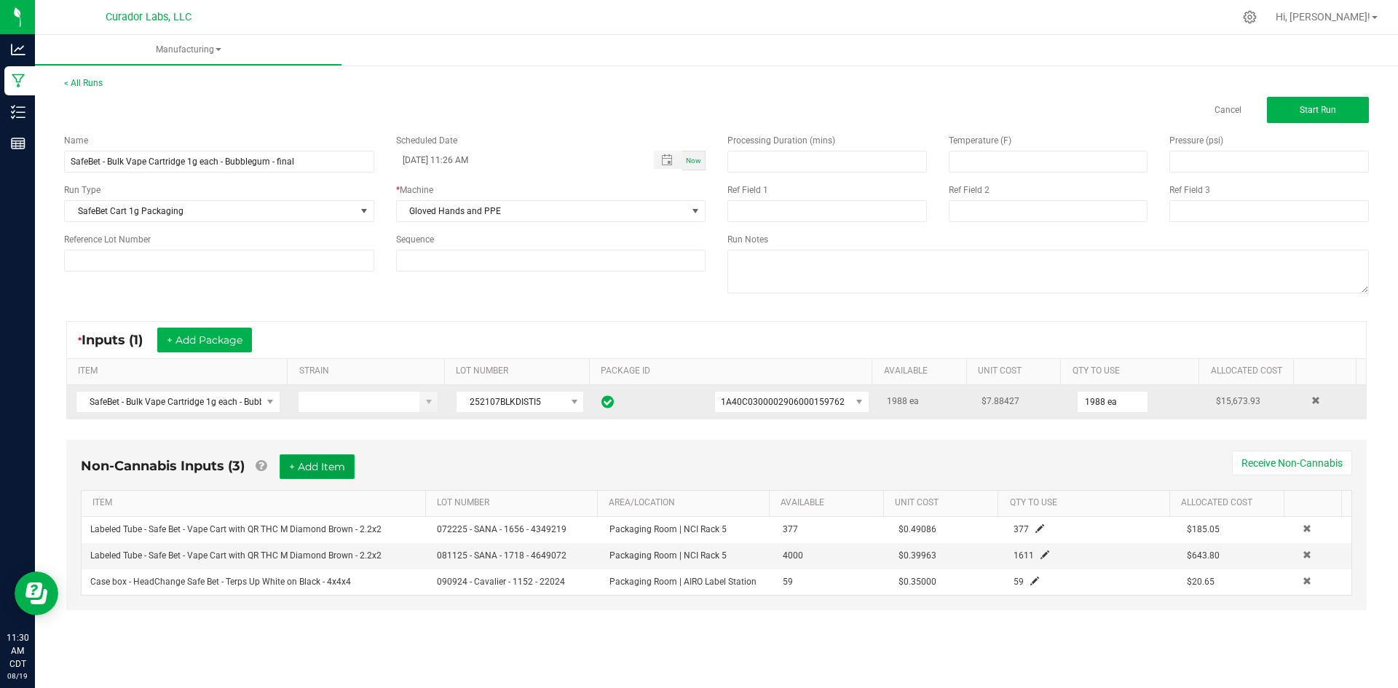
click at [314, 475] on button "+ Add Item" at bounding box center [317, 466] width 75 height 25
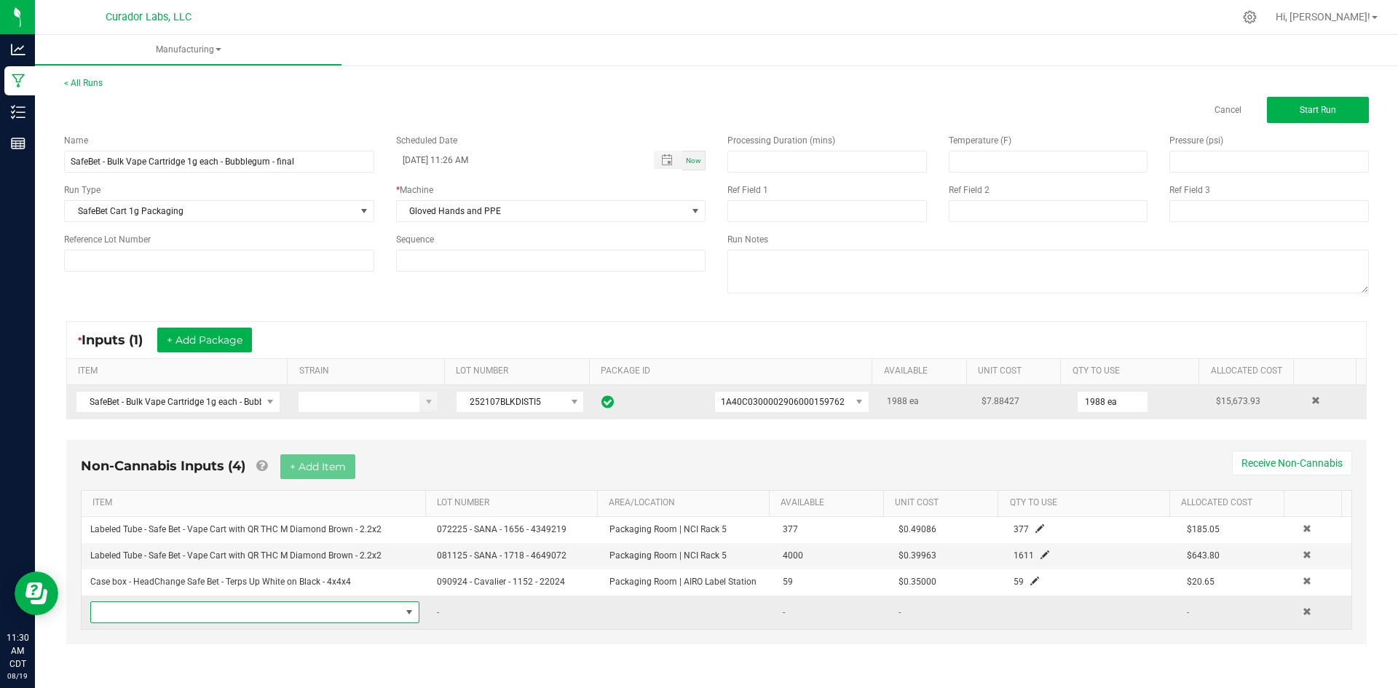
click at [227, 612] on span "NO DATA FOUND" at bounding box center [245, 612] width 309 height 20
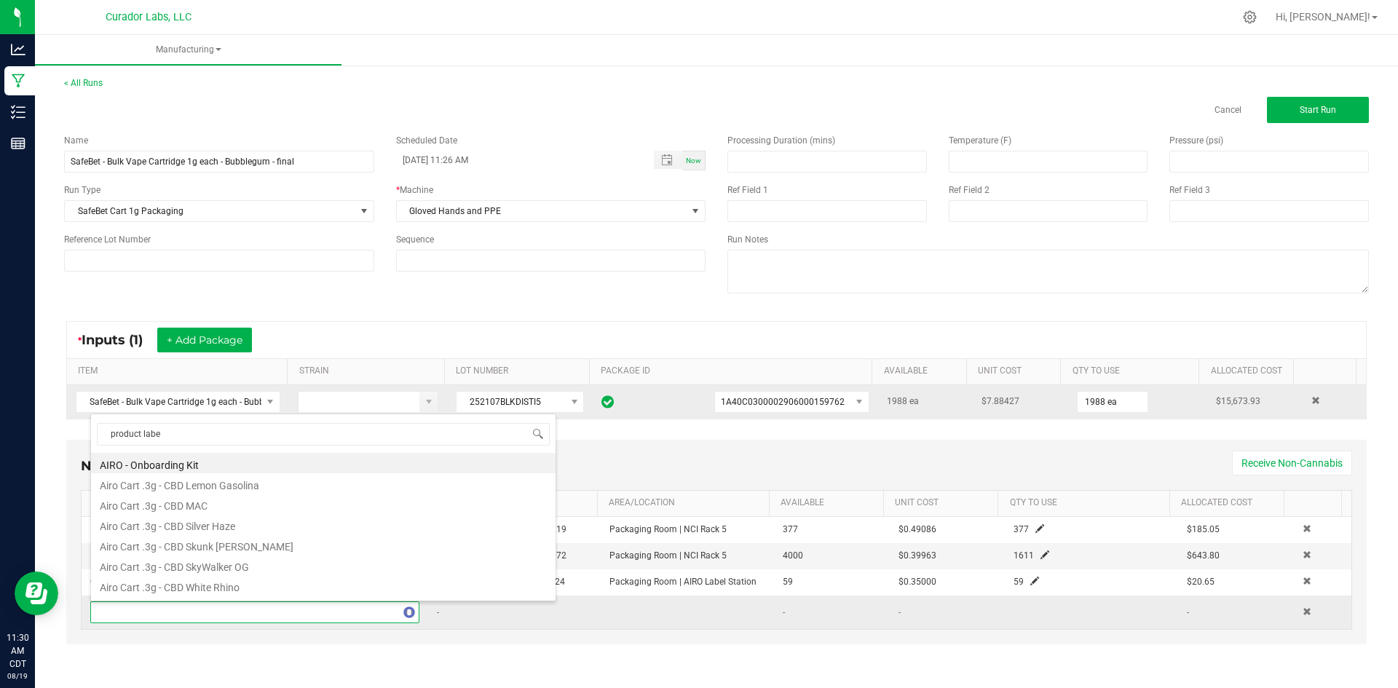
type input "product label"
click at [223, 511] on li "Product Label – Compliance – 1.5” x 1" white label" at bounding box center [323, 507] width 465 height 20
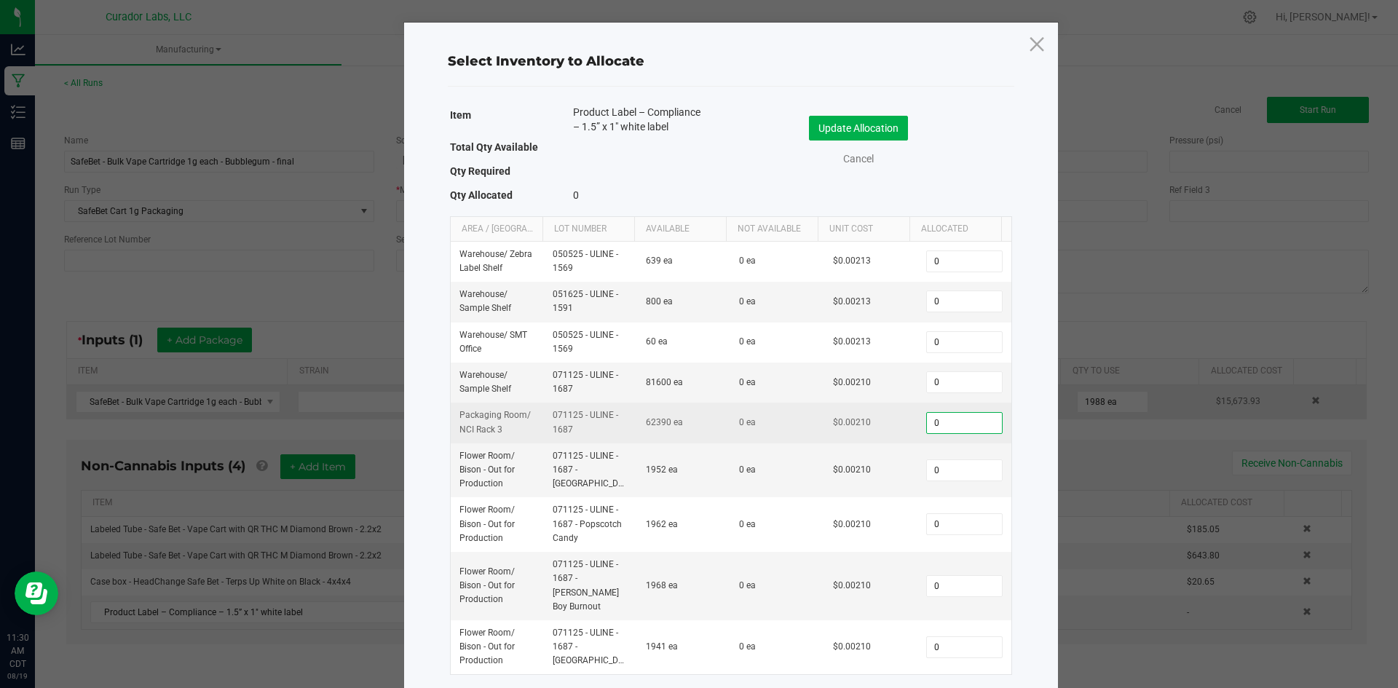
click at [929, 424] on input "0" at bounding box center [964, 423] width 74 height 20
paste input "2148"
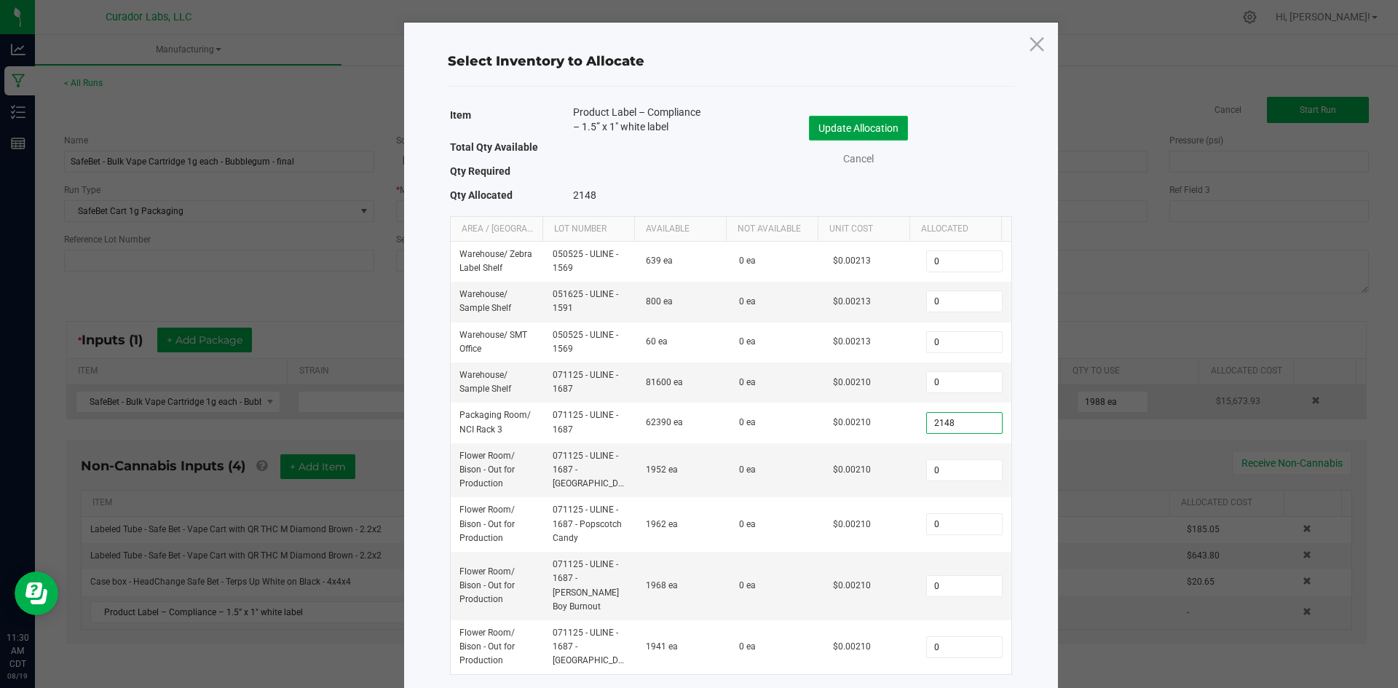
type input "2,148"
click at [826, 126] on button "Update Allocation" at bounding box center [858, 128] width 99 height 25
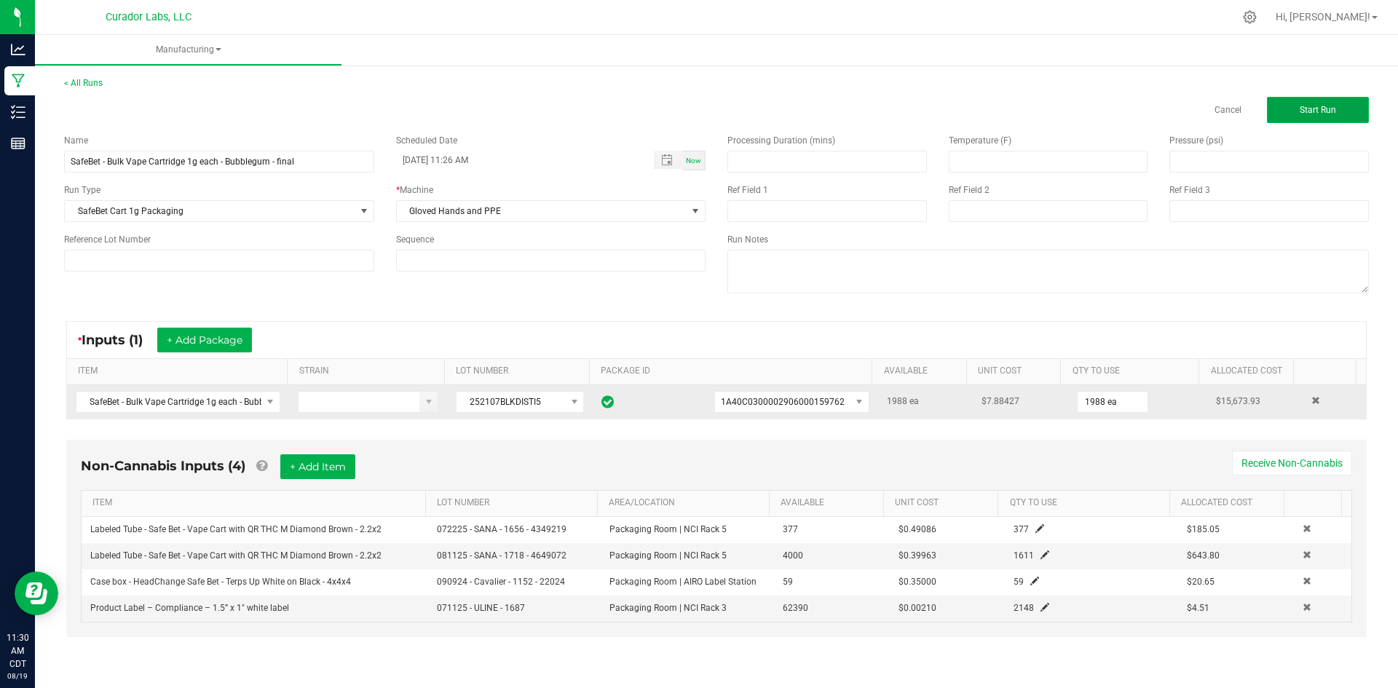
click at [1300, 109] on span "Start Run" at bounding box center [1318, 110] width 36 height 10
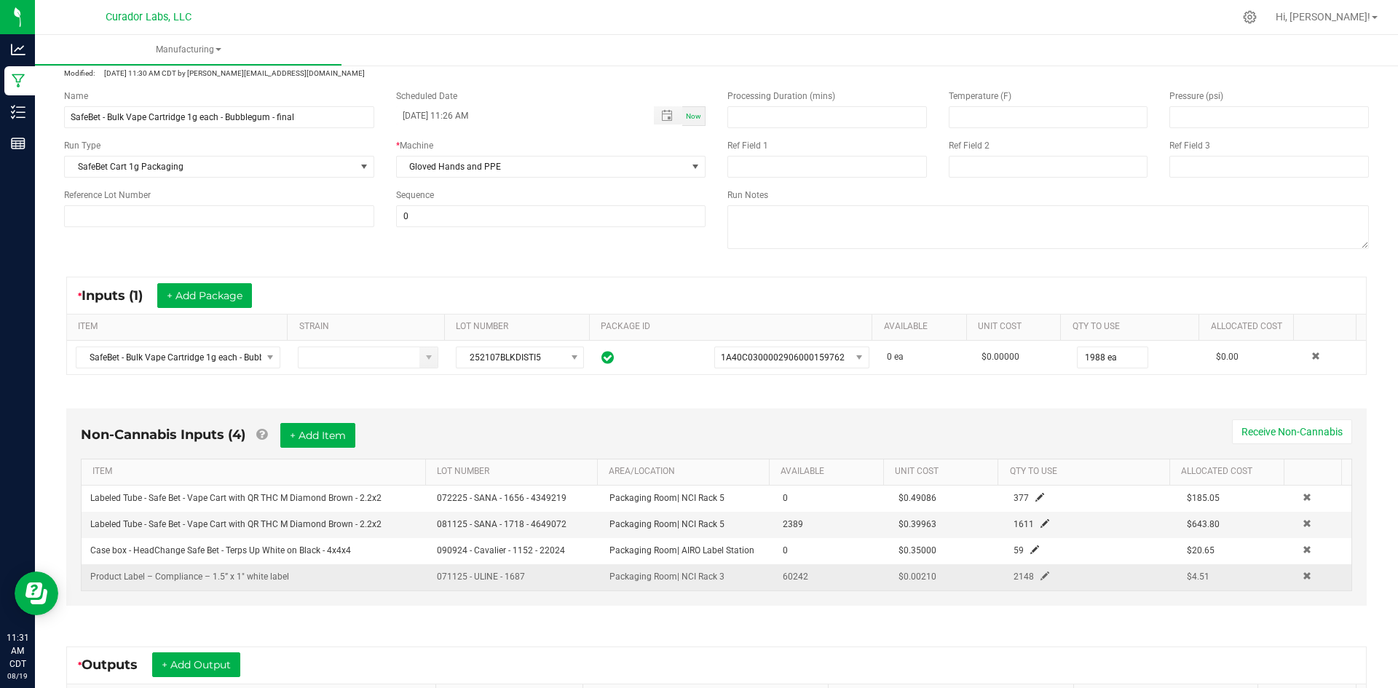
scroll to position [278, 0]
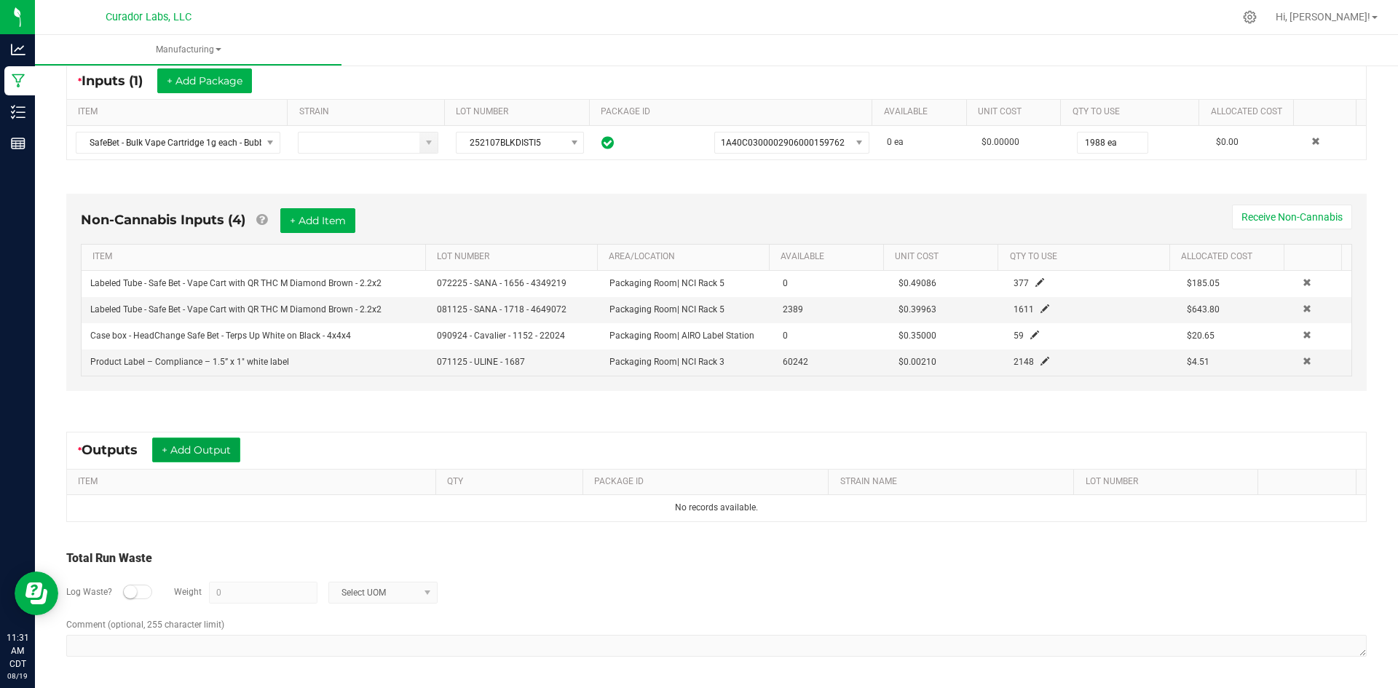
click at [178, 446] on button "+ Add Output" at bounding box center [196, 450] width 88 height 25
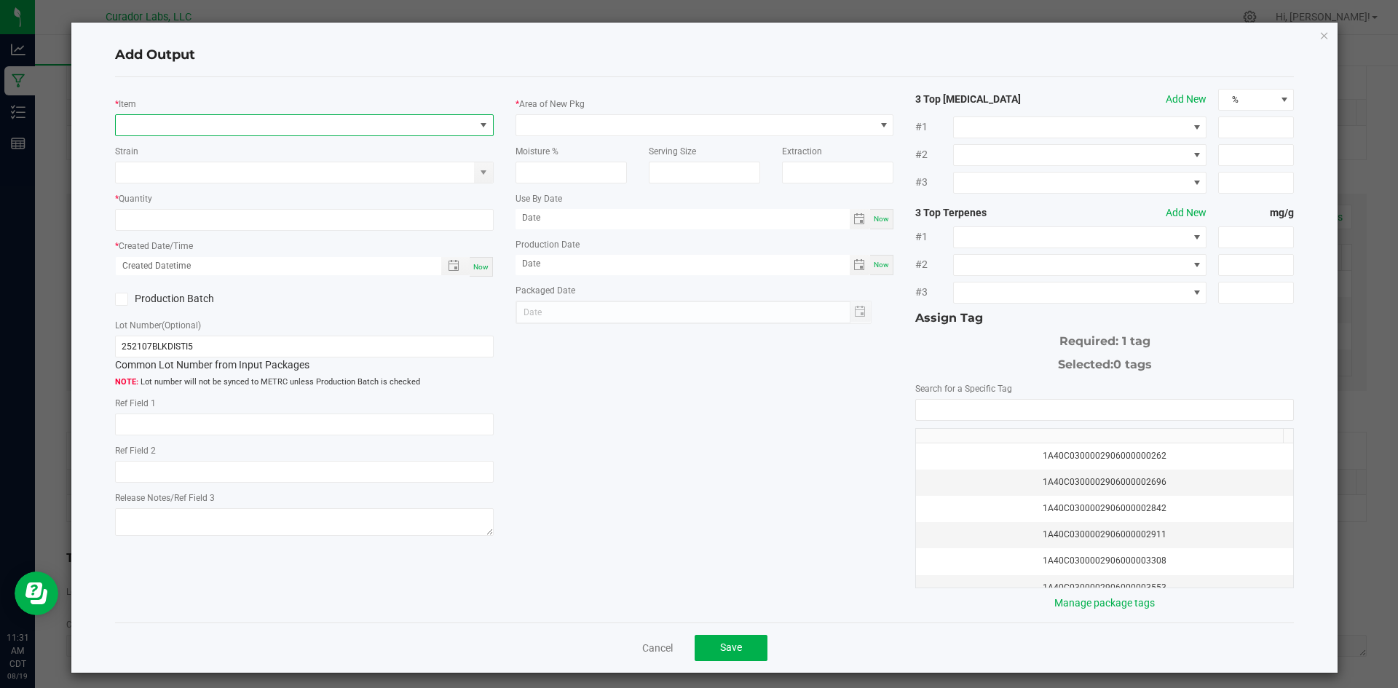
click at [182, 125] on span "NO DATA FOUND" at bounding box center [295, 125] width 359 height 20
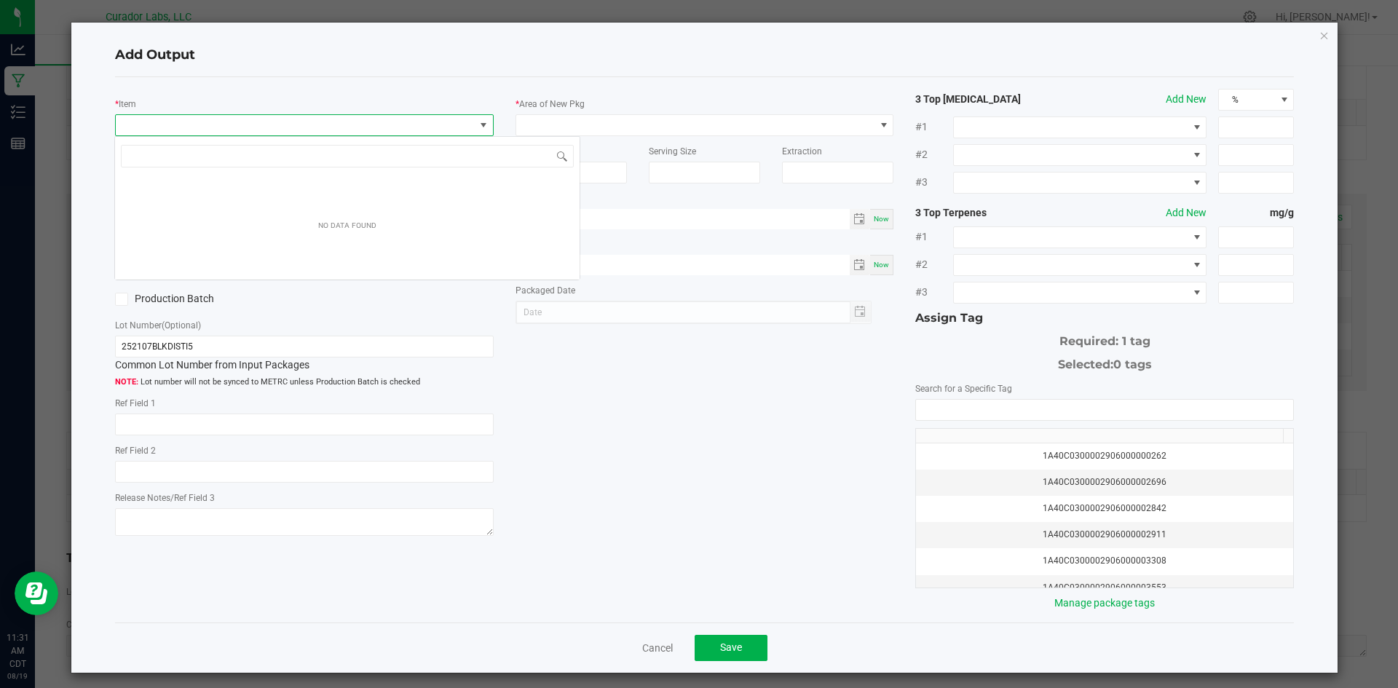
scroll to position [22, 376]
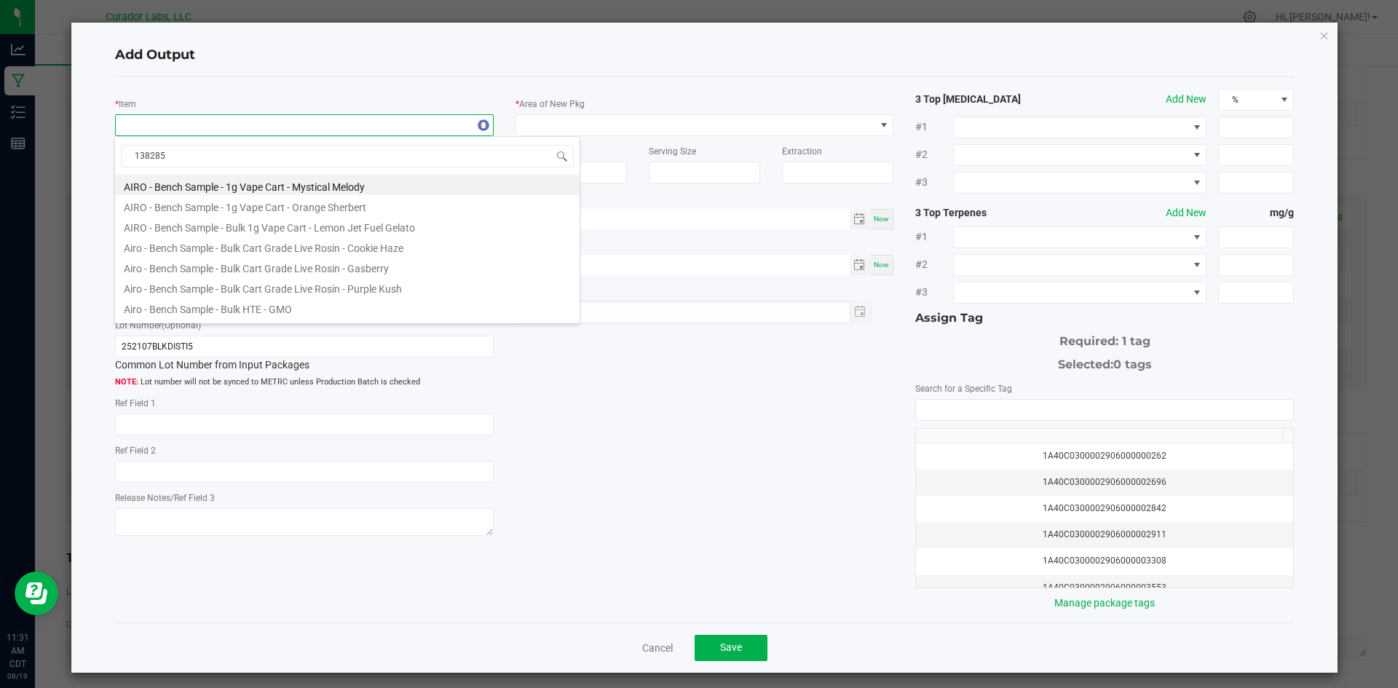
type input "1382852"
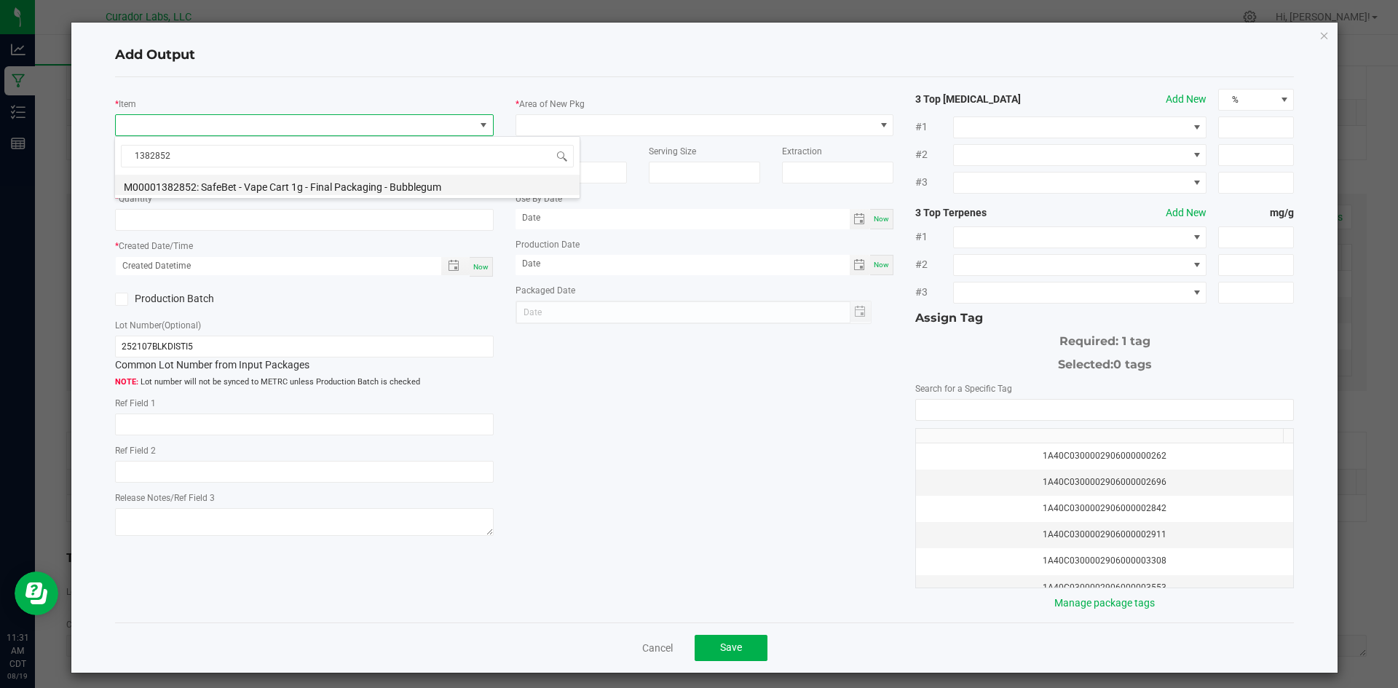
click at [221, 187] on li "M00001382852: SafeBet - Vape Cart 1g - Final Packaging - Bubblegum" at bounding box center [347, 185] width 465 height 20
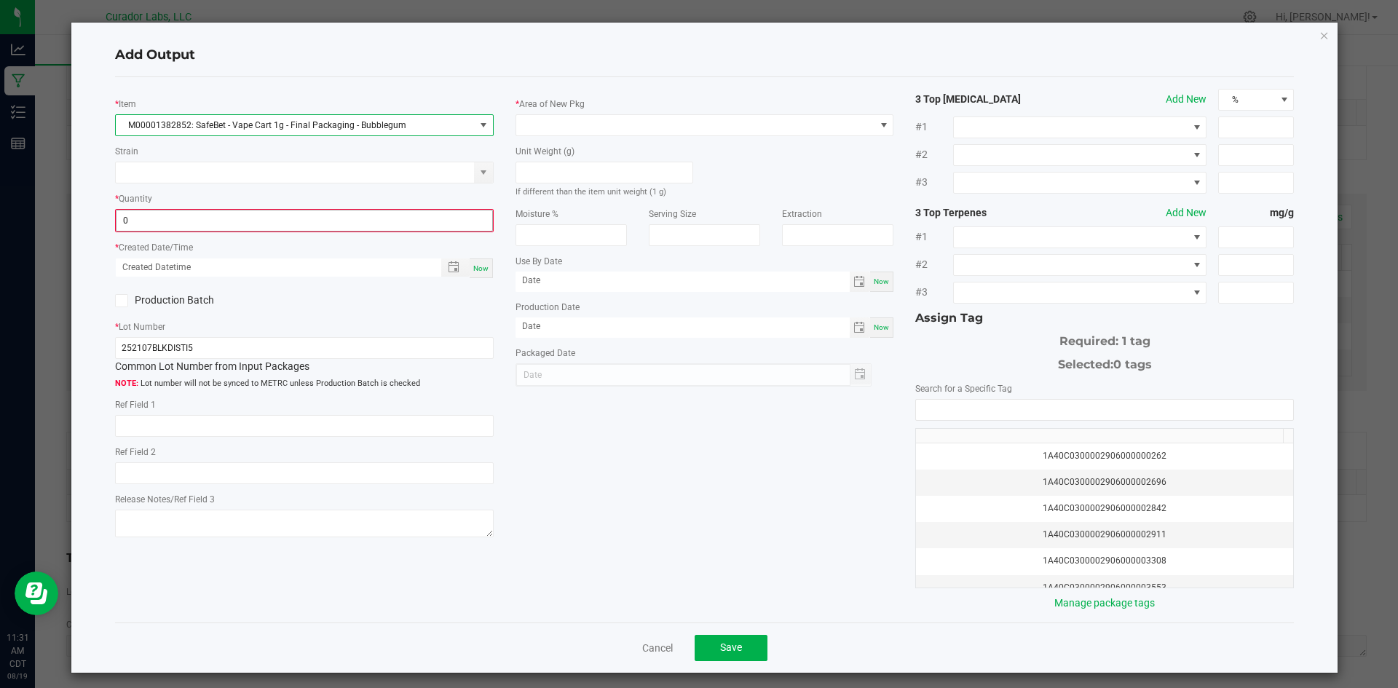
click at [217, 226] on input "0" at bounding box center [304, 220] width 376 height 20
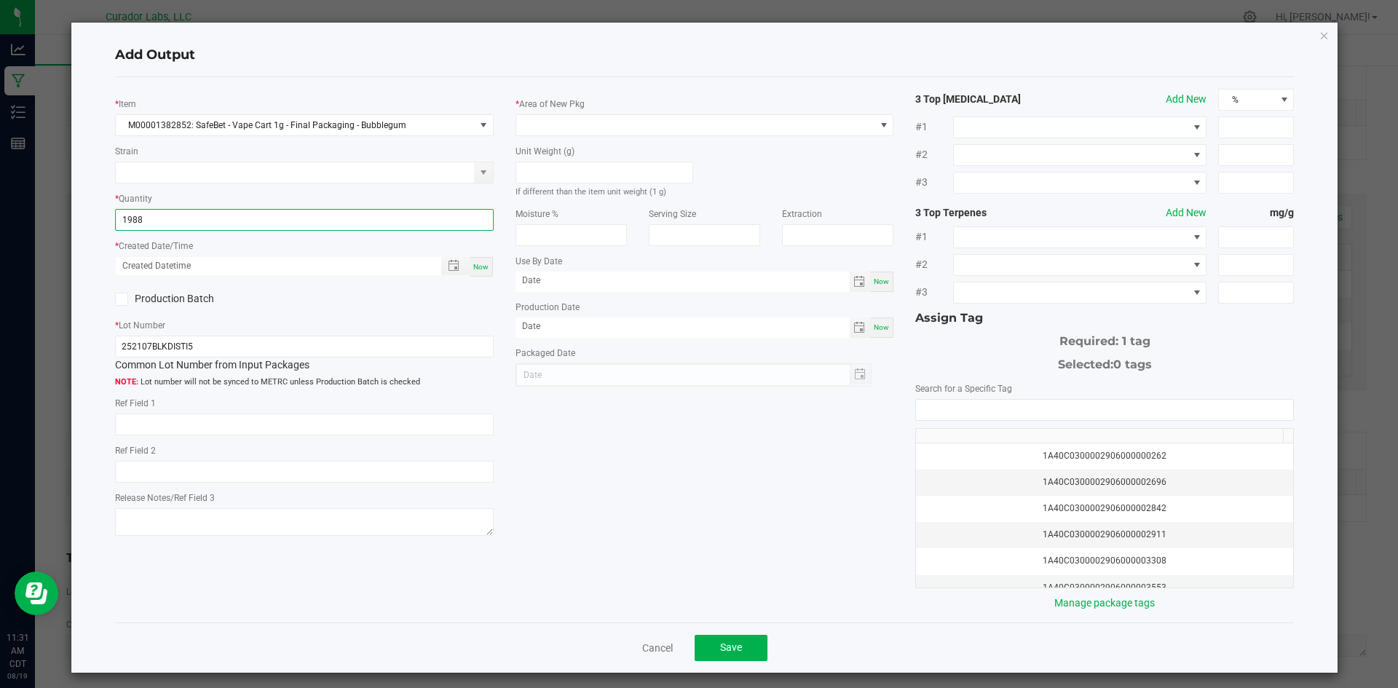
type input "1988 ea"
click at [475, 263] on span "Now" at bounding box center [480, 267] width 15 height 8
type input "[DATE] 11:31 AM"
type input "[DATE]"
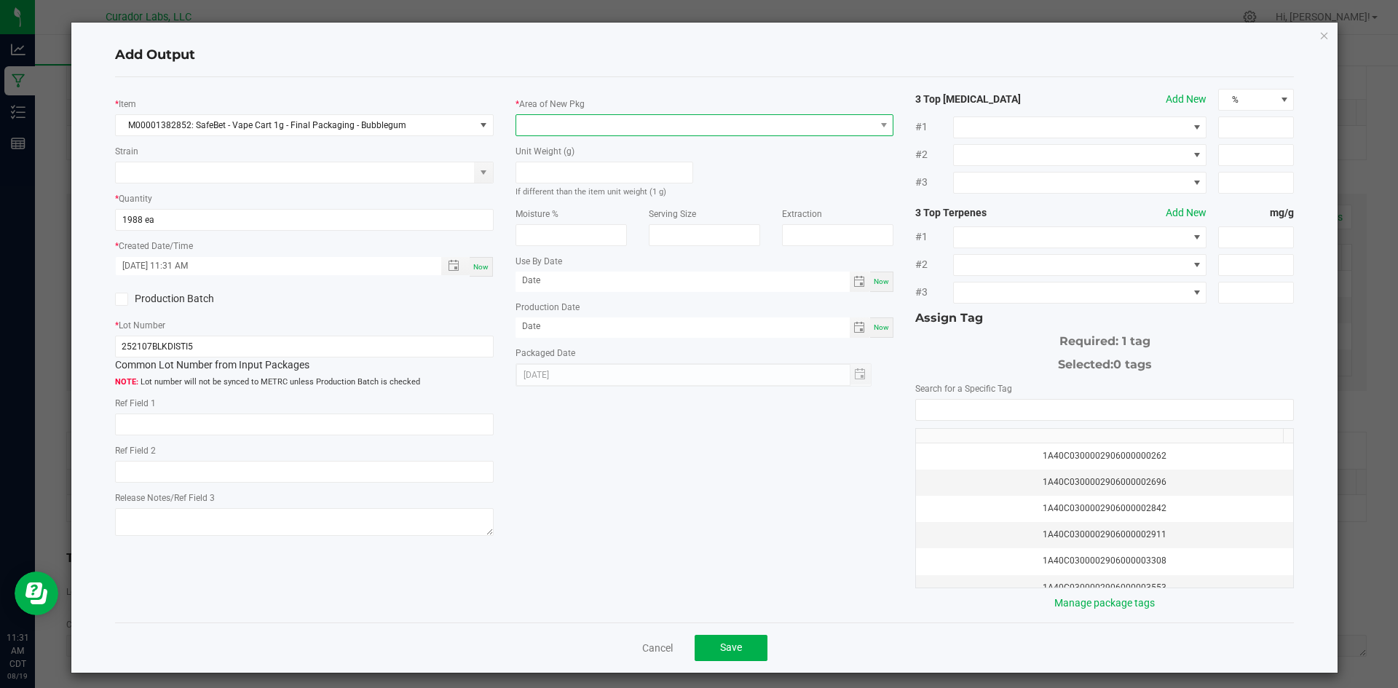
click at [548, 127] on span at bounding box center [695, 125] width 359 height 20
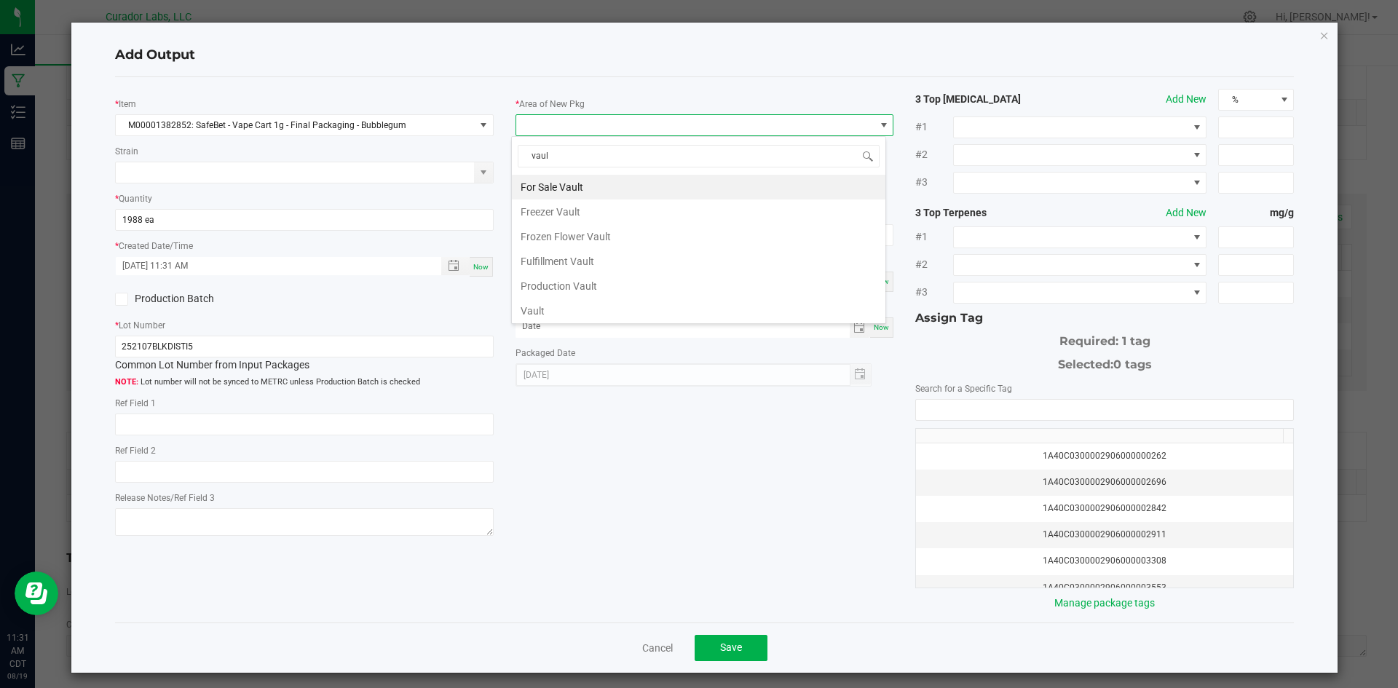
type input "vault"
click at [554, 309] on li "Vault" at bounding box center [699, 311] width 374 height 25
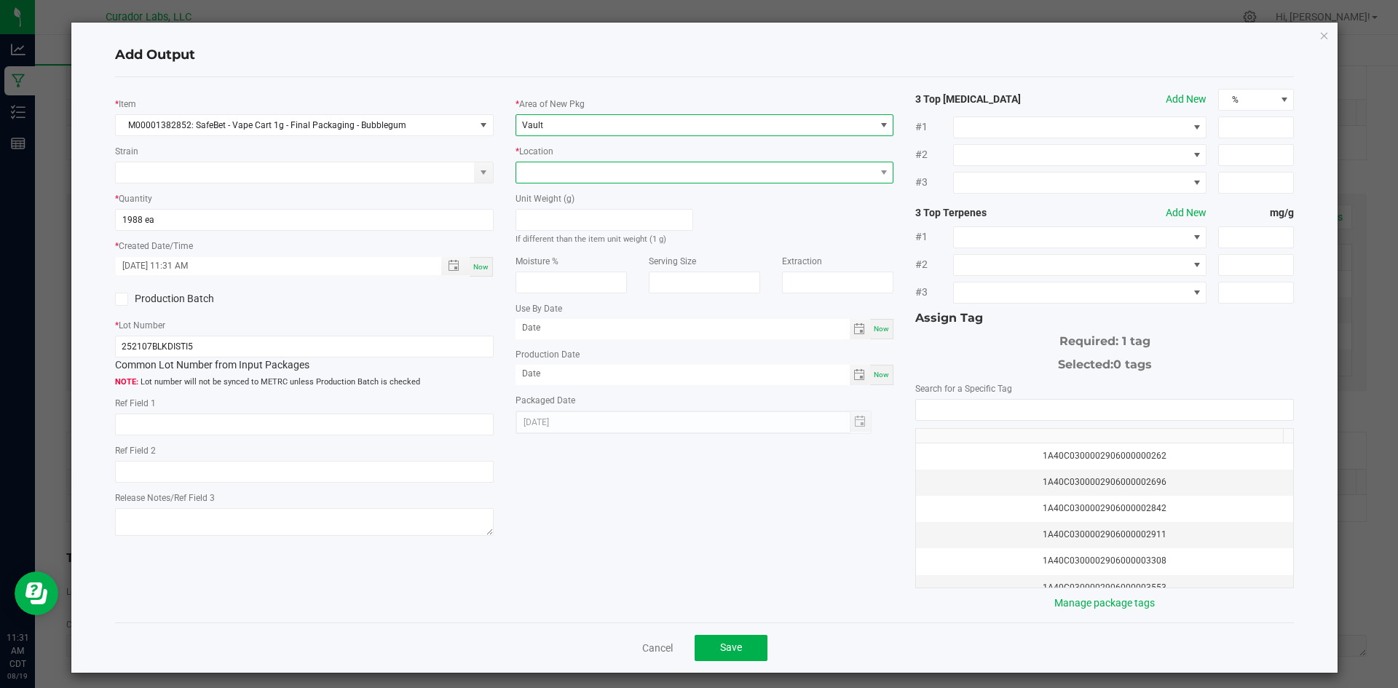
click at [550, 170] on span at bounding box center [695, 172] width 359 height 20
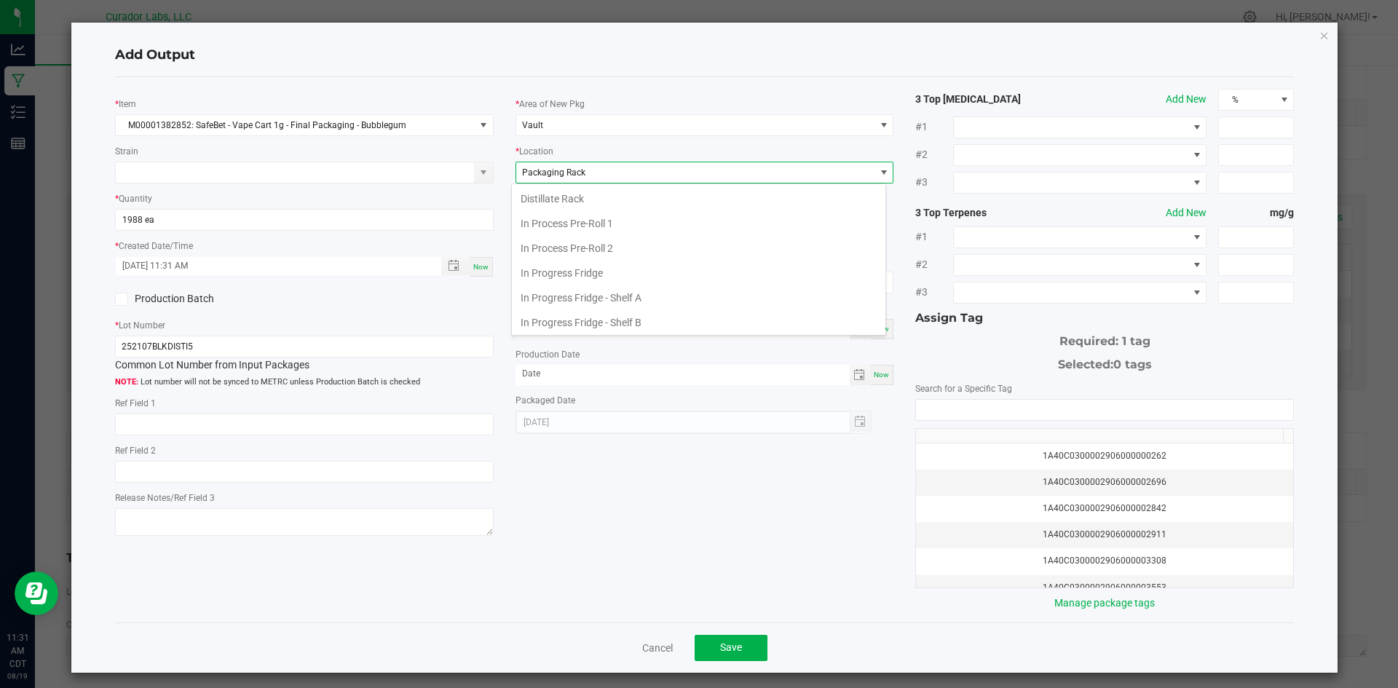
scroll to position [226, 0]
click at [537, 180] on span "Packaging Rack" at bounding box center [695, 172] width 359 height 20
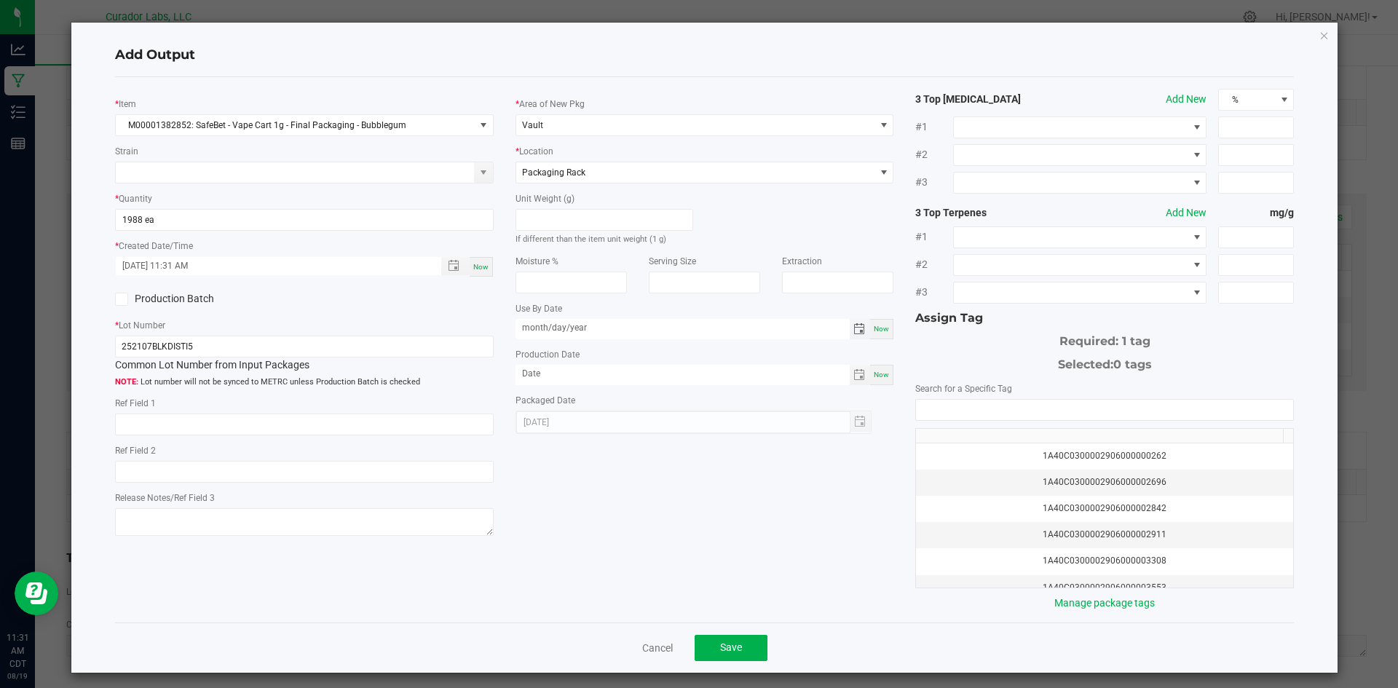
click at [552, 332] on input "month/day/year" at bounding box center [682, 328] width 334 height 18
type input "[DATE]"
click at [580, 379] on input "month/day/year" at bounding box center [682, 374] width 334 height 18
type input "[DATE]"
click at [1088, 407] on input "NO DATA FOUND" at bounding box center [1104, 410] width 377 height 20
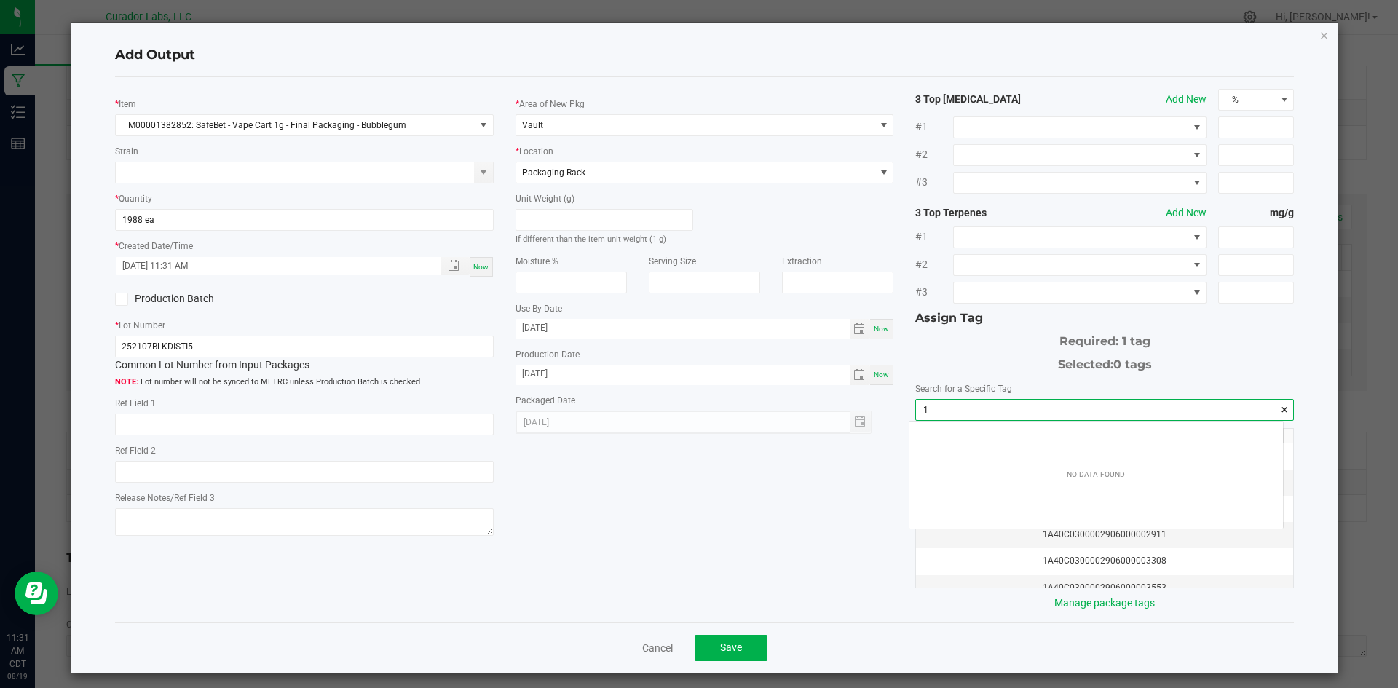
scroll to position [20, 374]
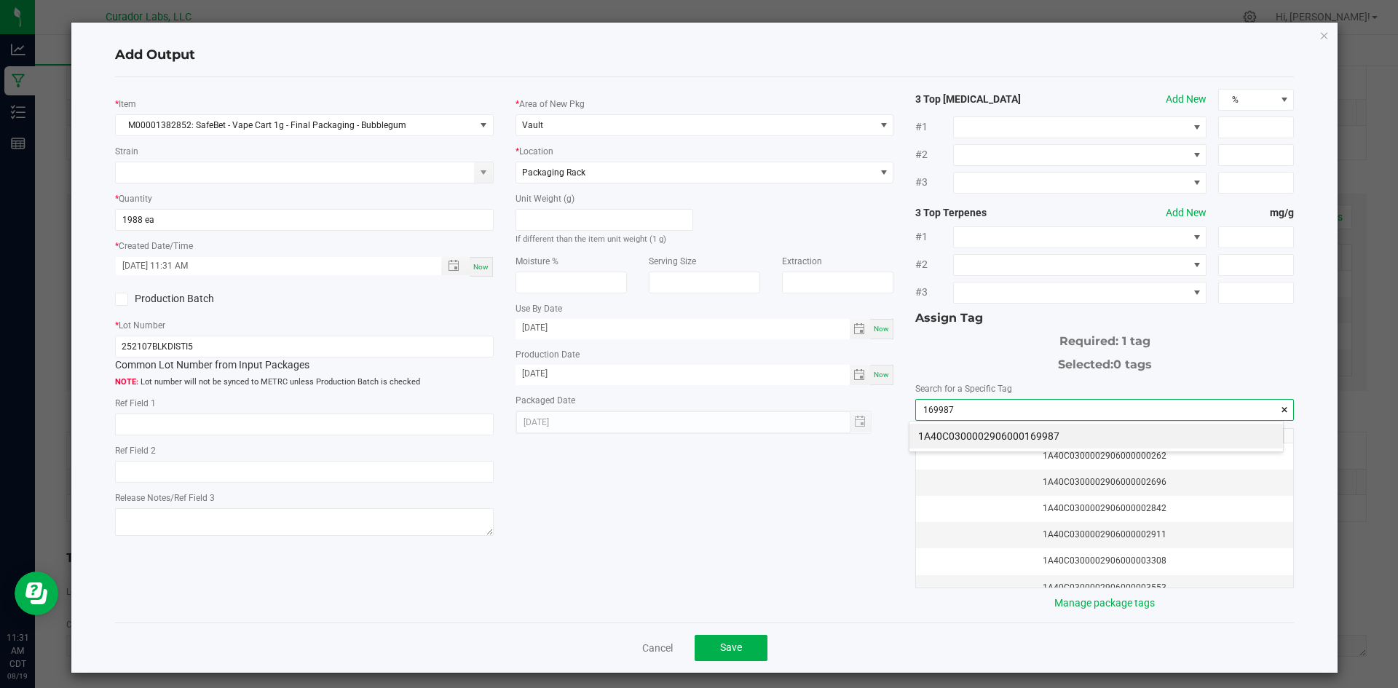
click at [1064, 430] on li "1A40C0300002906000169987" at bounding box center [1096, 436] width 374 height 25
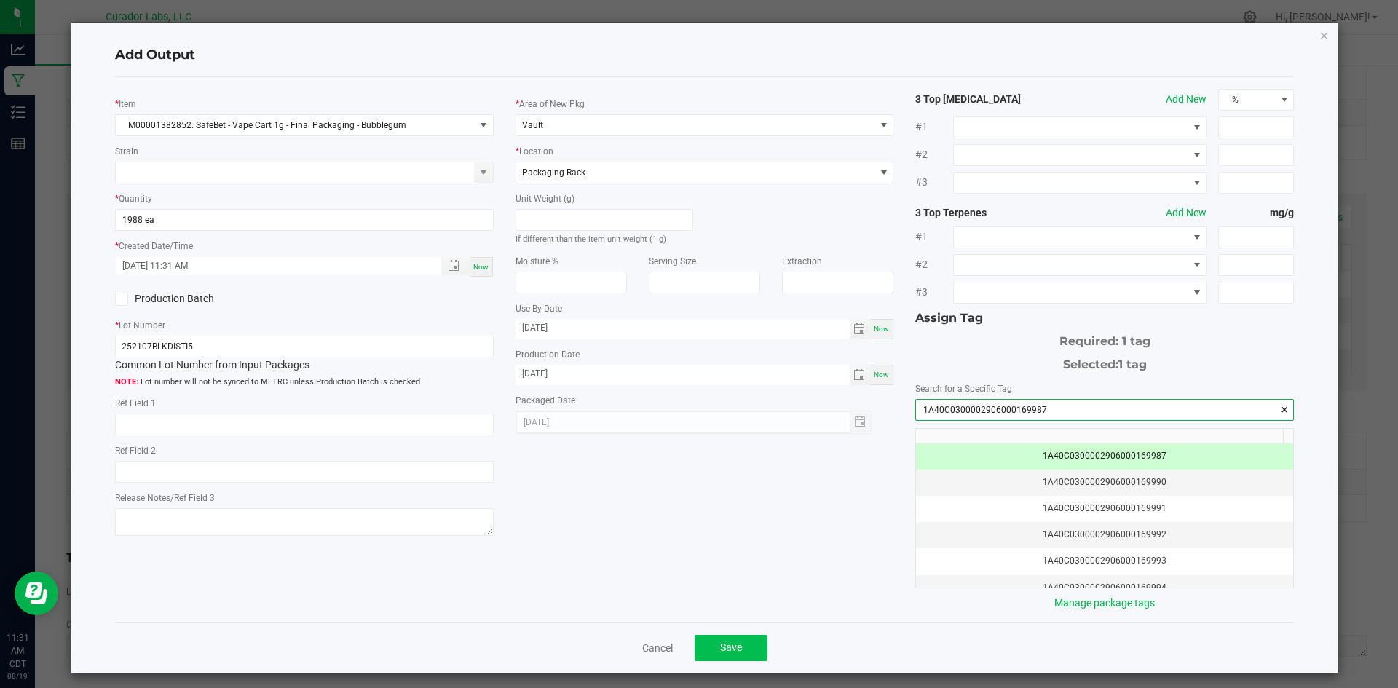
type input "1A40C0300002906000169987"
click at [744, 636] on button "Save" at bounding box center [731, 648] width 73 height 26
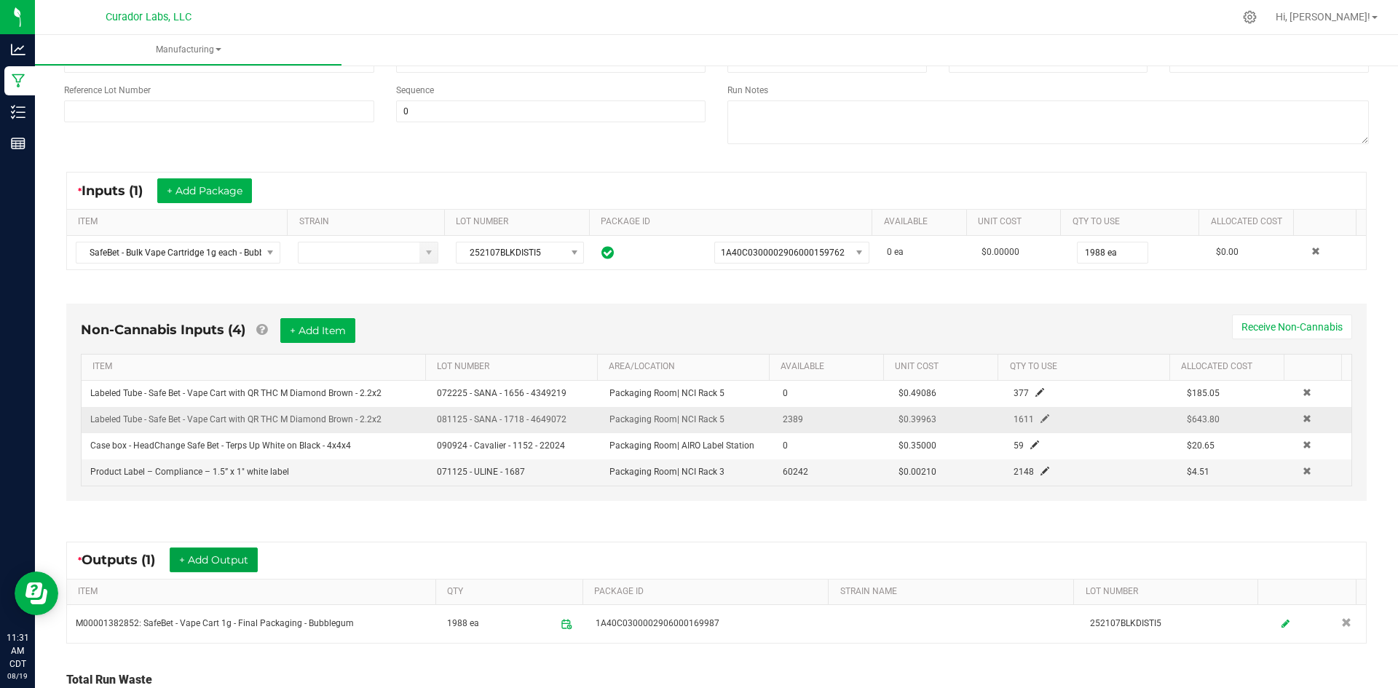
scroll to position [0, 0]
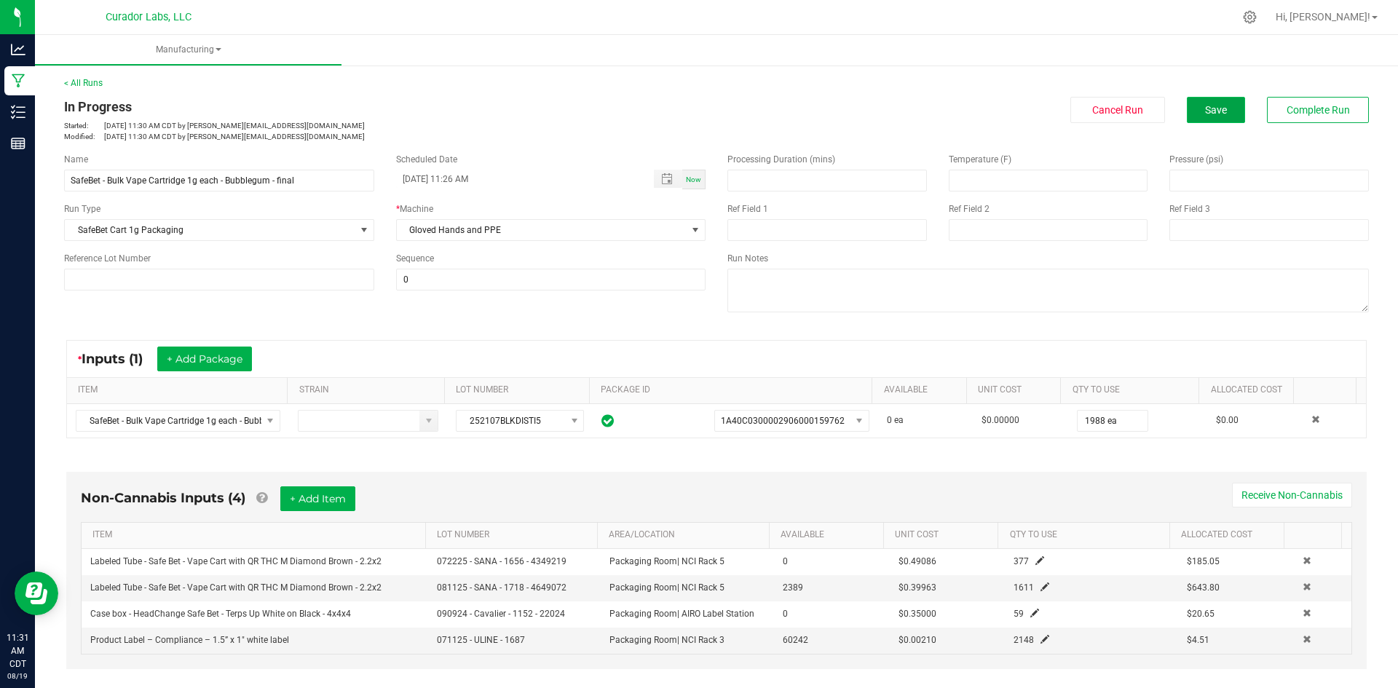
click at [1217, 98] on button "Save" at bounding box center [1216, 110] width 58 height 26
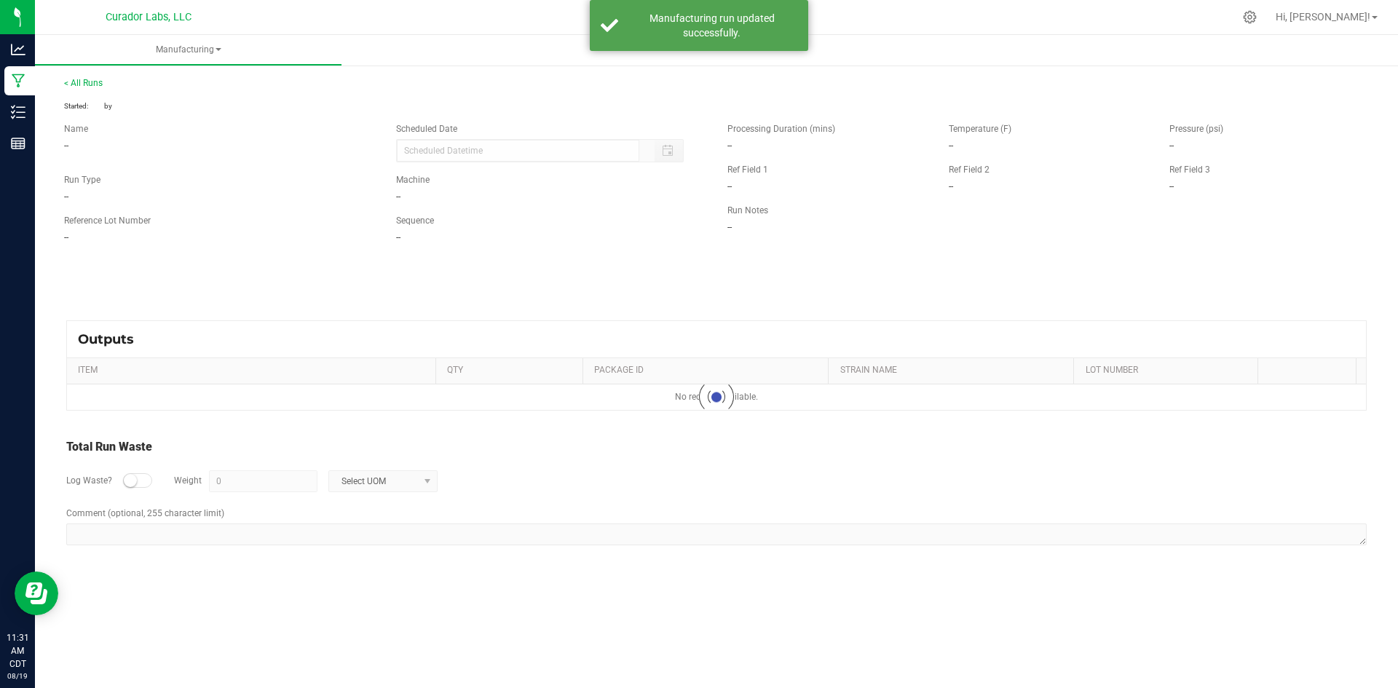
type input "[DATE] 11:26 AM"
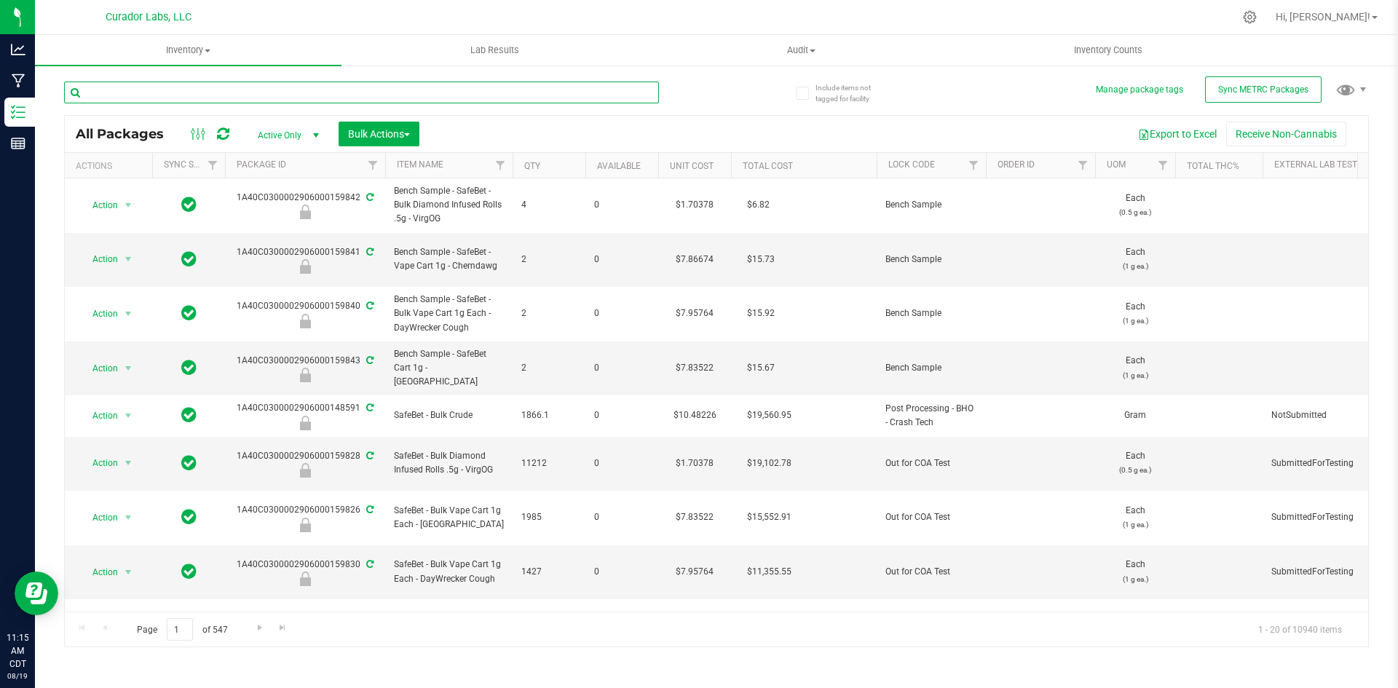
click at [299, 100] on input "text" at bounding box center [361, 93] width 595 height 22
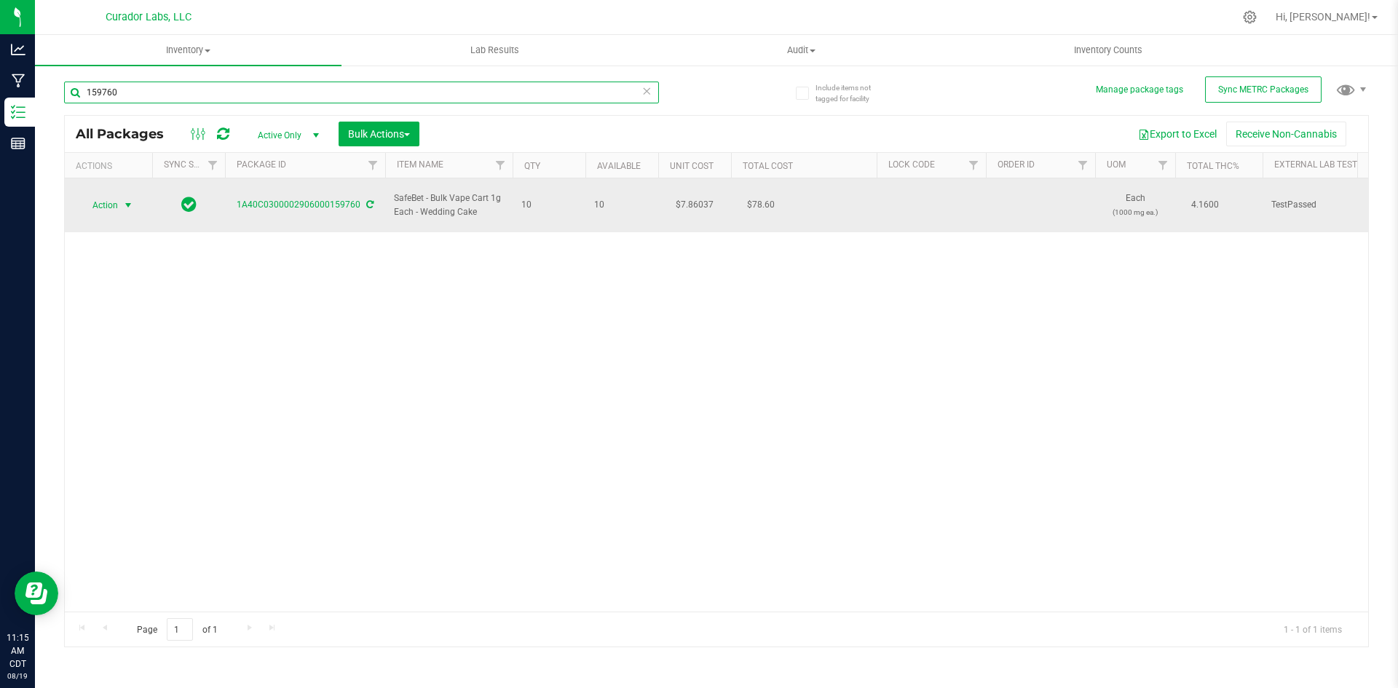
type input "159760"
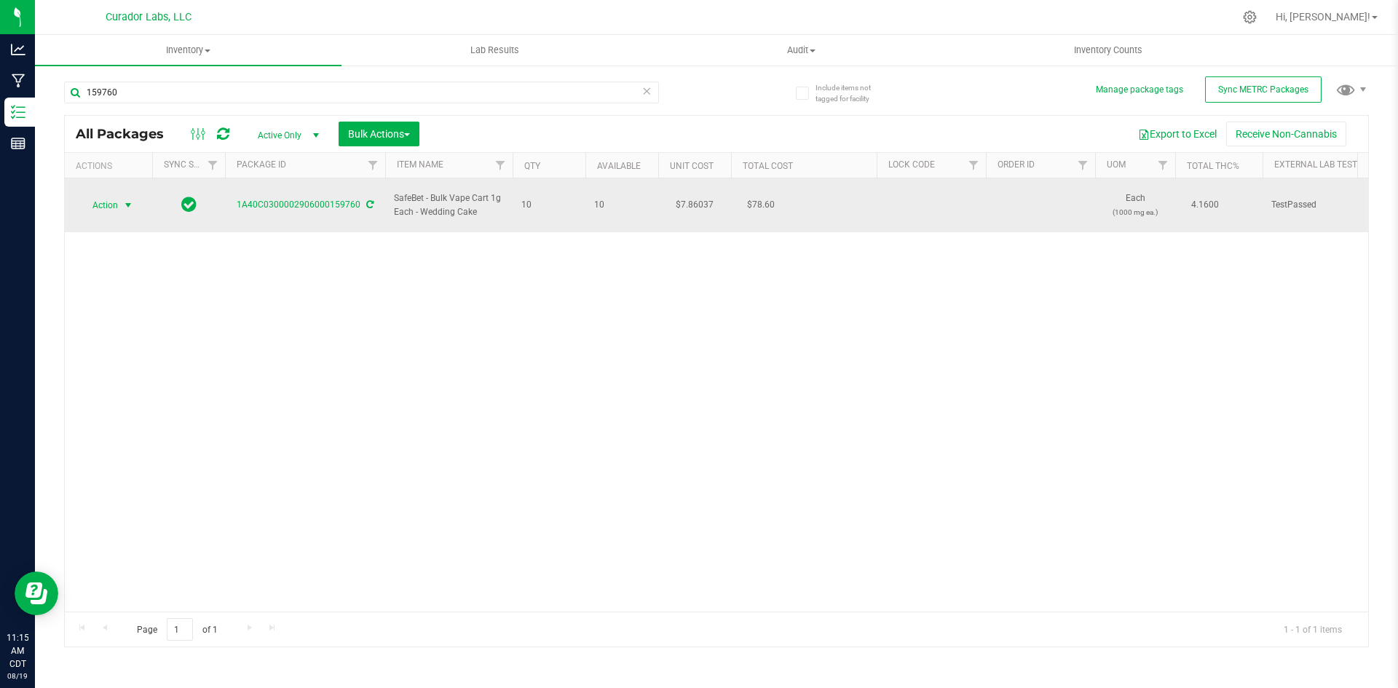
click at [110, 198] on span "Action" at bounding box center [98, 205] width 39 height 20
drag, startPoint x: 479, startPoint y: 205, endPoint x: 400, endPoint y: 178, distance: 83.8
click at [400, 178] on td "SafeBet - Bulk Vape Cart 1g Each - Wedding Cake" at bounding box center [448, 205] width 127 height 54
copy span "SafeBet - Bulk Vape Cart 1g Each - Wedding Cake"
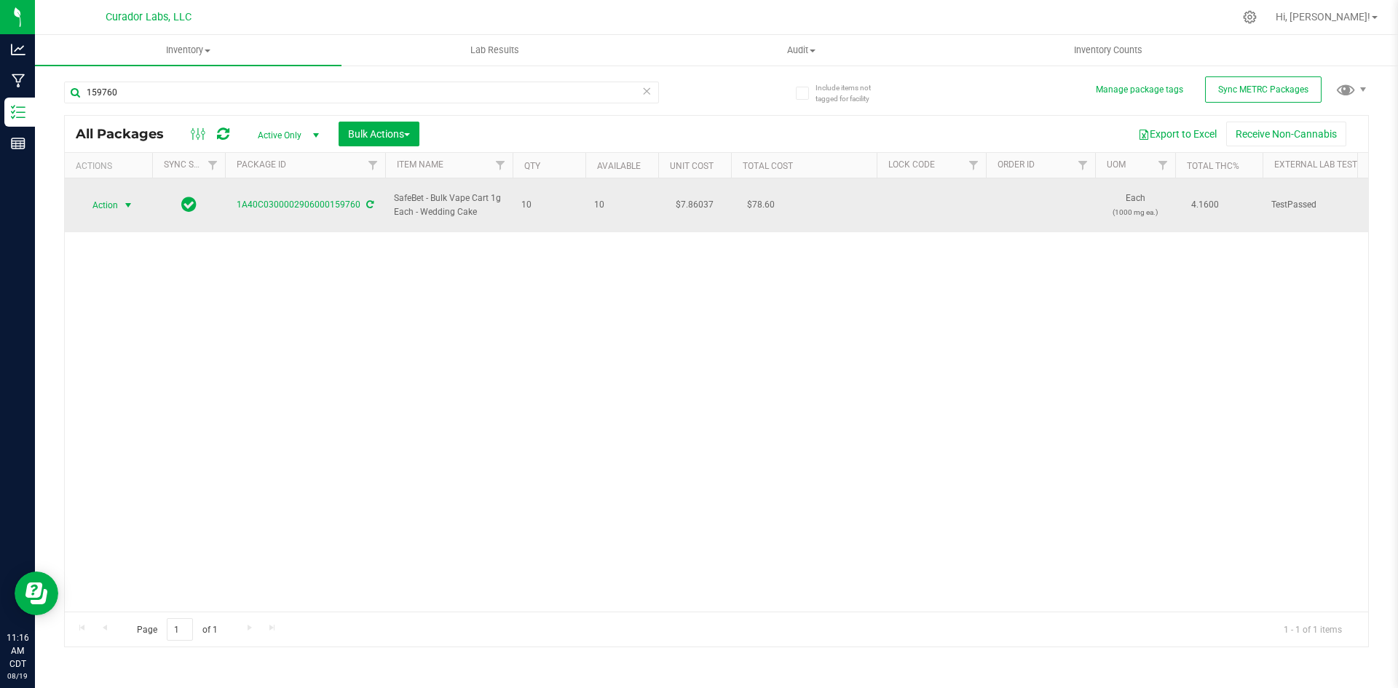
click at [108, 200] on span "Action" at bounding box center [98, 205] width 39 height 20
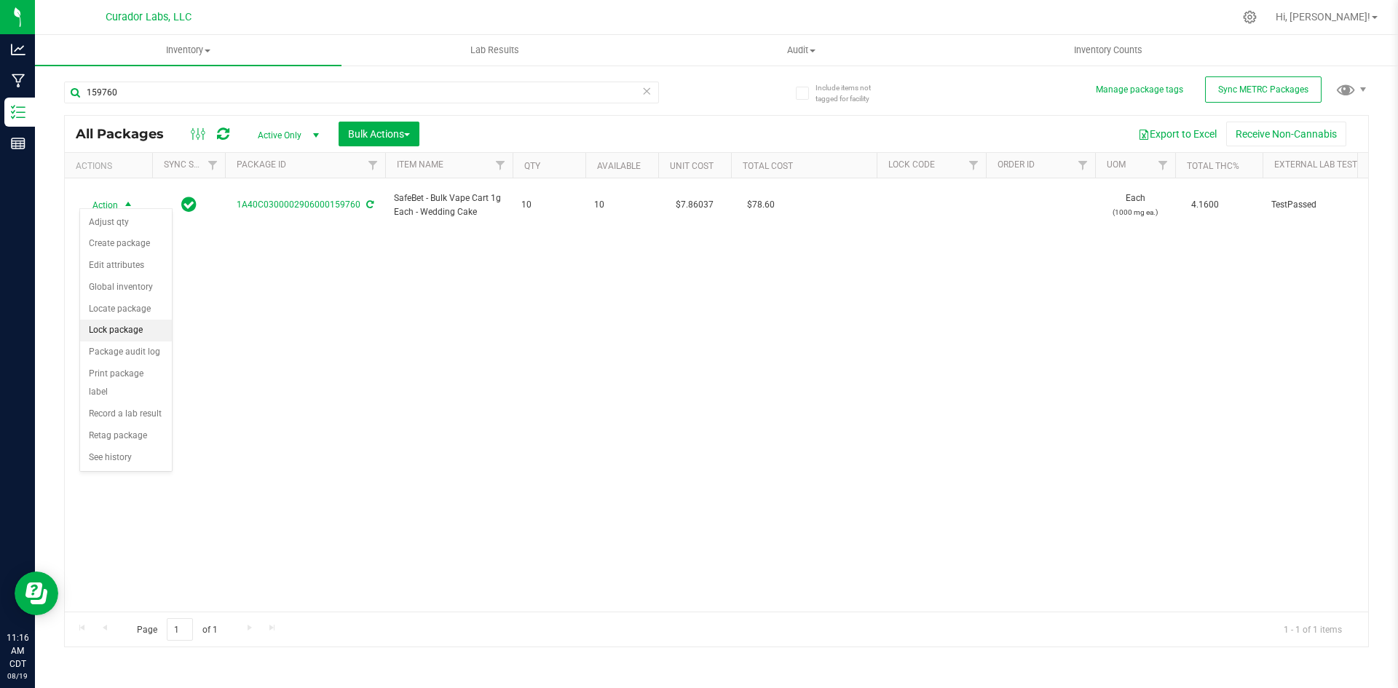
click at [99, 328] on li "Lock package" at bounding box center [126, 331] width 92 height 22
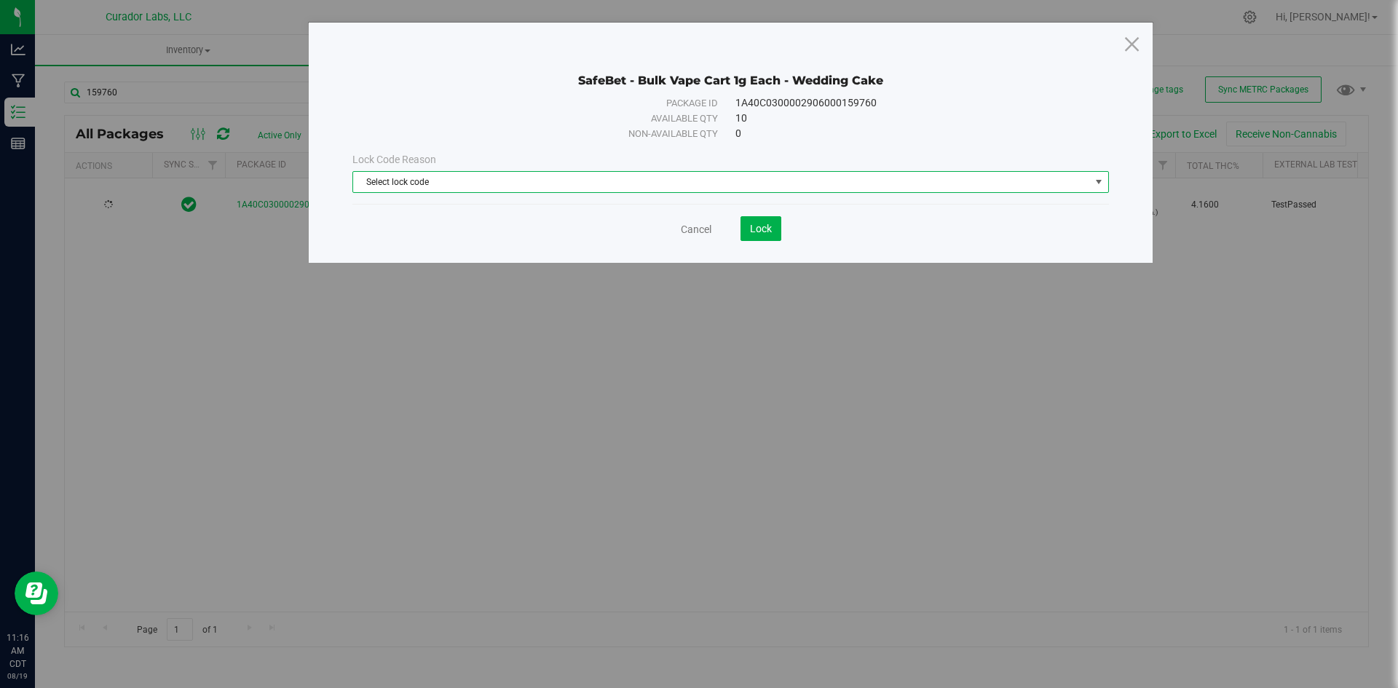
click at [540, 184] on span "Select lock code" at bounding box center [721, 182] width 737 height 20
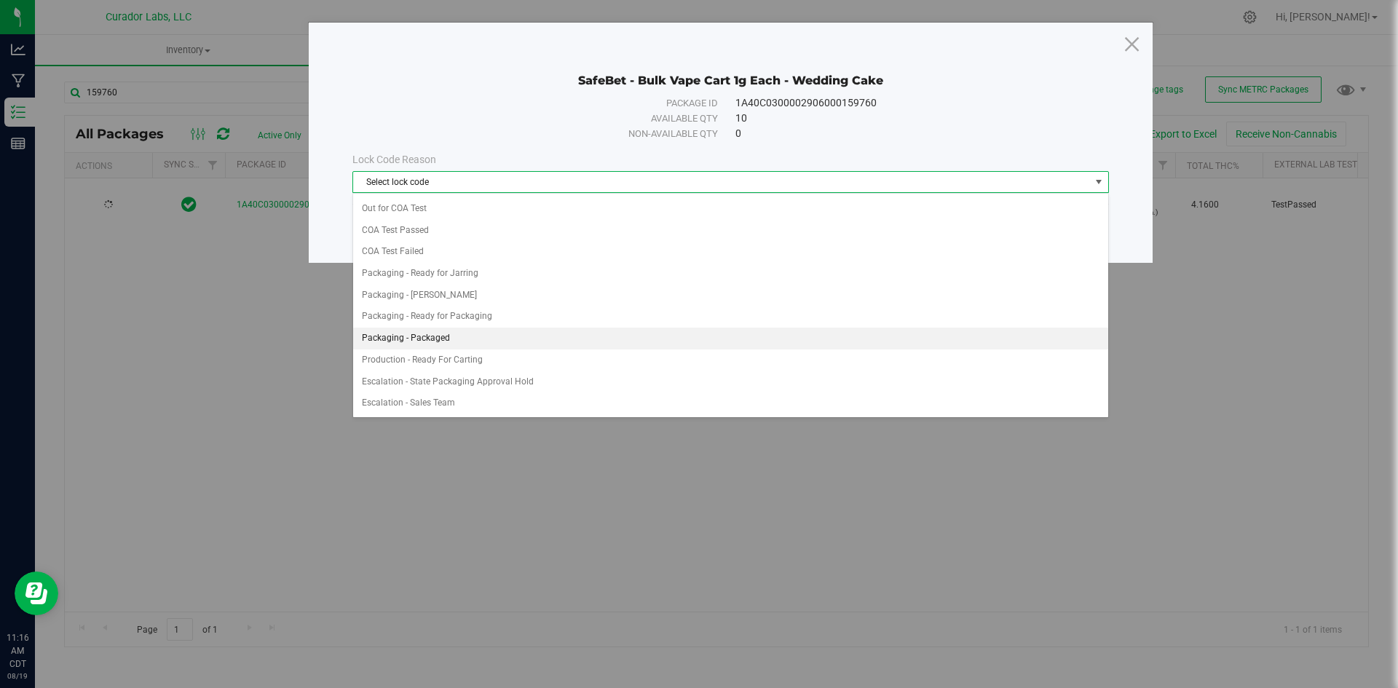
scroll to position [655, 0]
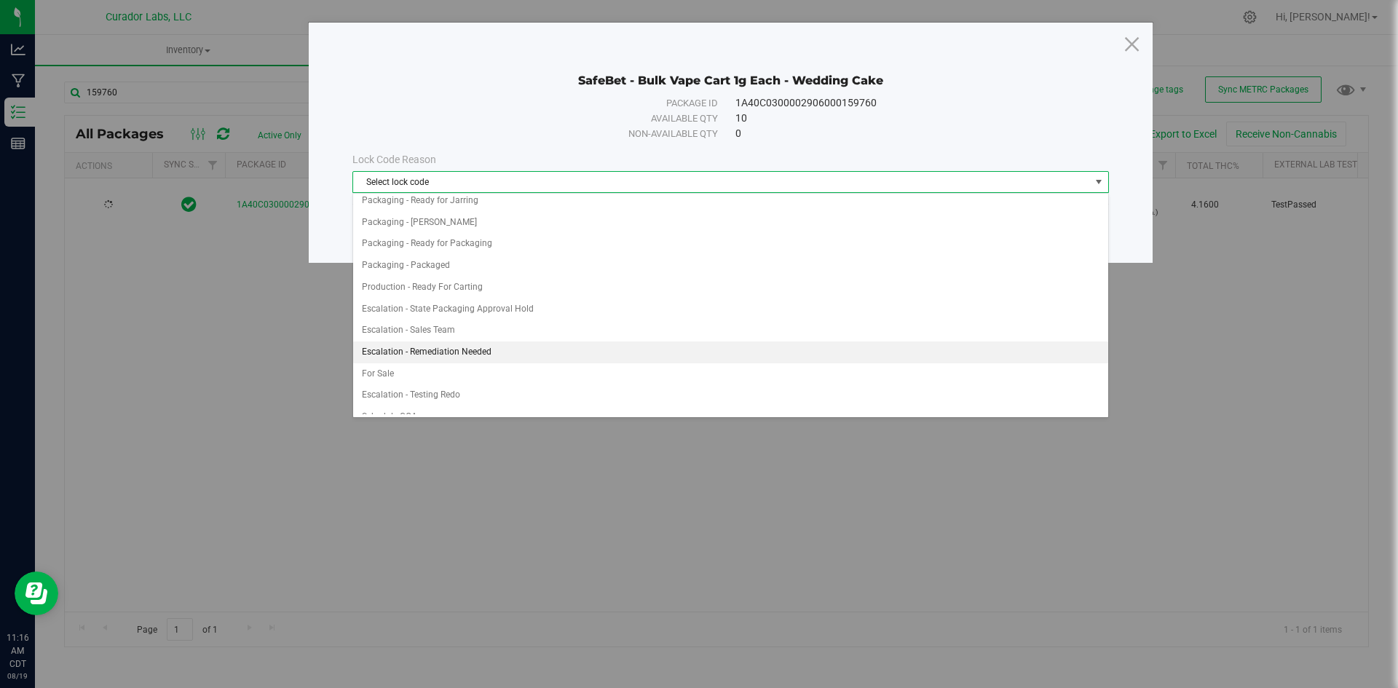
click at [487, 352] on li "Escalation - Remediation Needed" at bounding box center [730, 352] width 755 height 22
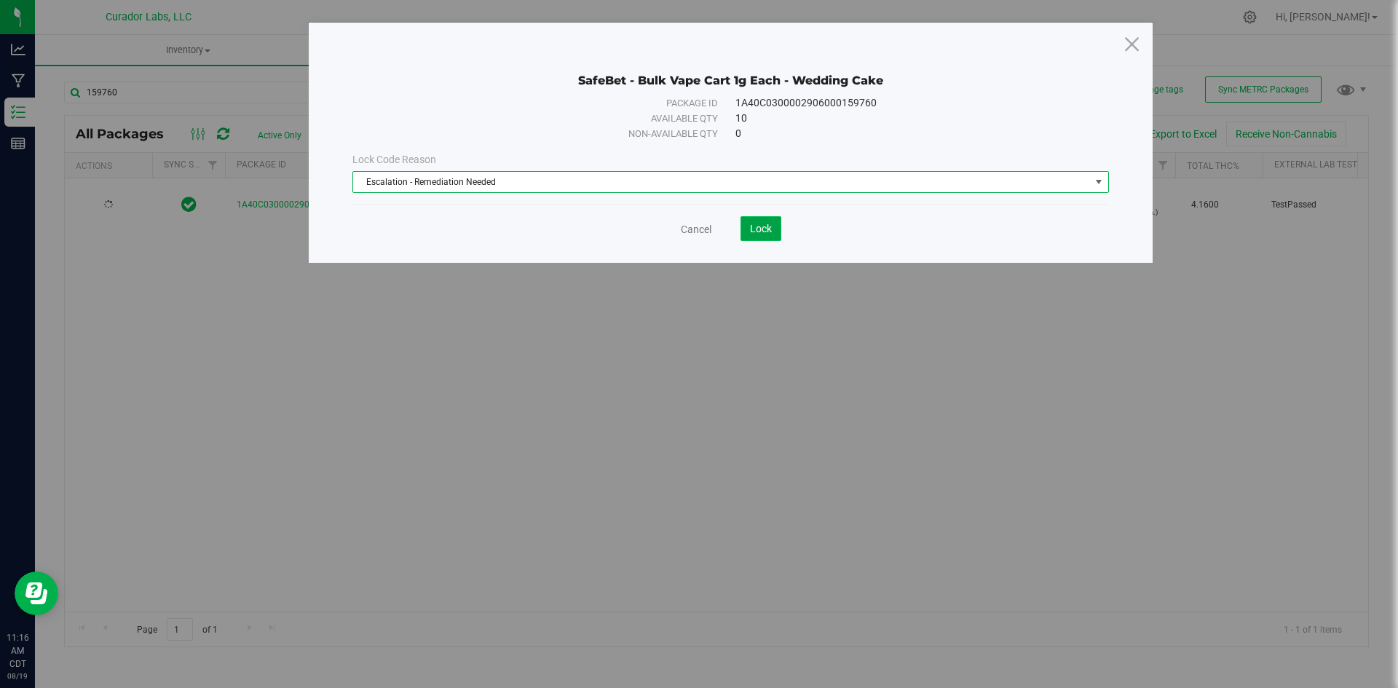
click at [755, 231] on span "Lock" at bounding box center [761, 229] width 22 height 12
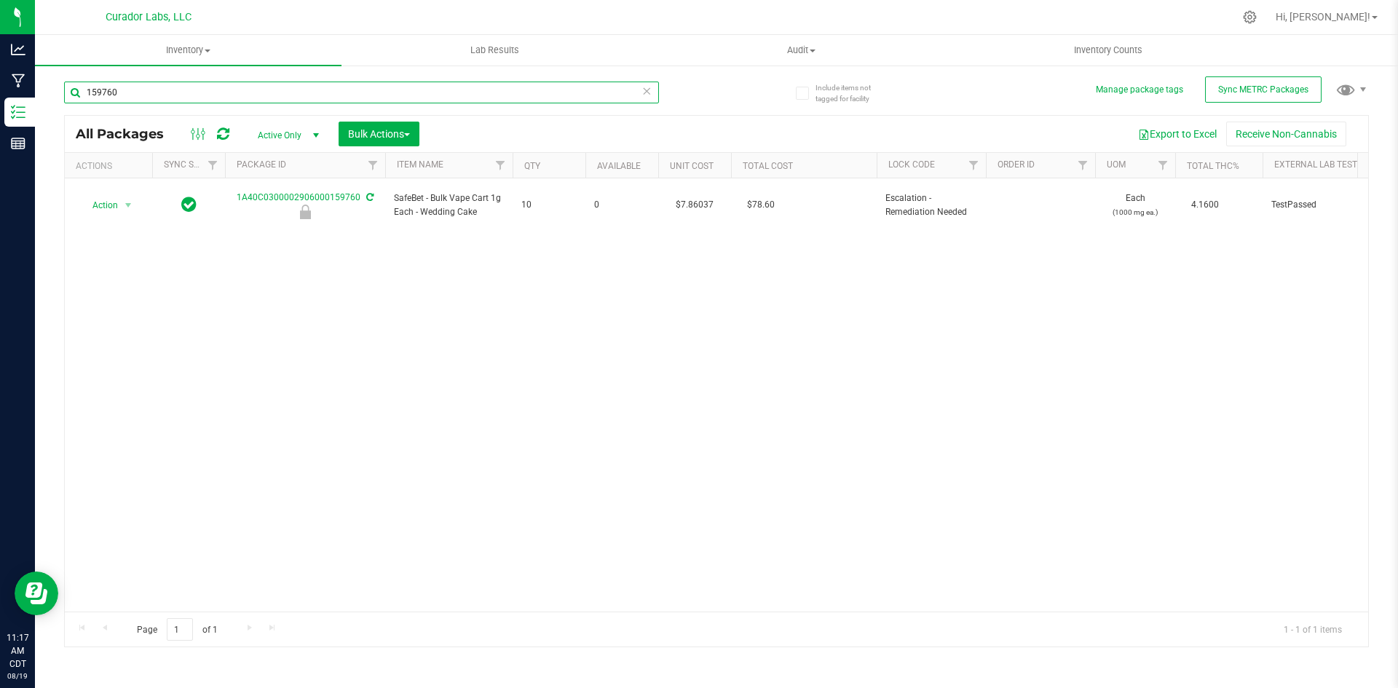
drag, startPoint x: 142, startPoint y: 98, endPoint x: 78, endPoint y: 92, distance: 64.3
click at [78, 92] on input "159760" at bounding box center [361, 93] width 595 height 22
type input "169988"
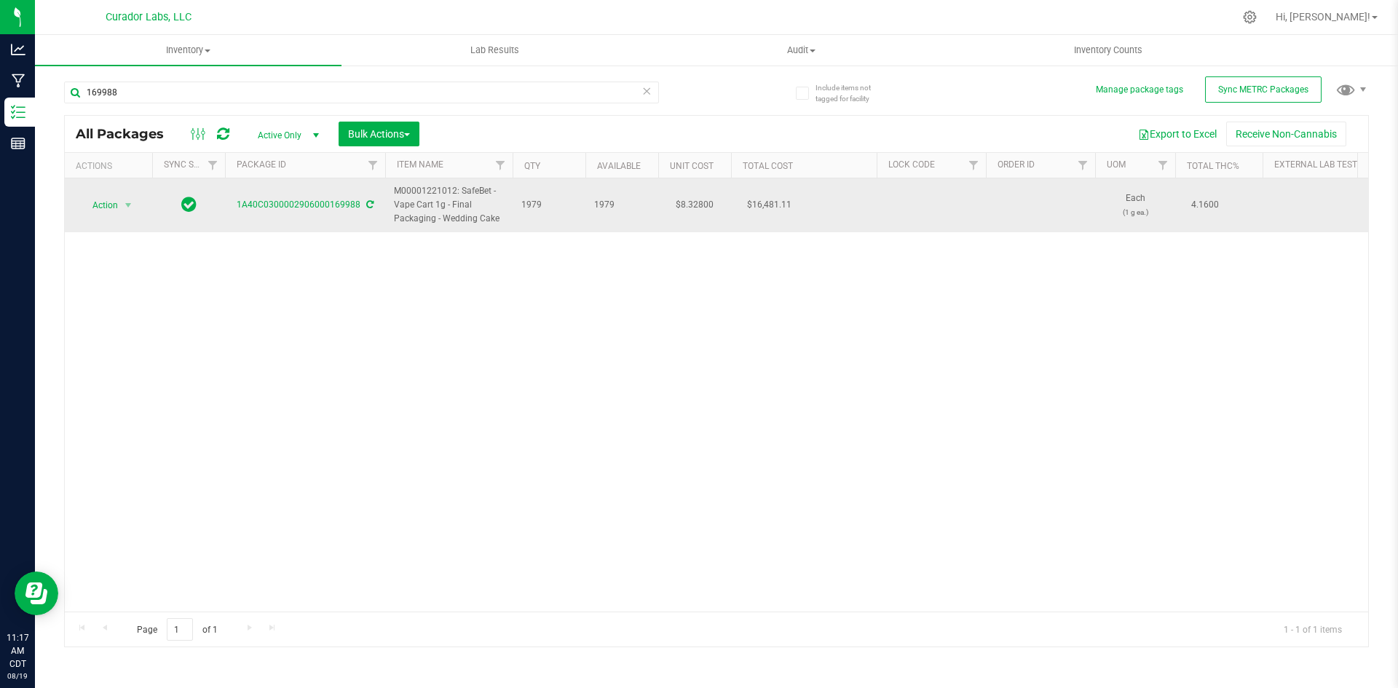
drag, startPoint x: 499, startPoint y: 219, endPoint x: 392, endPoint y: 196, distance: 109.5
click at [390, 194] on td "M00001221012: SafeBet - Vape Cart 1g - Final Packaging - Wedding Cake" at bounding box center [448, 205] width 127 height 54
copy span "M00001221012: SafeBet - Vape Cart 1g - Final Packaging - Wedding Cake"
click at [112, 205] on span "Action" at bounding box center [98, 205] width 39 height 20
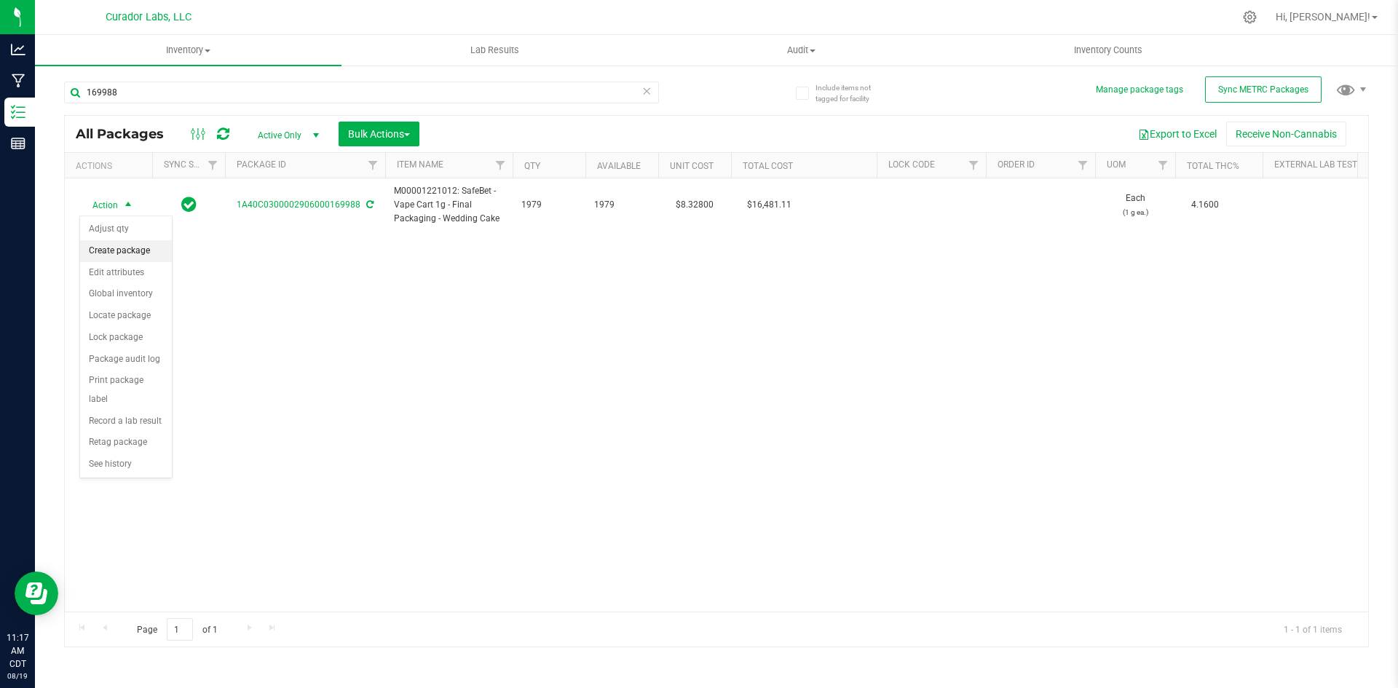
click at [103, 256] on li "Create package" at bounding box center [126, 251] width 92 height 22
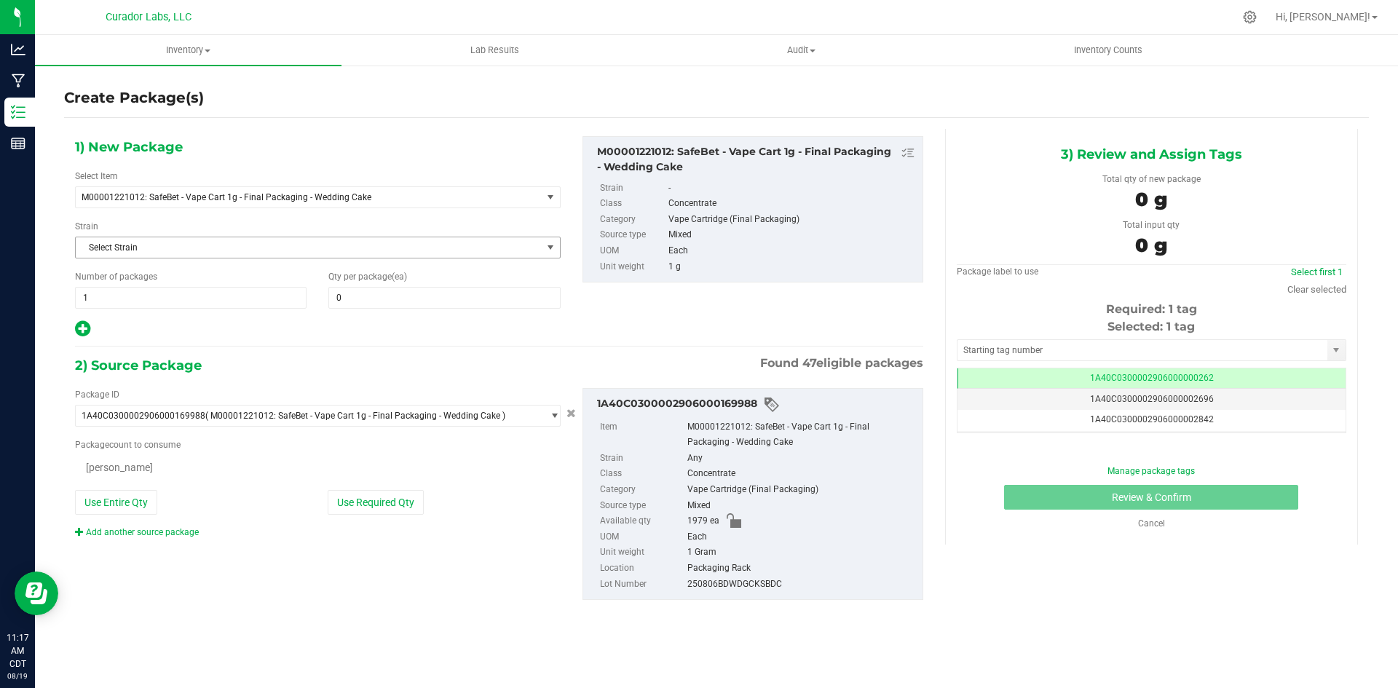
type input "0"
click at [403, 303] on span at bounding box center [444, 298] width 232 height 22
type input "4"
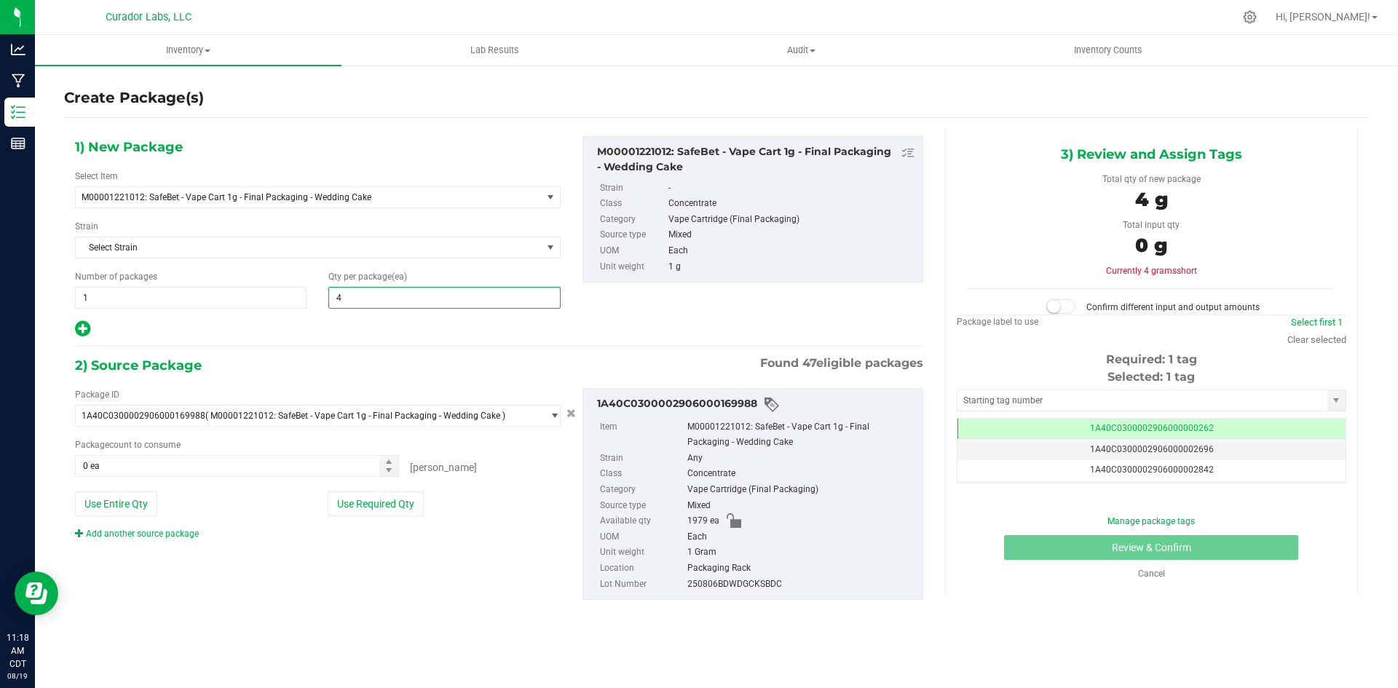
click at [78, 328] on icon at bounding box center [82, 329] width 15 height 18
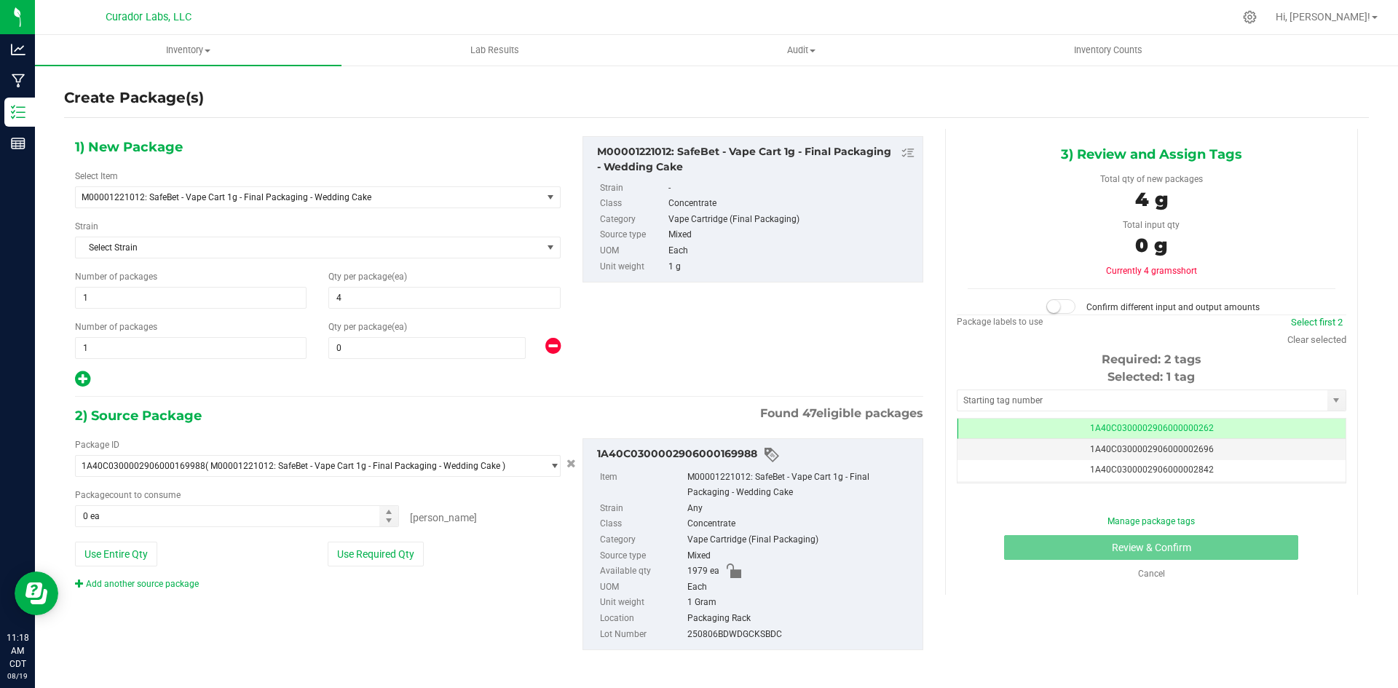
type input "4"
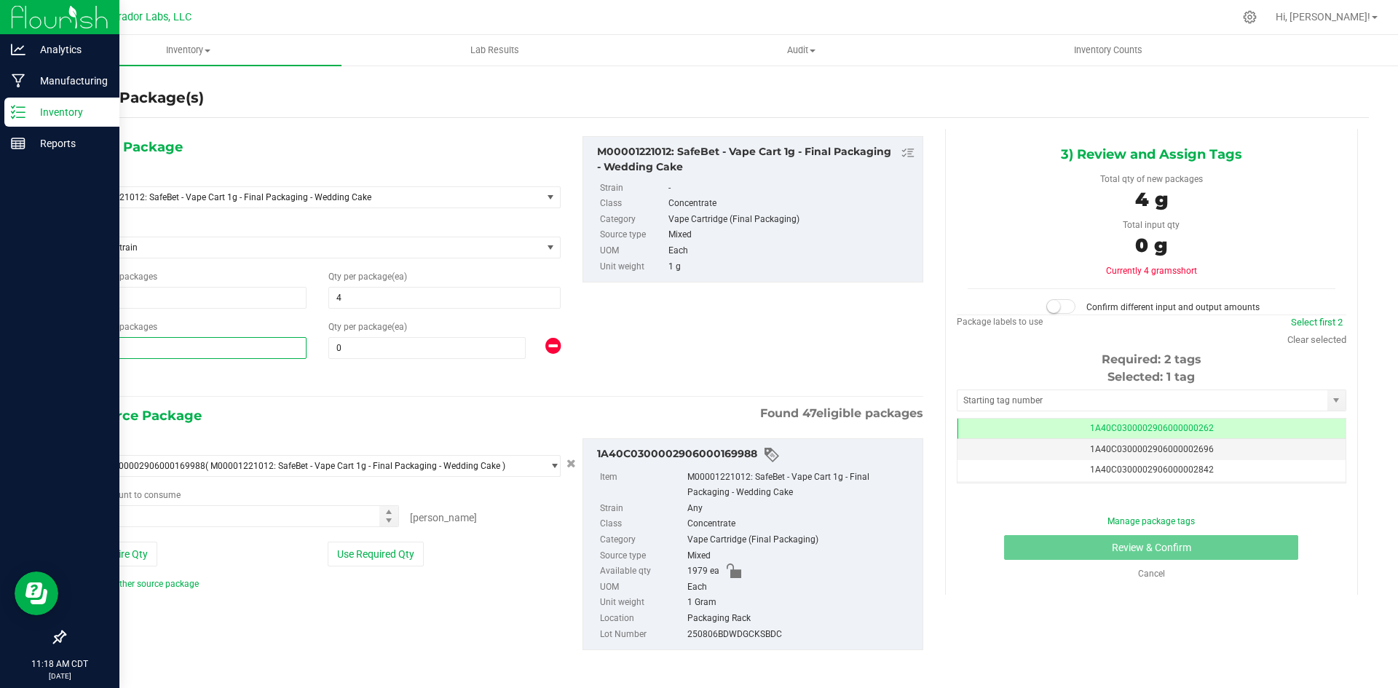
drag, startPoint x: 99, startPoint y: 349, endPoint x: 15, endPoint y: 357, distance: 84.1
click at [15, 357] on div "Analytics Manufacturing Inventory Reports 11:18 AM CDT 08/19/2025 08/19 Curador…" at bounding box center [699, 344] width 1398 height 688
type input "79"
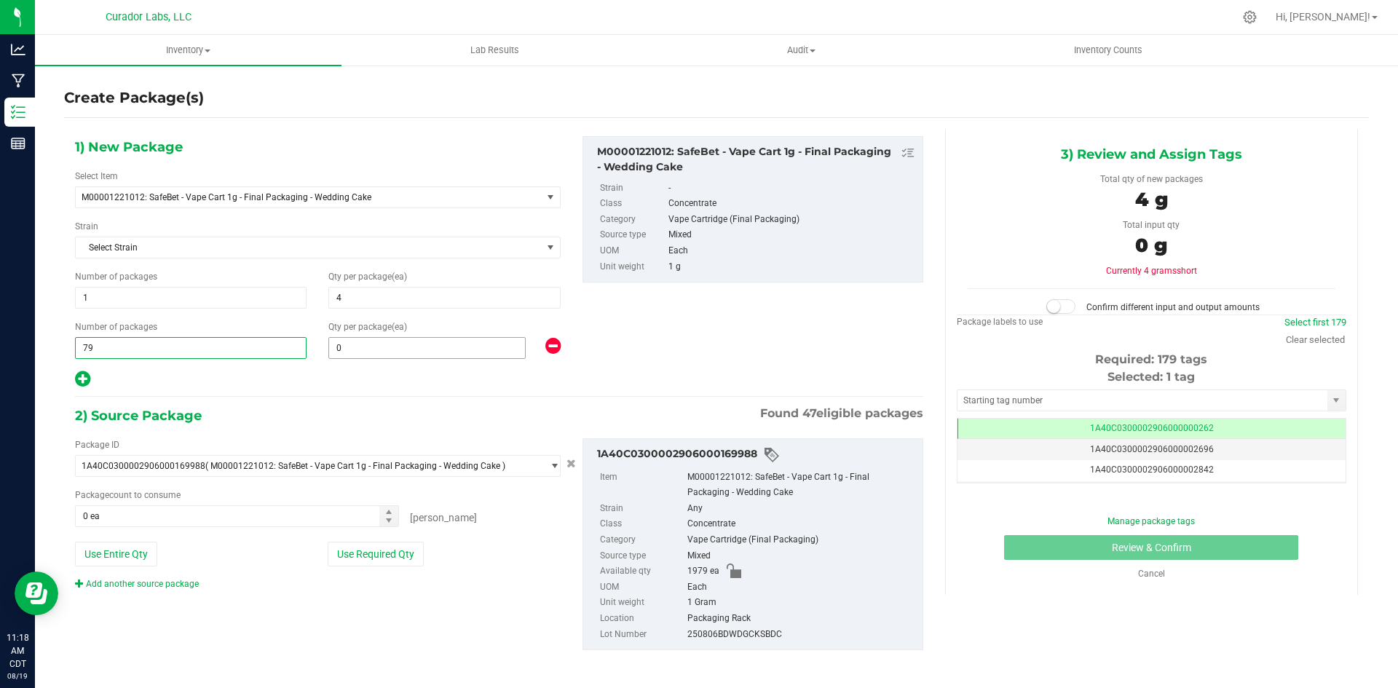
type input "79"
click at [360, 344] on span "0 0" at bounding box center [426, 348] width 197 height 22
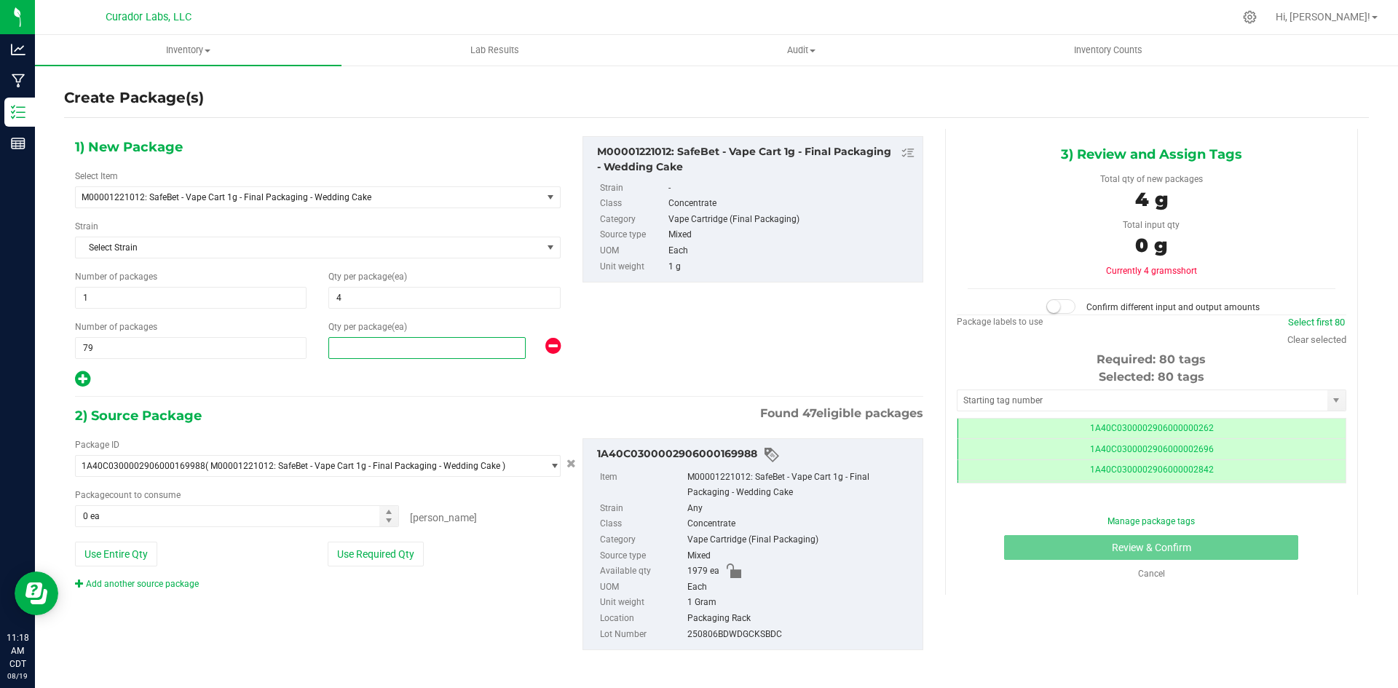
scroll to position [0, -1]
type input "25"
click at [122, 547] on button "Use Entire Qty" at bounding box center [116, 554] width 82 height 25
type input "1979 ea"
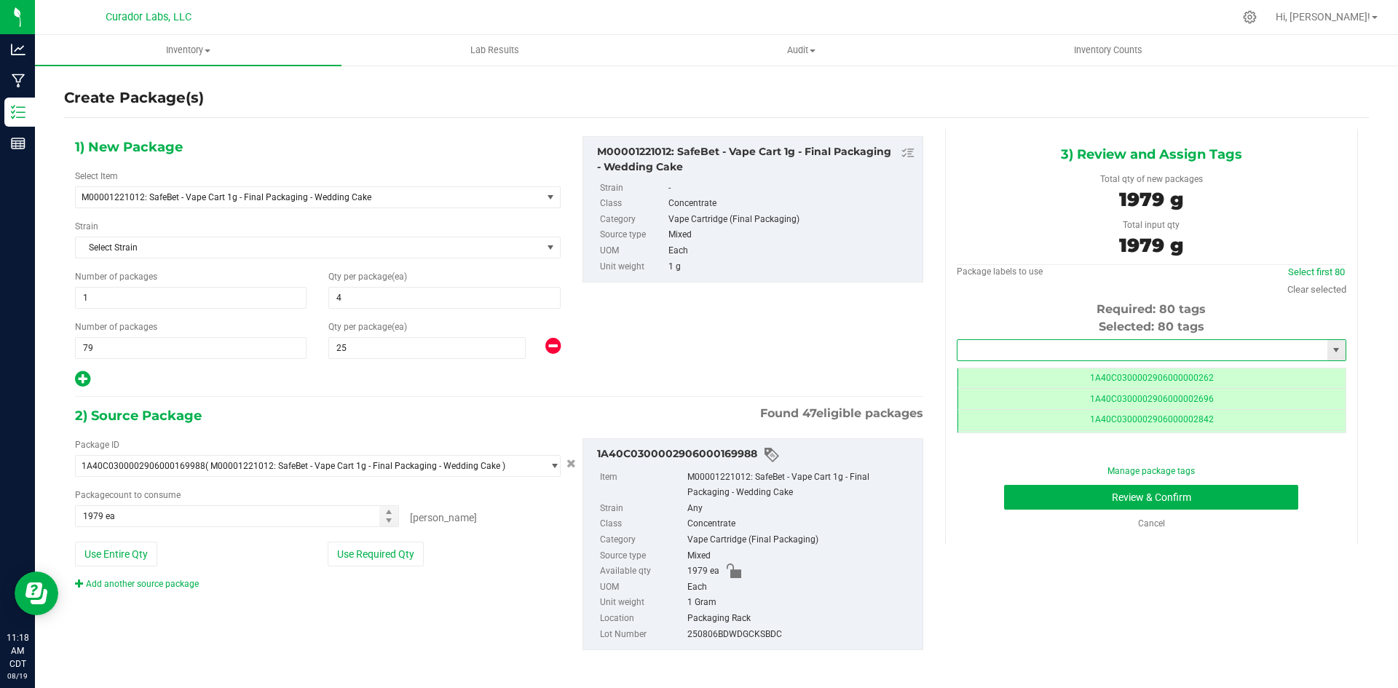
click at [1008, 353] on input "text" at bounding box center [1142, 350] width 370 height 20
click at [1017, 368] on li "1A40C0300002906000166458" at bounding box center [1142, 375] width 384 height 22
type input "1A40C0300002906000166458"
click at [1035, 495] on button "Review & Confirm" at bounding box center [1151, 497] width 294 height 25
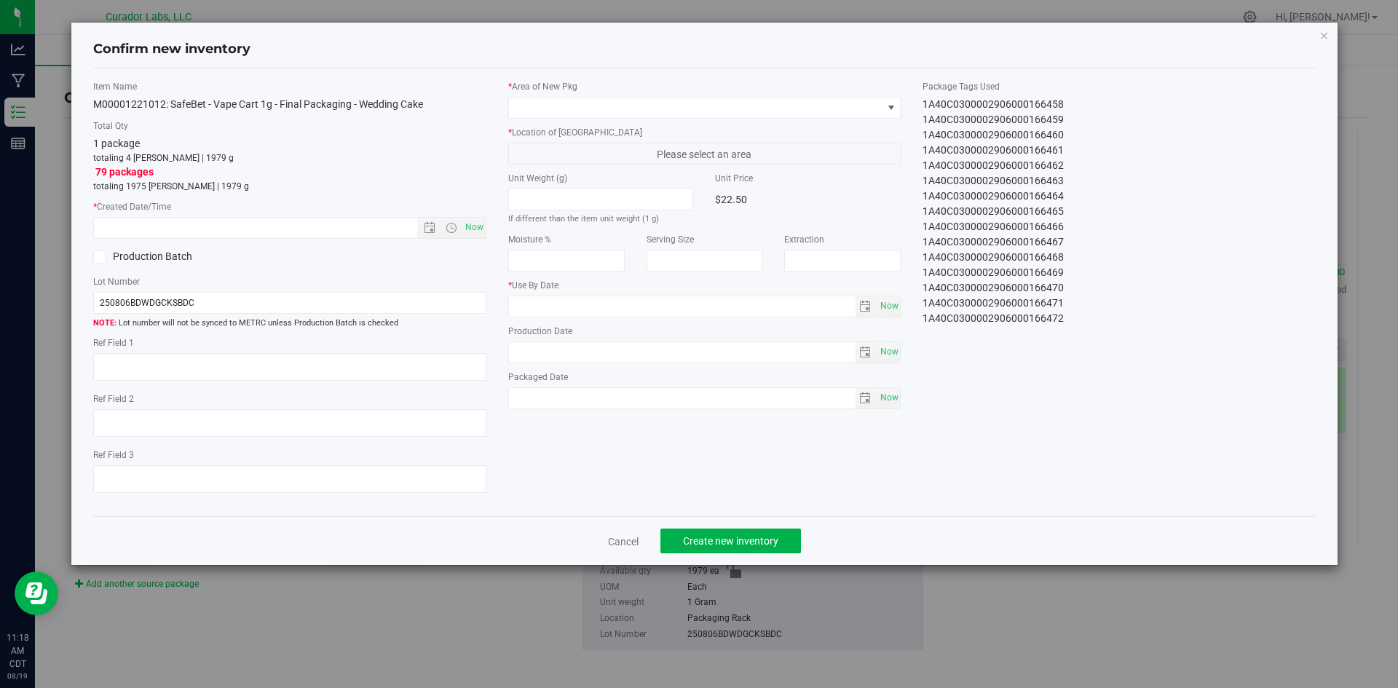
type input "2025-08-13"
click at [475, 222] on span "Now" at bounding box center [474, 227] width 25 height 21
type input "8/19/2025 11:18 AM"
click at [605, 104] on span at bounding box center [696, 108] width 374 height 20
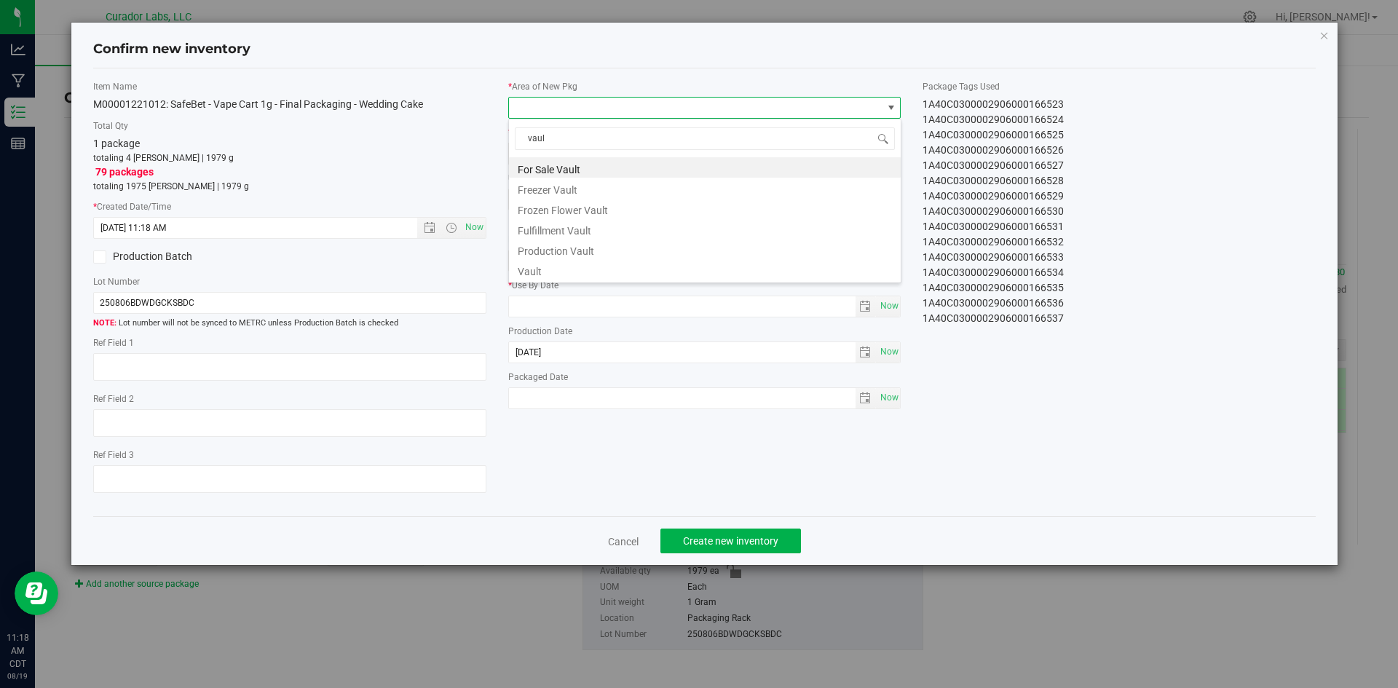
type input "vault"
click at [569, 265] on li "Vault" at bounding box center [705, 269] width 392 height 20
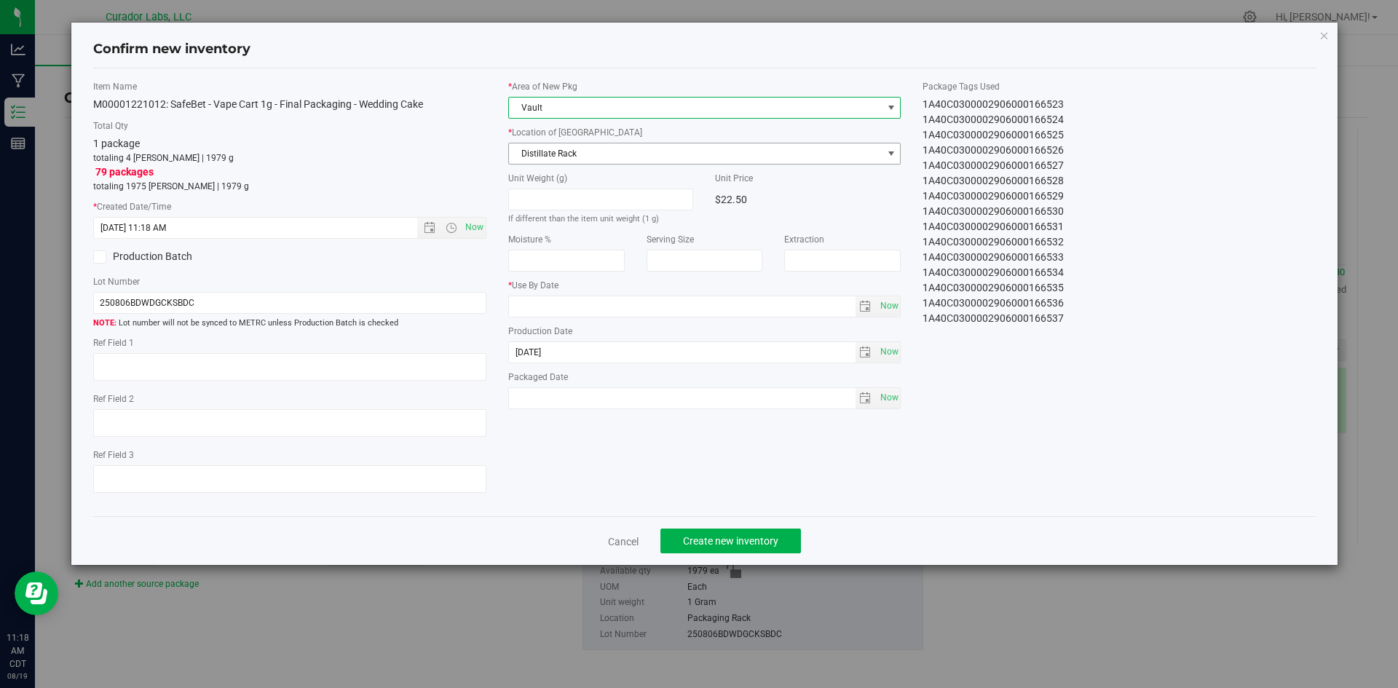
click at [584, 151] on span "Distillate Rack" at bounding box center [696, 153] width 374 height 20
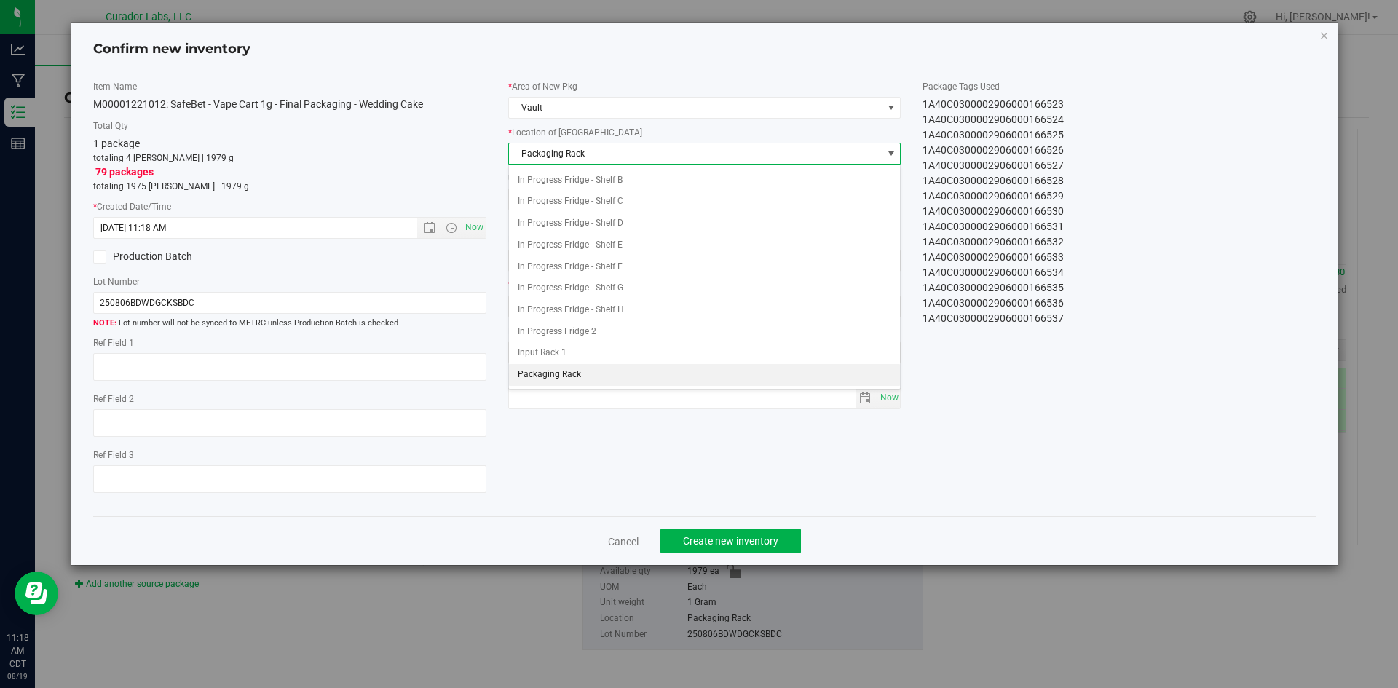
click at [582, 151] on span "Packaging Rack" at bounding box center [696, 153] width 374 height 20
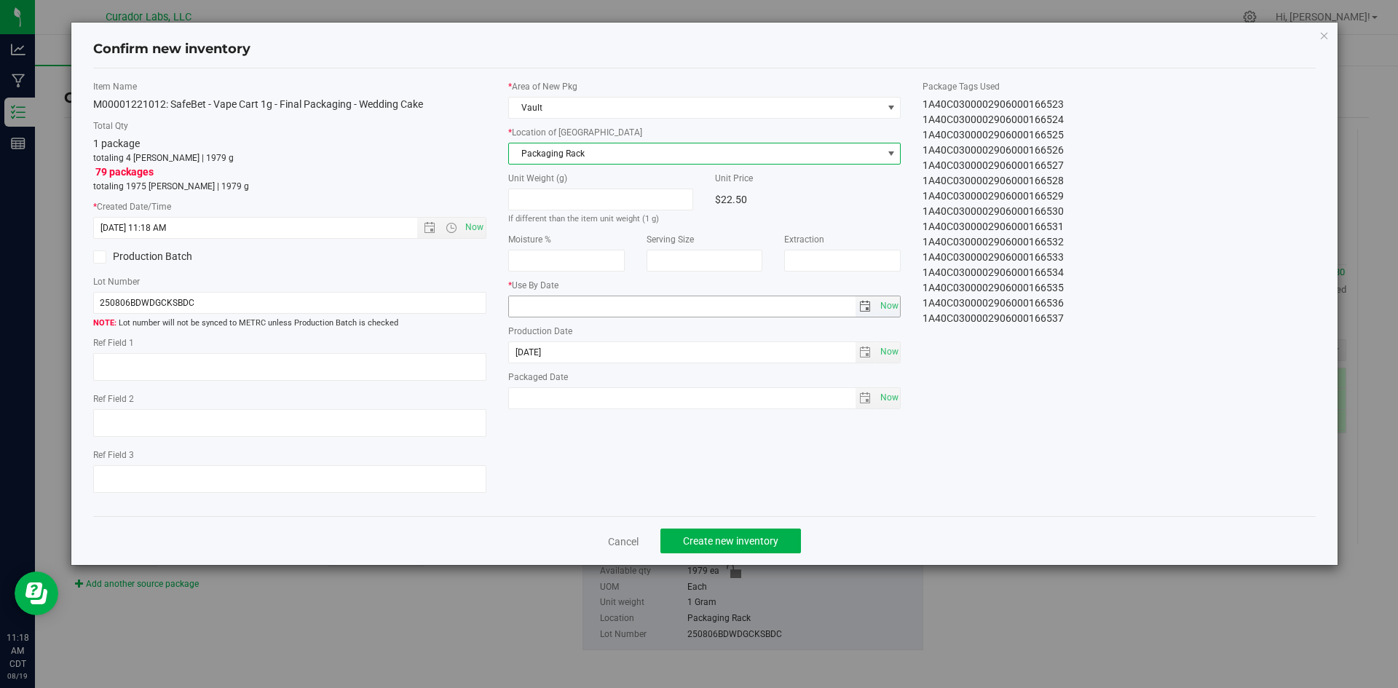
click at [571, 307] on input "text" at bounding box center [682, 306] width 347 height 20
type input "2026-08-13"
drag, startPoint x: 894, startPoint y: 396, endPoint x: 802, endPoint y: 481, distance: 125.7
click at [892, 400] on span "Now" at bounding box center [889, 397] width 25 height 21
type input "2025-08-19"
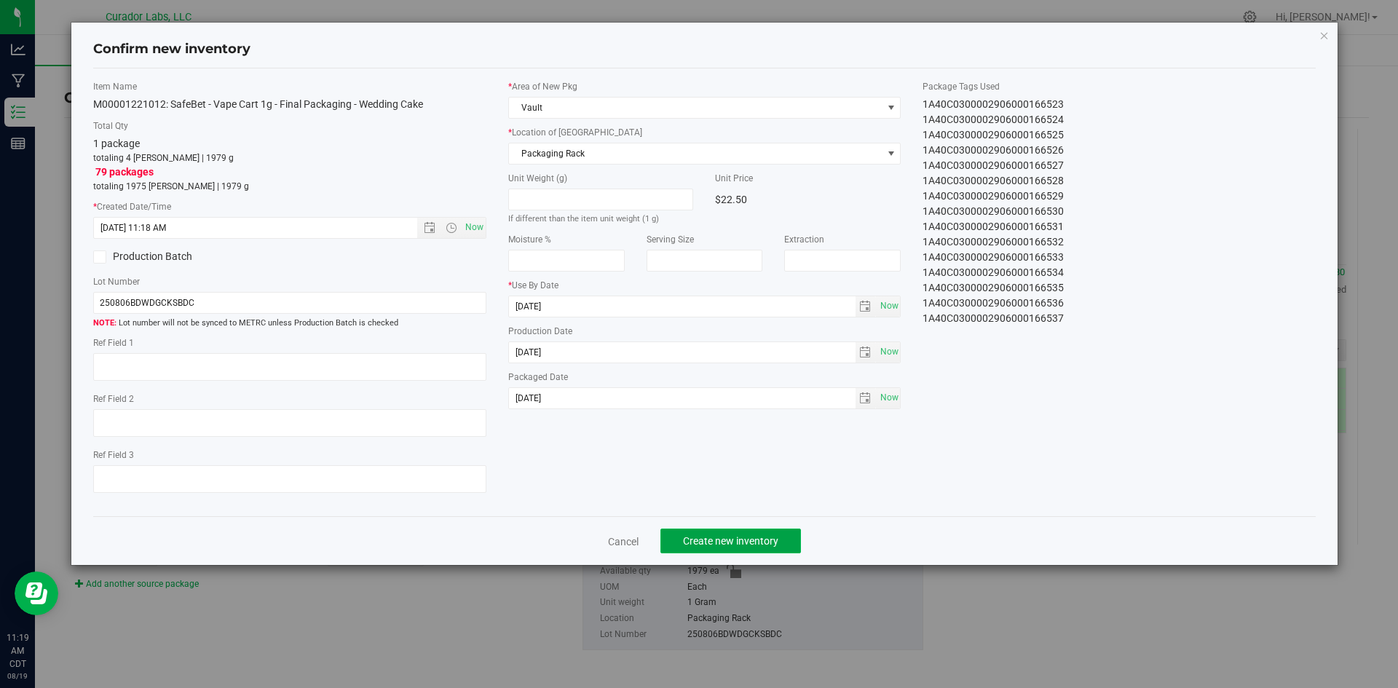
click at [752, 543] on span "Create new inventory" at bounding box center [730, 541] width 95 height 12
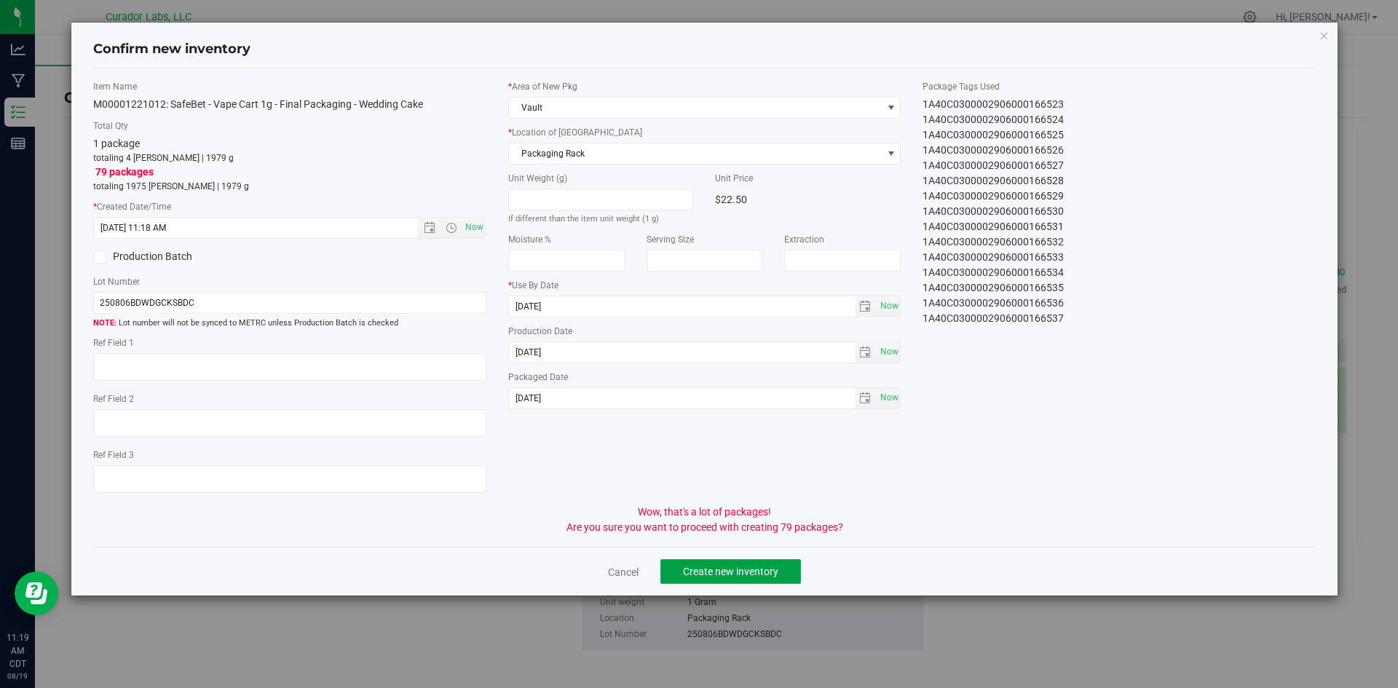
click at [719, 567] on span "Create new inventory" at bounding box center [730, 572] width 95 height 12
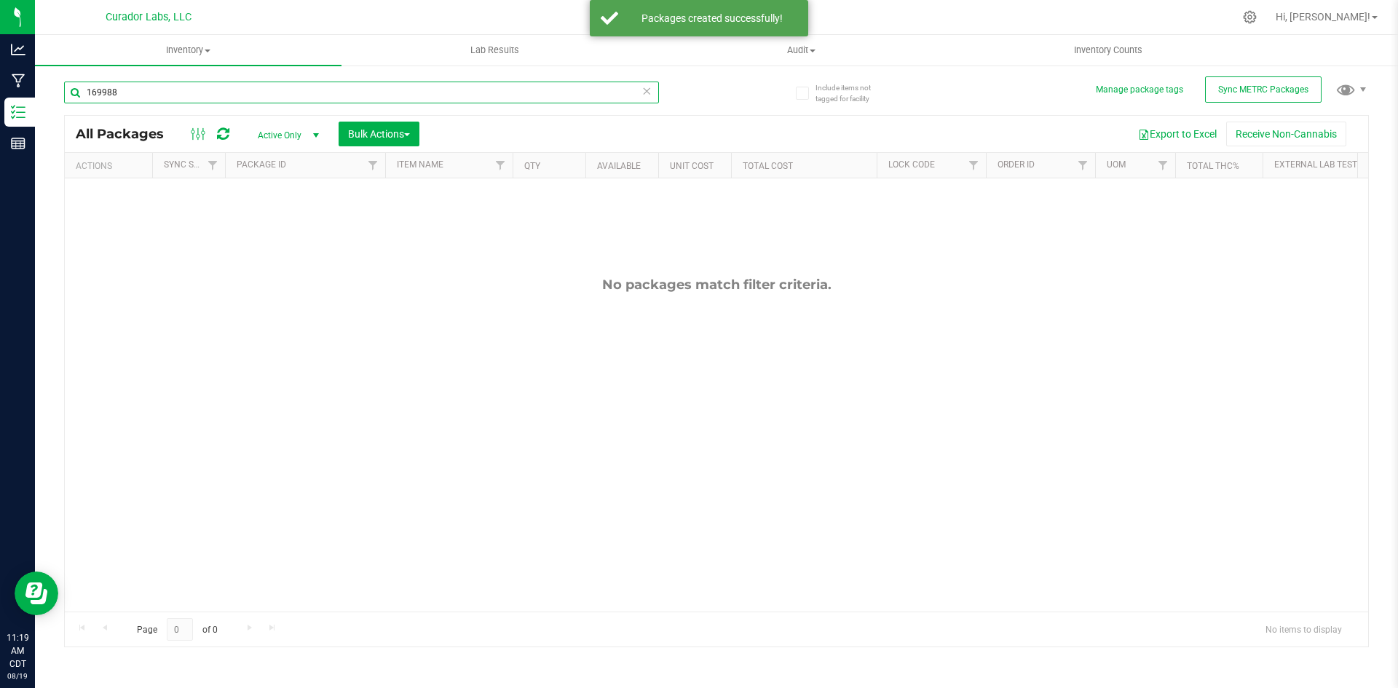
drag, startPoint x: 130, startPoint y: 92, endPoint x: 78, endPoint y: 96, distance: 51.9
click at [79, 96] on input "169988" at bounding box center [361, 93] width 595 height 22
paste input "M00001221012: SafeBet - Vape Cart 1g - Final Packaging - Wedding Cake"
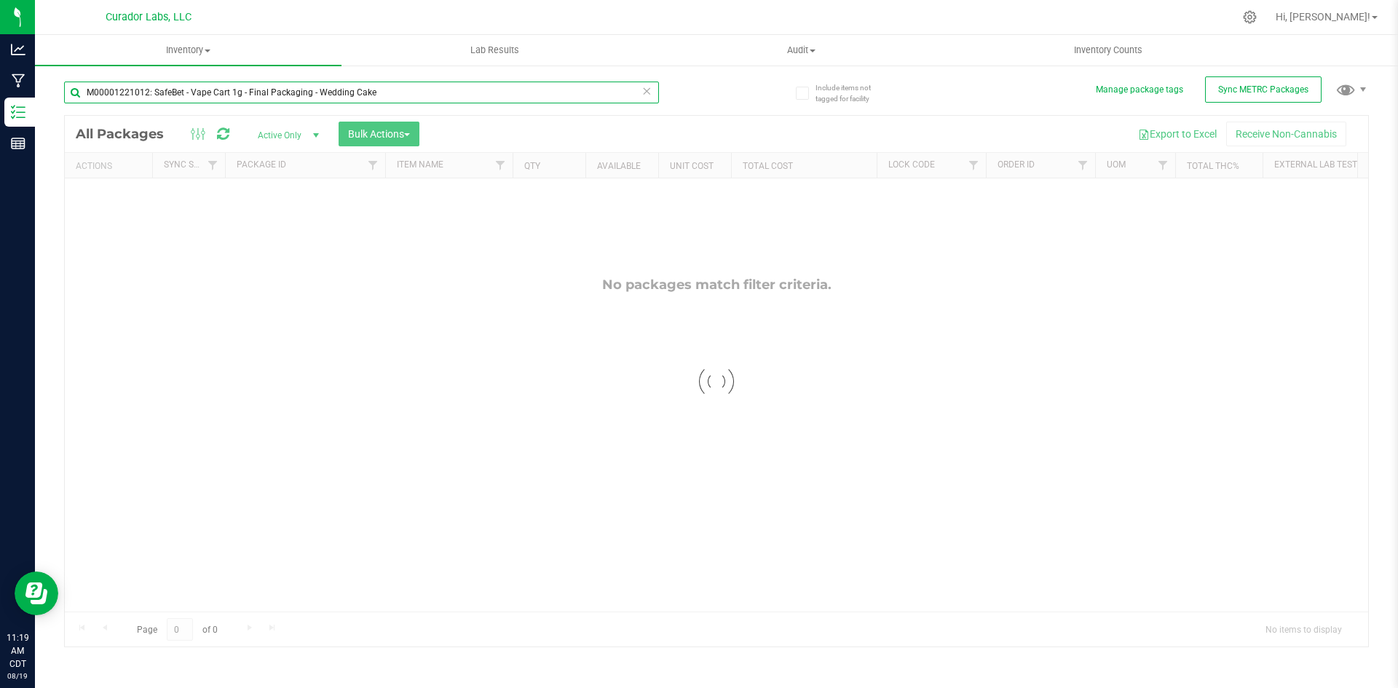
type input "M00001221012: SafeBet - Vape Cart 1g - Final Packaging - Wedding Cake"
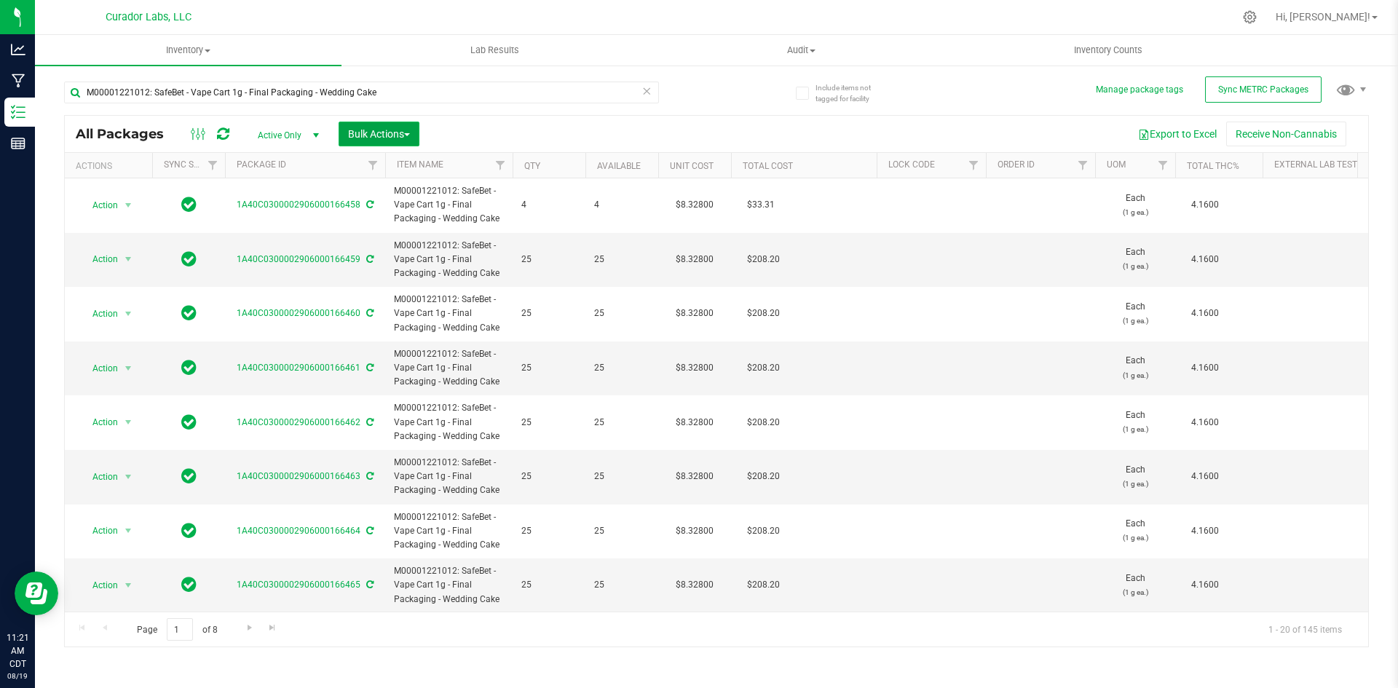
click at [352, 141] on button "Bulk Actions" at bounding box center [379, 134] width 81 height 25
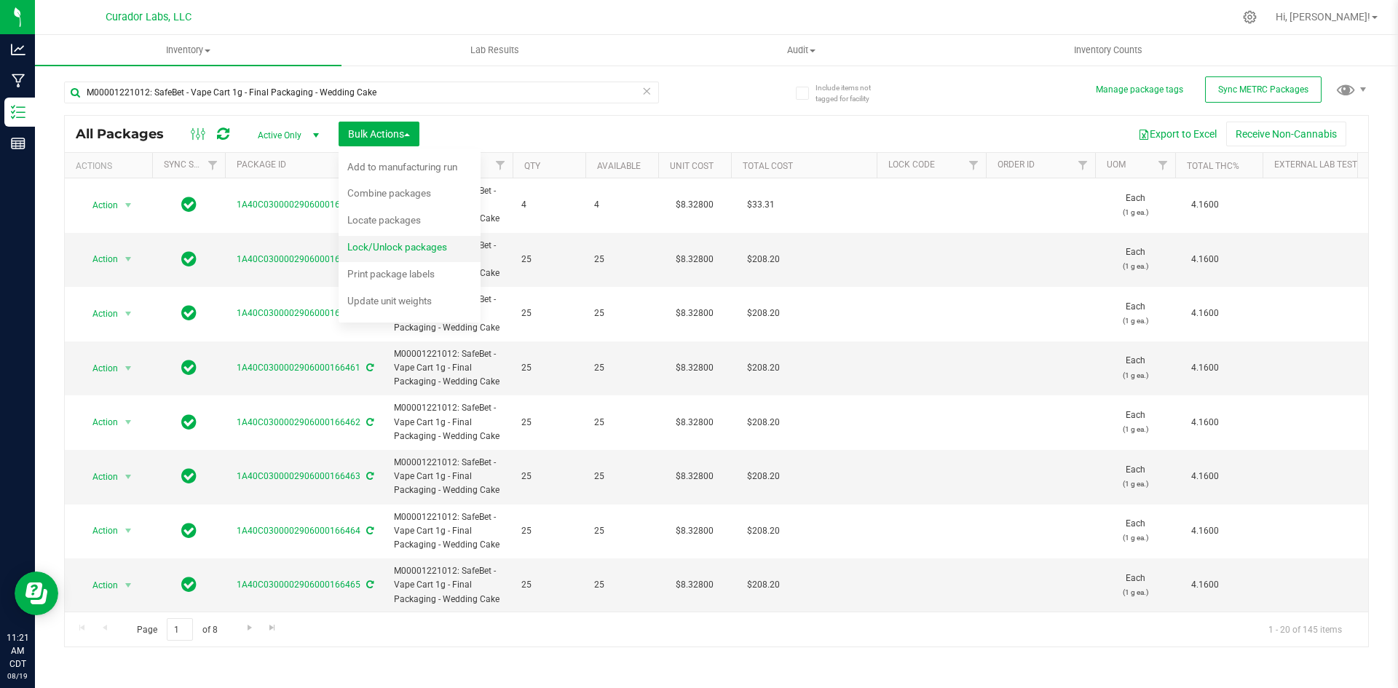
click at [398, 246] on span "Lock/Unlock packages" at bounding box center [397, 247] width 100 height 12
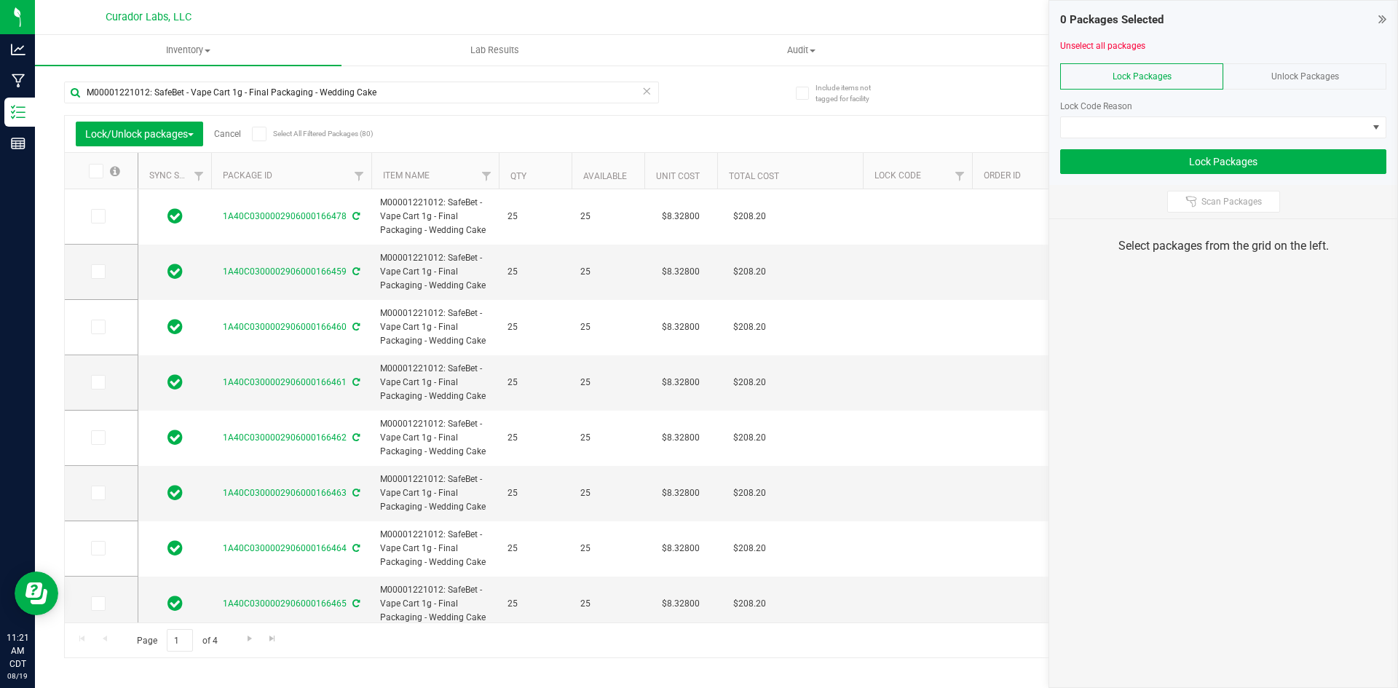
type input "2026-08-13"
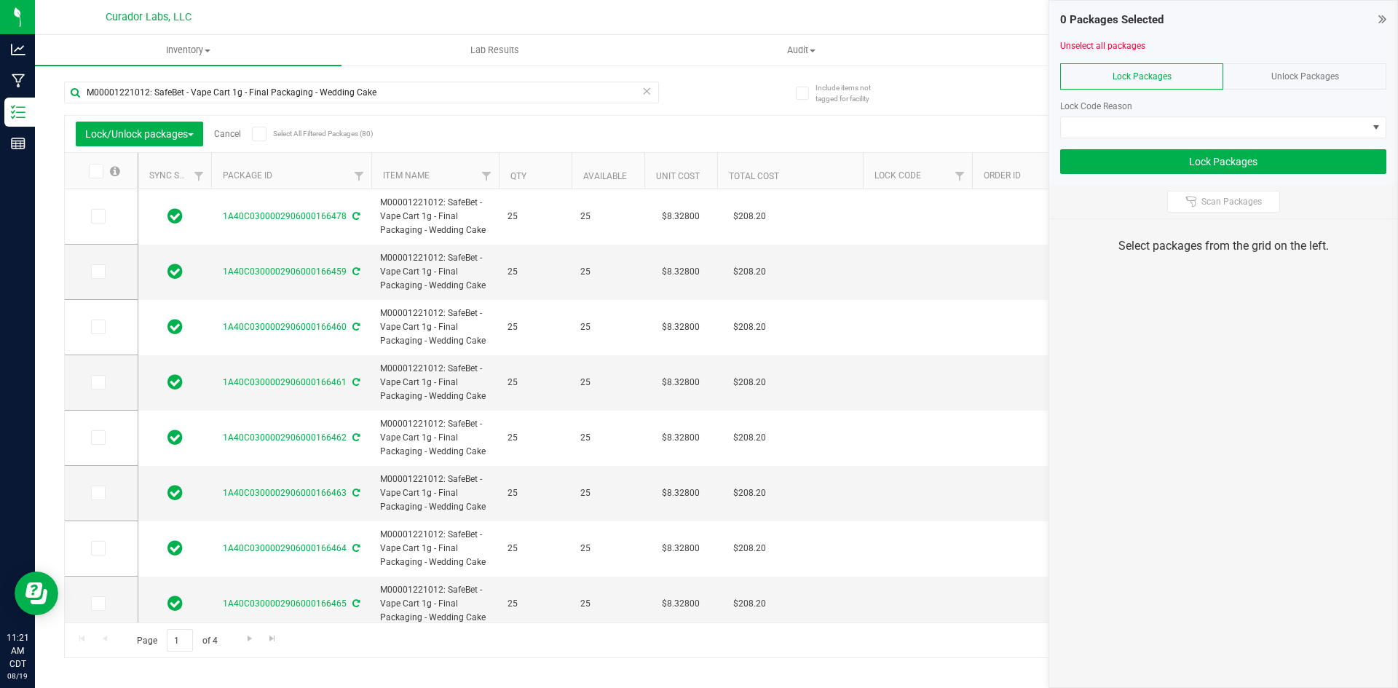
type input "2026-08-13"
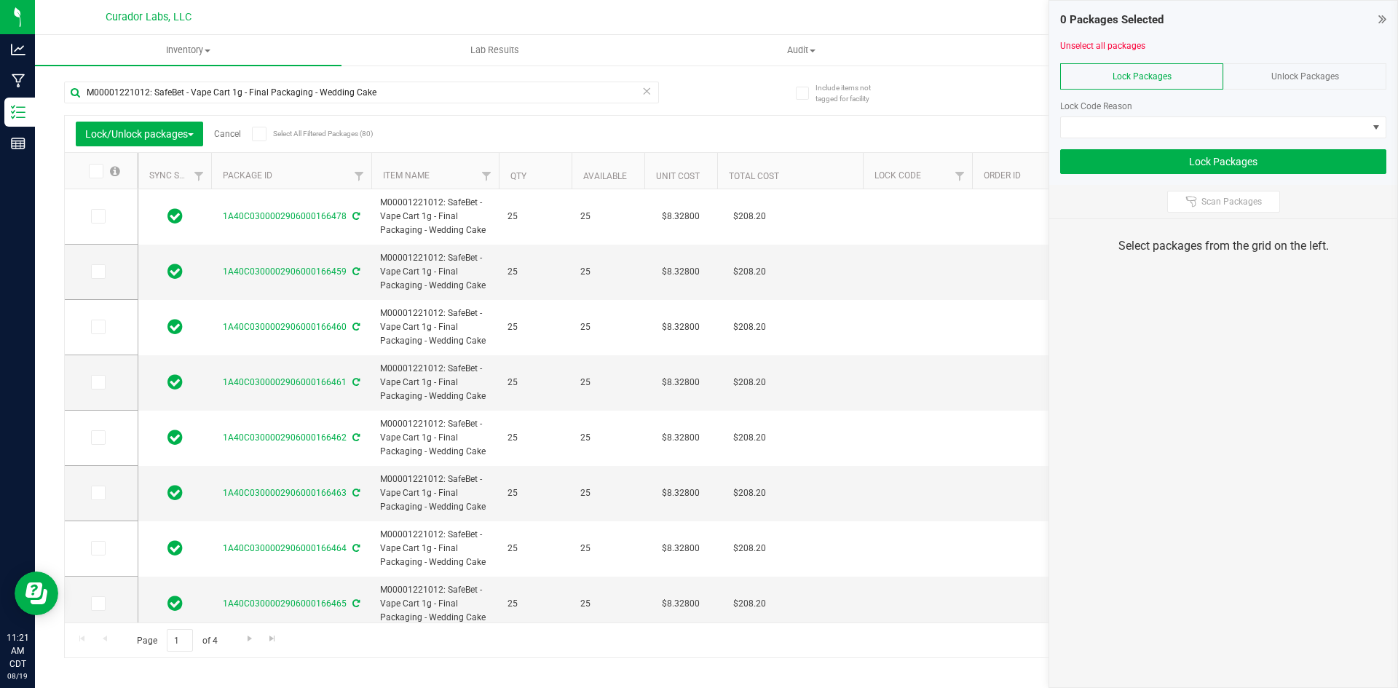
type input "2026-08-13"
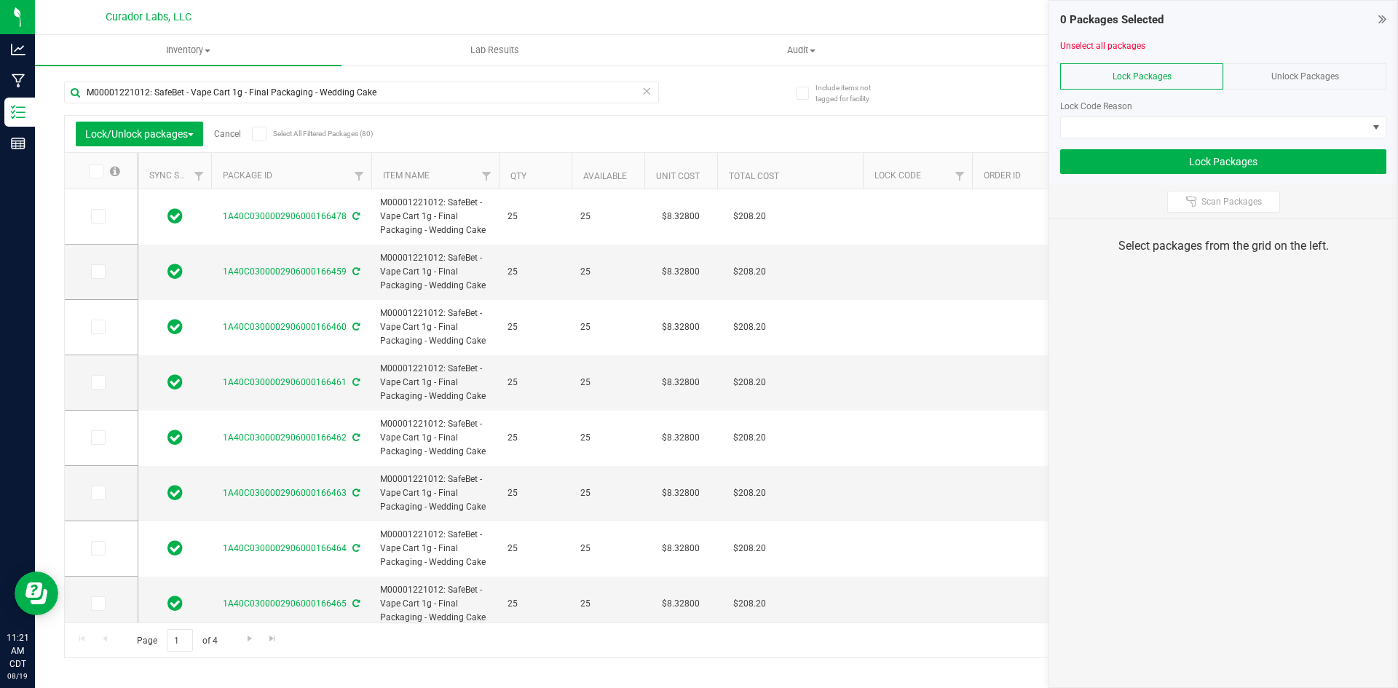
type input "2026-08-13"
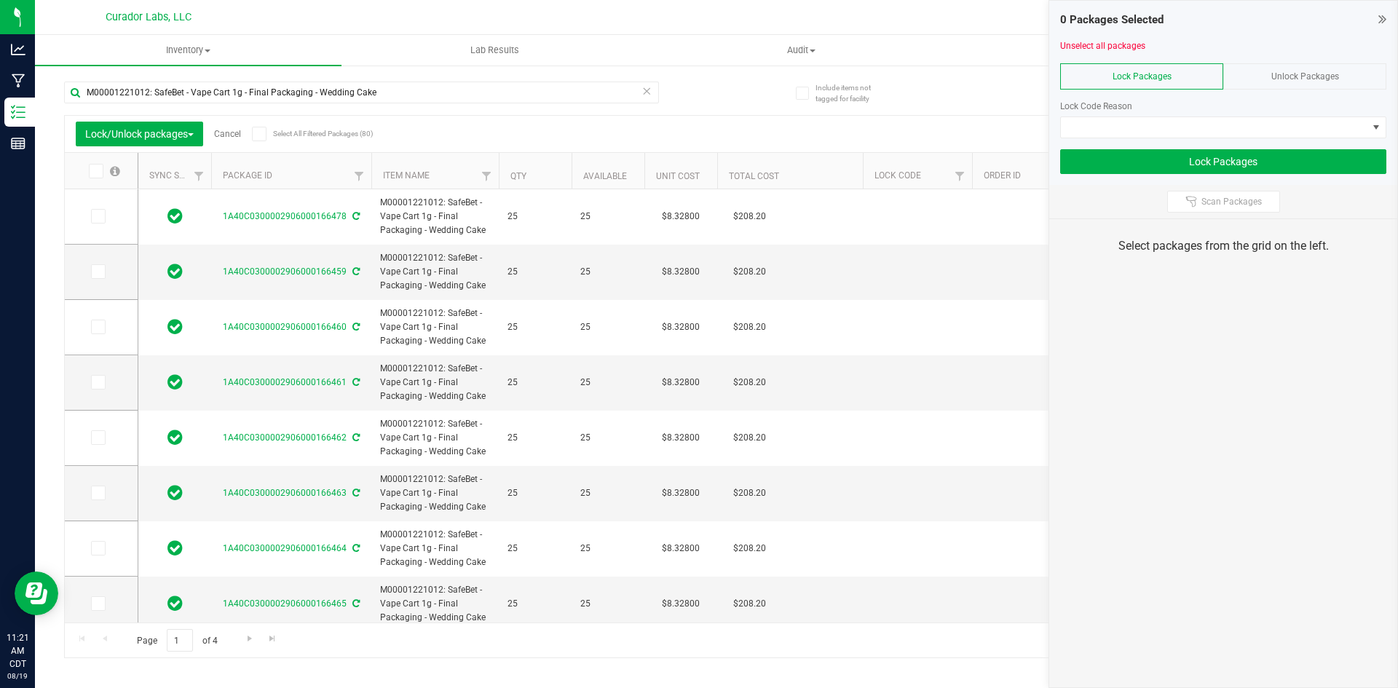
click at [1378, 18] on icon at bounding box center [1382, 19] width 8 height 15
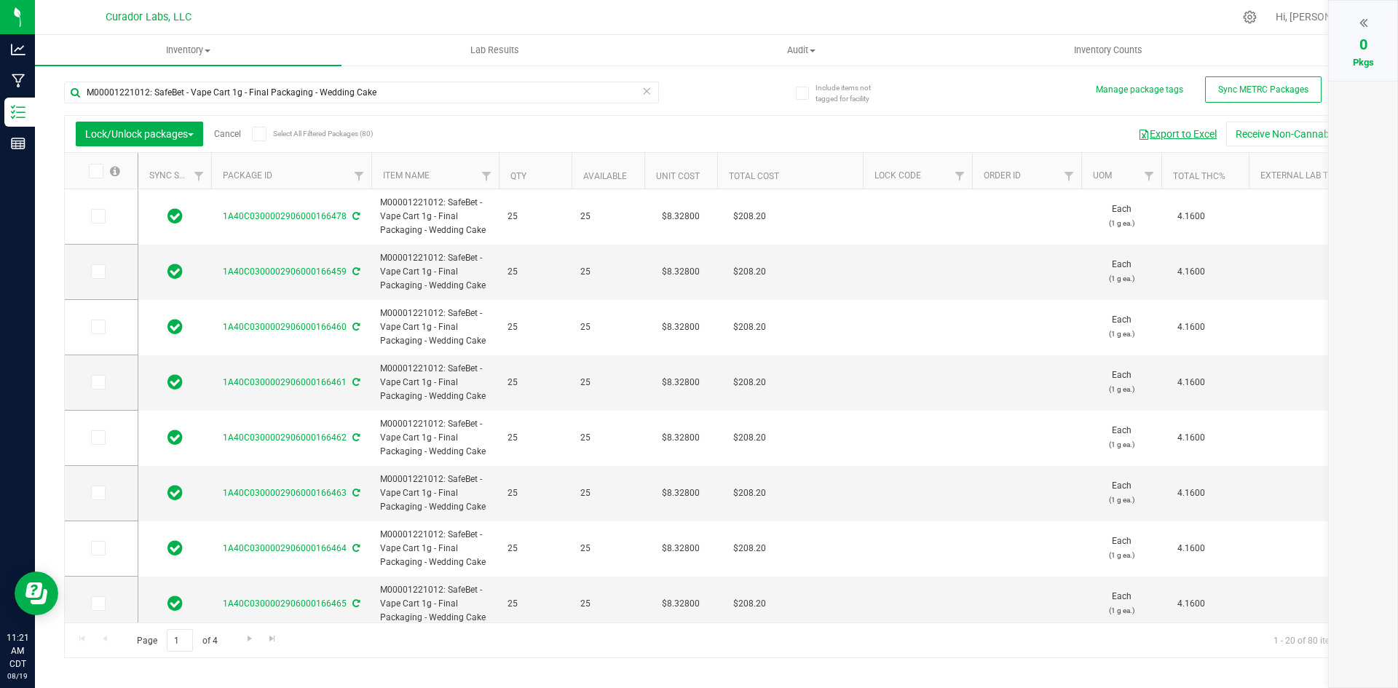
click at [1206, 135] on button "Export to Excel" at bounding box center [1178, 134] width 98 height 25
click at [262, 127] on span at bounding box center [259, 134] width 15 height 15
click at [0, 0] on input "Select All Filtered Packages (80)" at bounding box center [0, 0] width 0 height 0
click at [1357, 17] on div at bounding box center [1362, 23] width 39 height 22
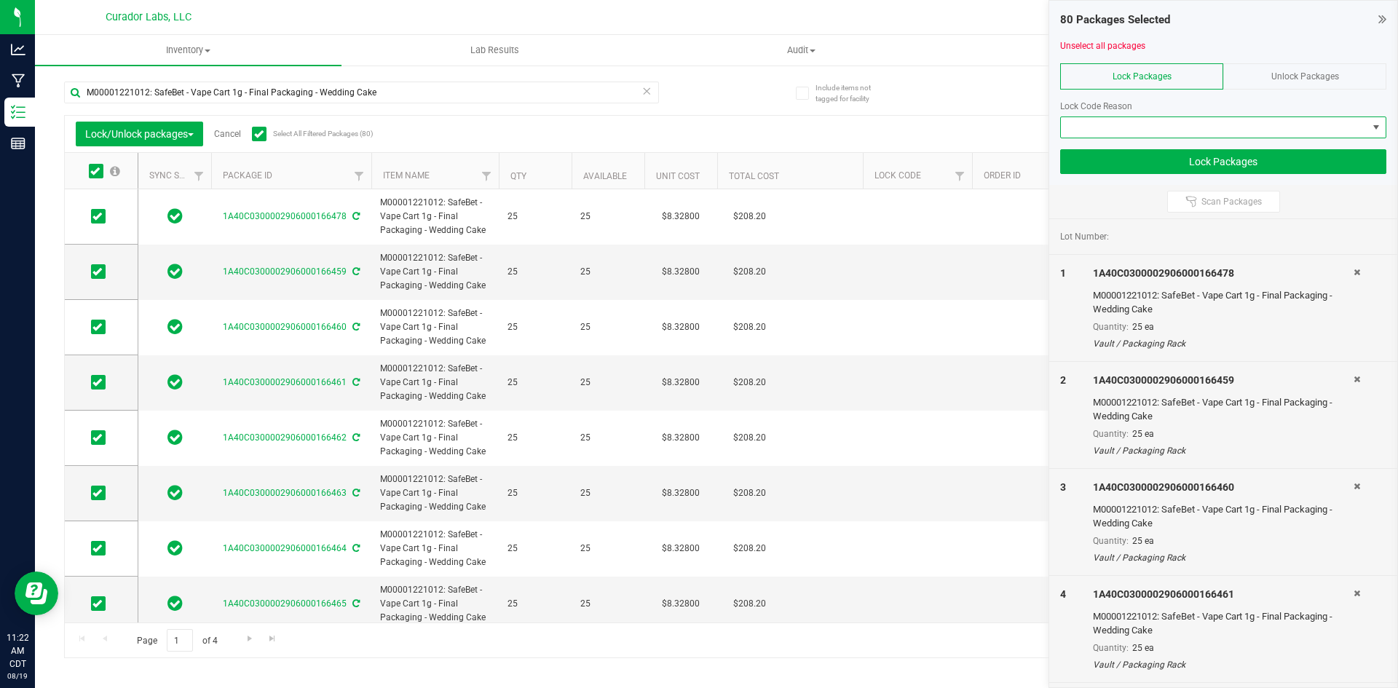
click at [1236, 122] on span at bounding box center [1214, 127] width 307 height 20
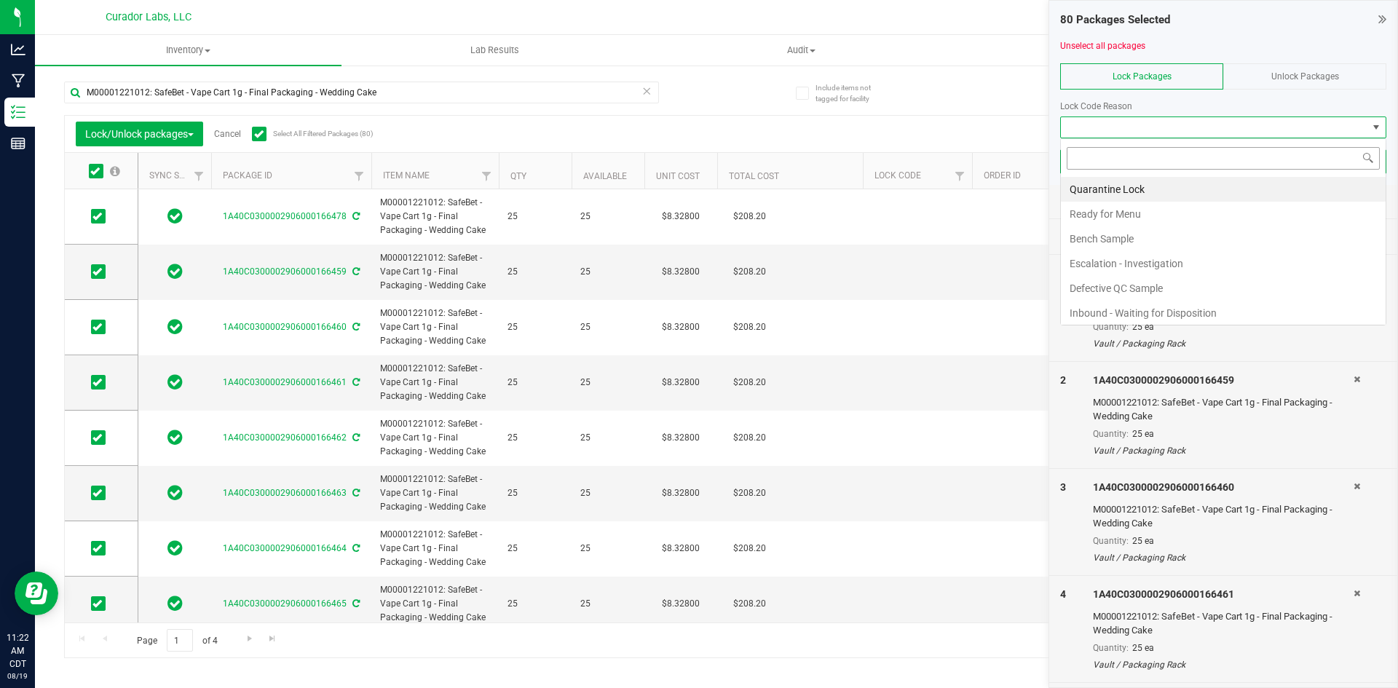
scroll to position [22, 326]
click at [1176, 216] on li "Ready for Menu" at bounding box center [1223, 214] width 325 height 25
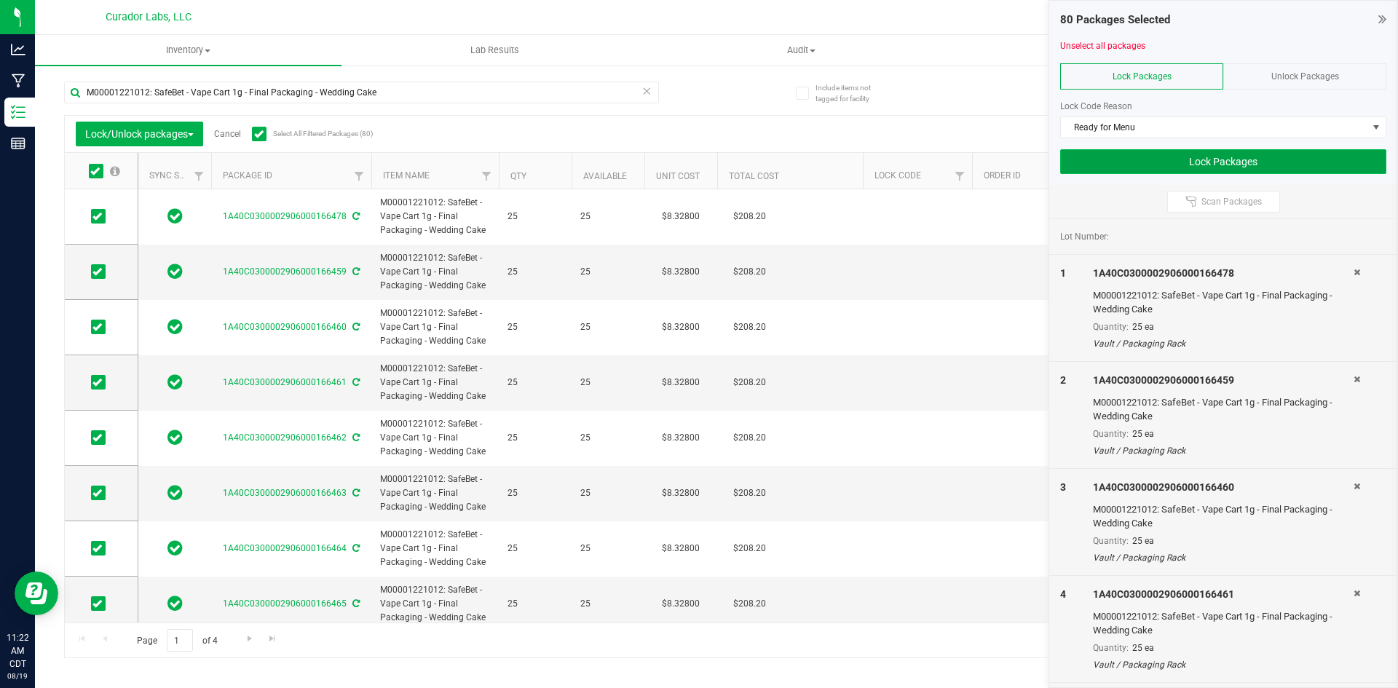
click at [1141, 162] on button "Lock Packages" at bounding box center [1223, 161] width 326 height 25
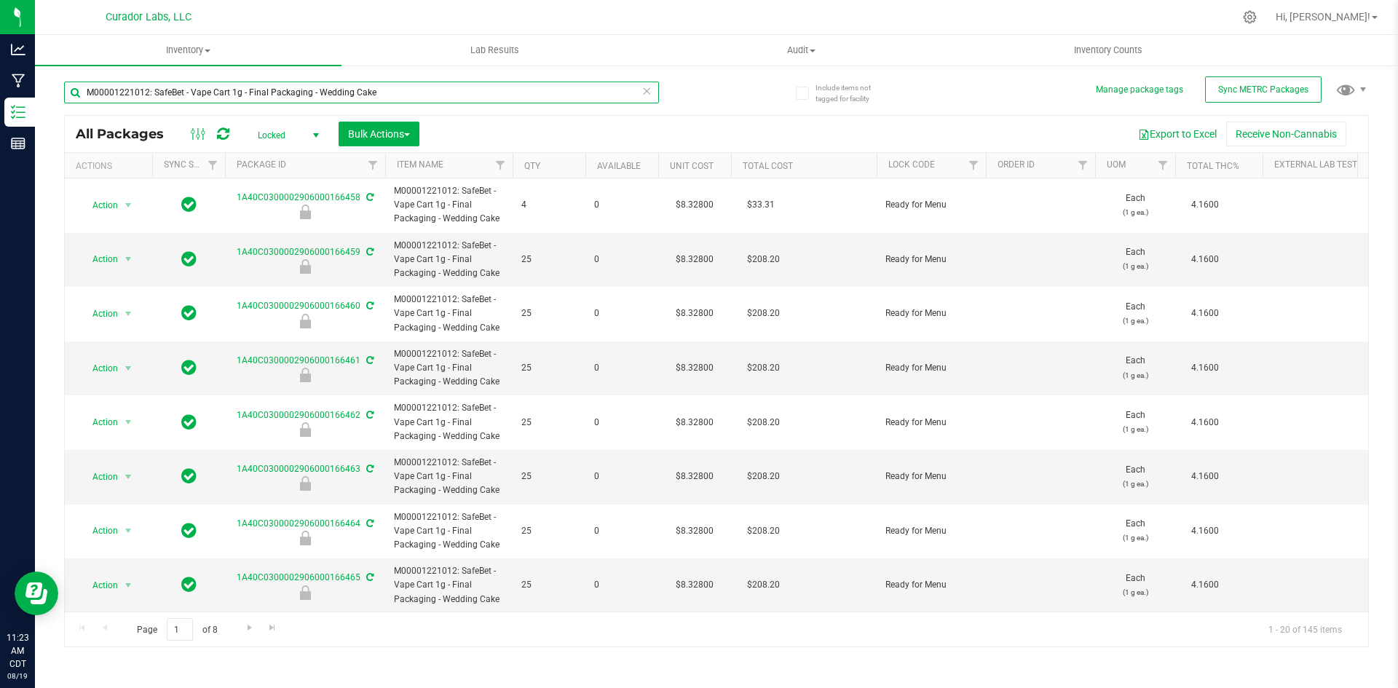
drag, startPoint x: 397, startPoint y: 88, endPoint x: 58, endPoint y: 85, distance: 338.6
click at [58, 85] on div "Include items not tagged for facility Manage package tags Sync METRC Packages M…" at bounding box center [716, 286] width 1363 height 444
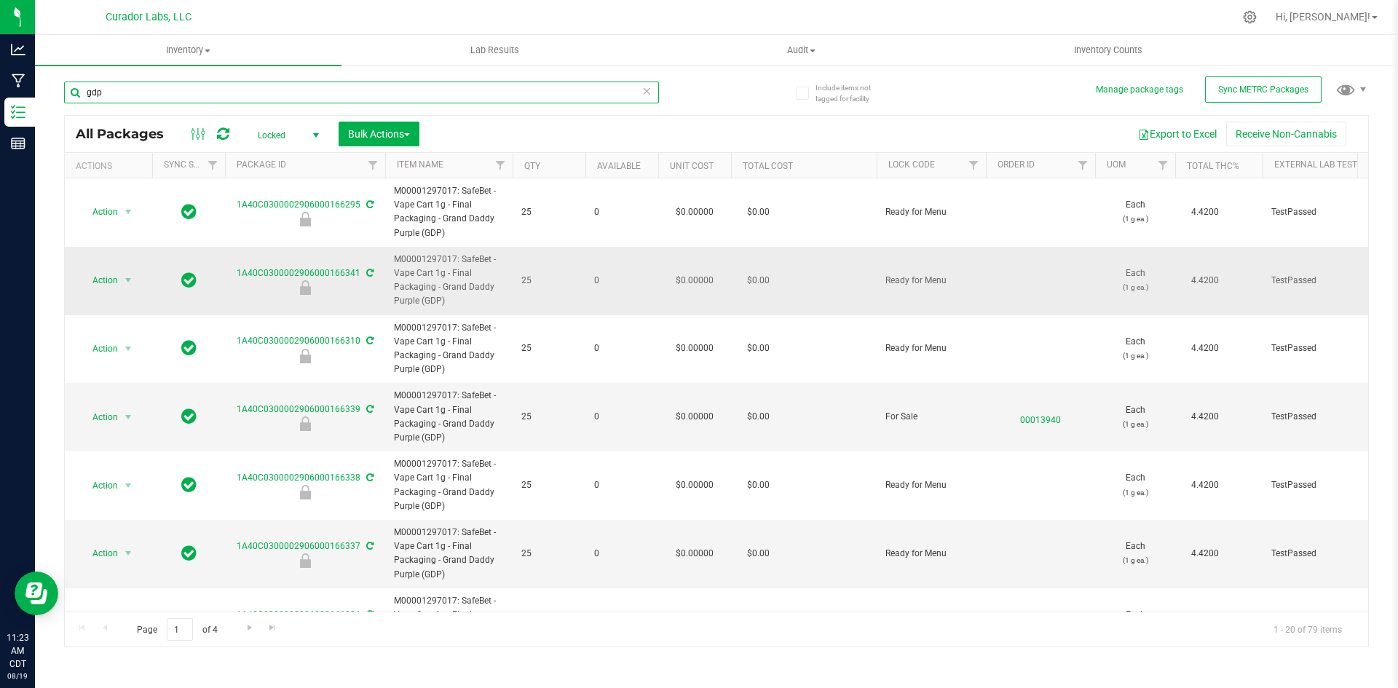
type input "gdp"
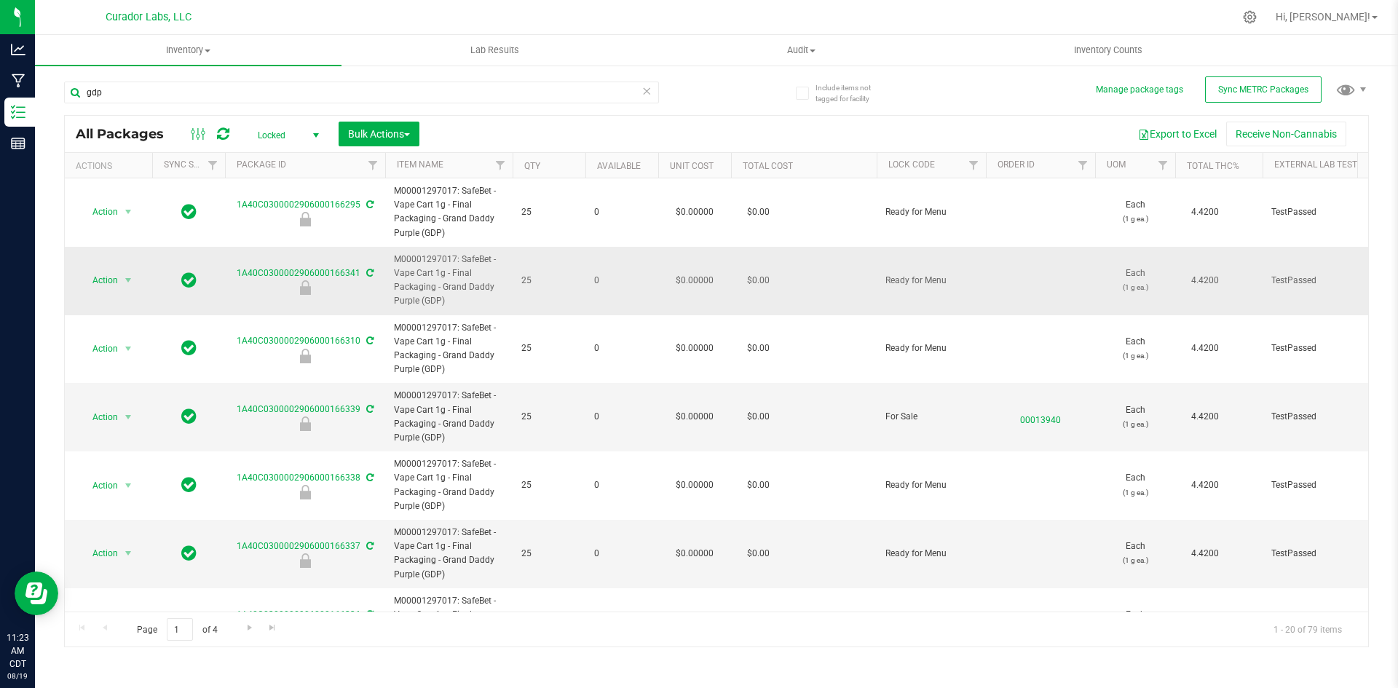
drag, startPoint x: 453, startPoint y: 304, endPoint x: 382, endPoint y: 266, distance: 79.8
copy tr "M00001297017: SafeBet - Vape Cart 1g - Final Packaging - Grand Daddy Purple (GD…"
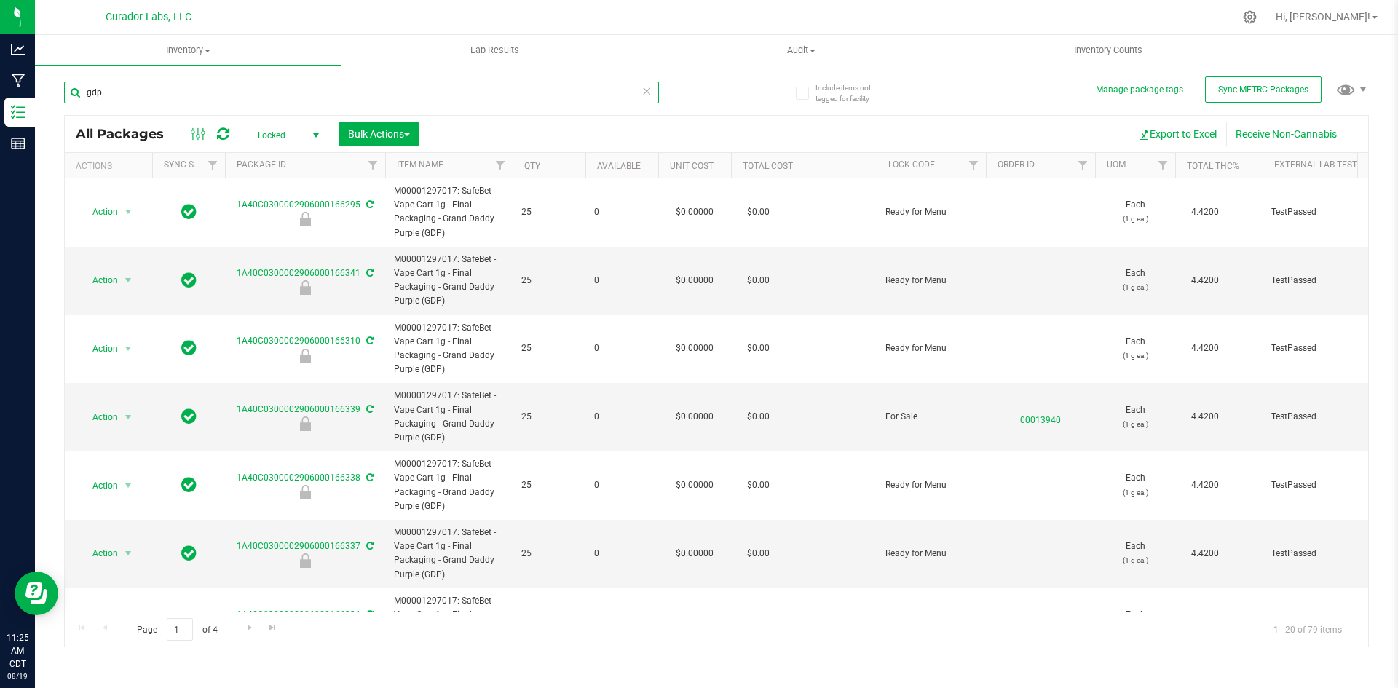
drag, startPoint x: 127, startPoint y: 93, endPoint x: 51, endPoint y: 91, distance: 75.8
click at [51, 90] on div "Include items not tagged for facility Manage package tags Sync METRC Packages g…" at bounding box center [716, 286] width 1363 height 444
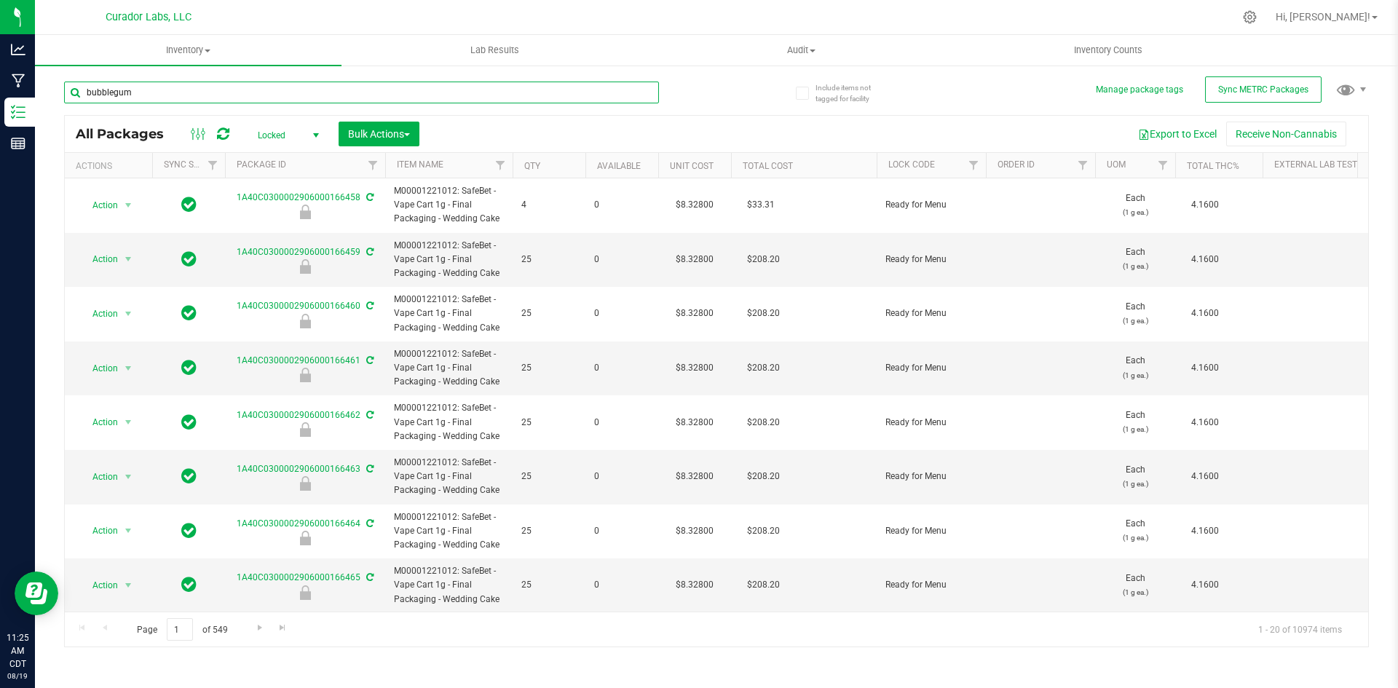
type input "bubblegum"
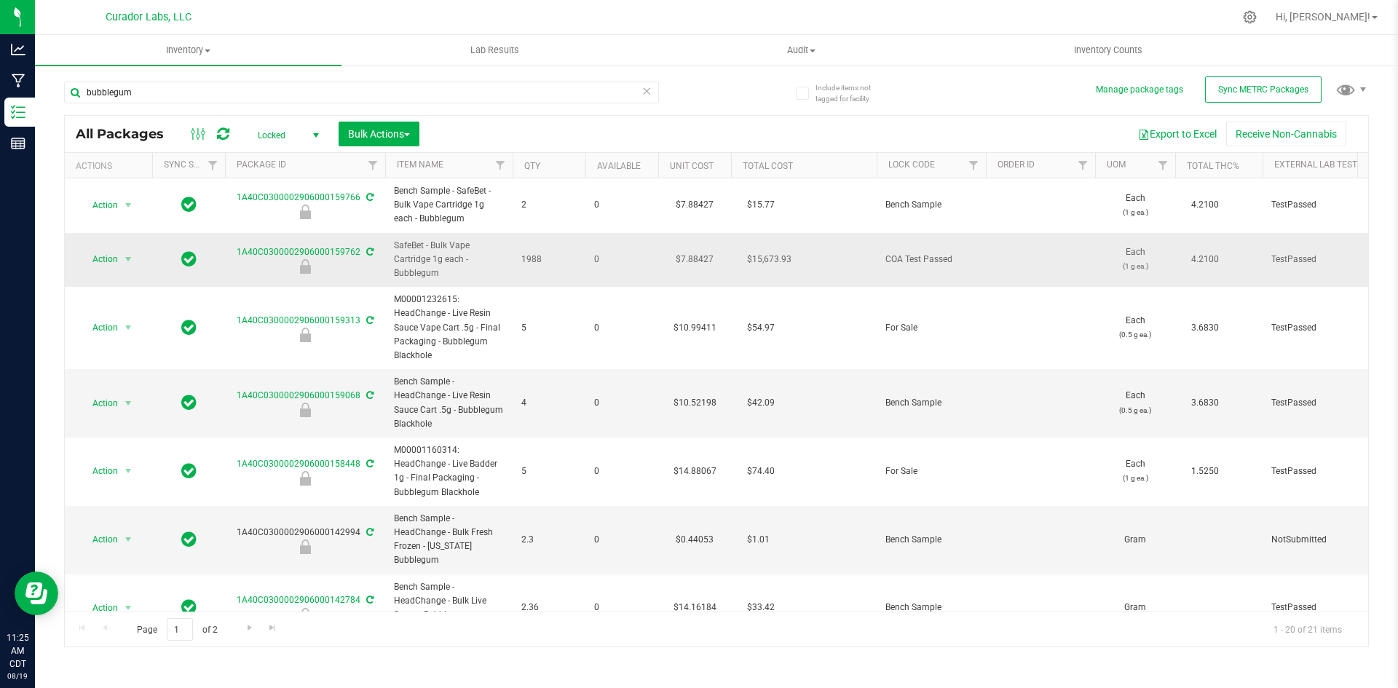
drag, startPoint x: 450, startPoint y: 274, endPoint x: 392, endPoint y: 257, distance: 59.9
click at [392, 257] on td "SafeBet - Bulk Vape Cartridge 1g each - Bubblegum" at bounding box center [448, 260] width 127 height 55
copy span "SafeBet - Bulk Vape Cartridge 1g each - Bubblegum"
click at [114, 261] on span "Action" at bounding box center [98, 259] width 39 height 20
click at [97, 443] on li "Unlock package" at bounding box center [126, 454] width 92 height 22
